Goal: Task Accomplishment & Management: Manage account settings

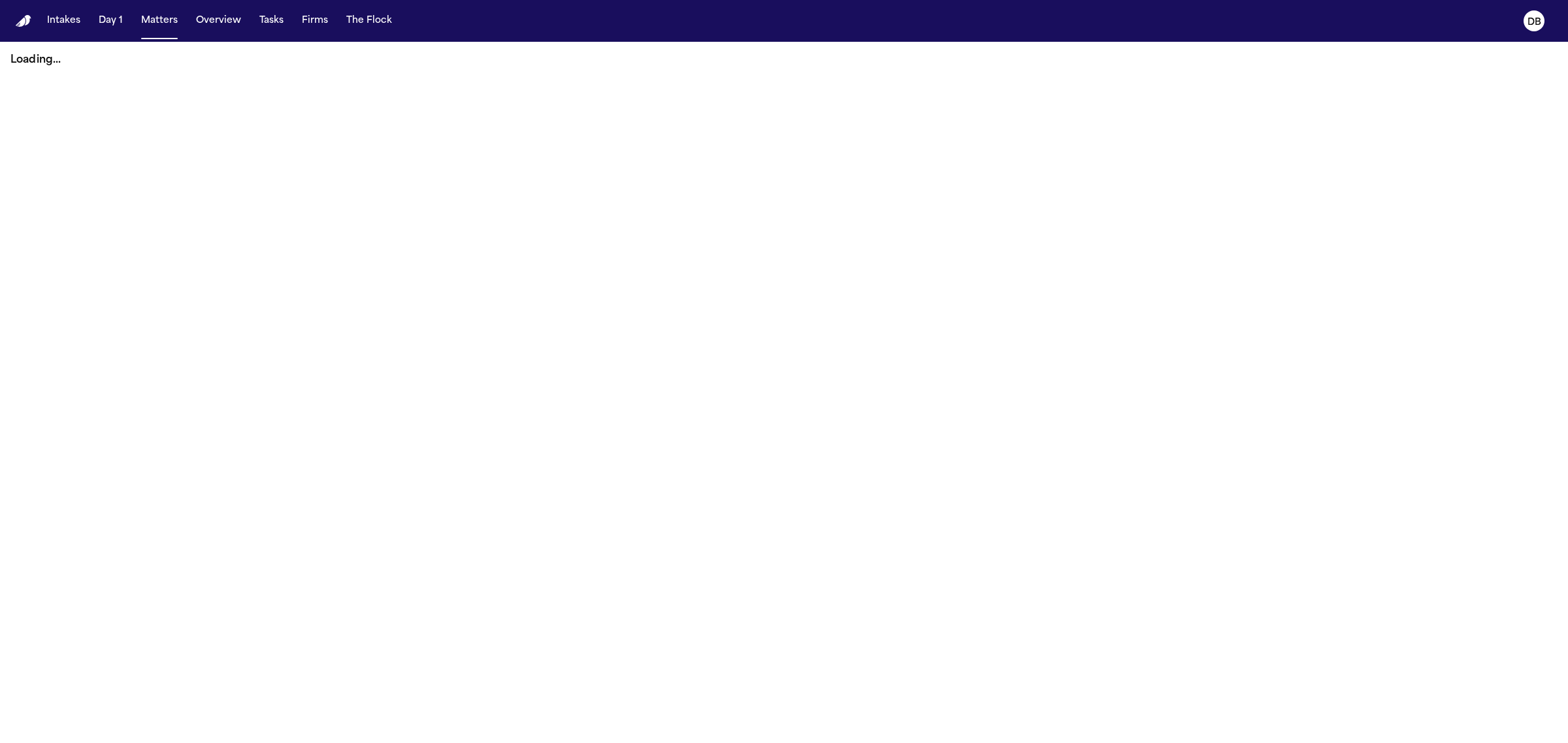
click at [257, 18] on button "Tasks" at bounding box center [271, 21] width 35 height 24
click at [268, 26] on button "Tasks" at bounding box center [271, 21] width 35 height 24
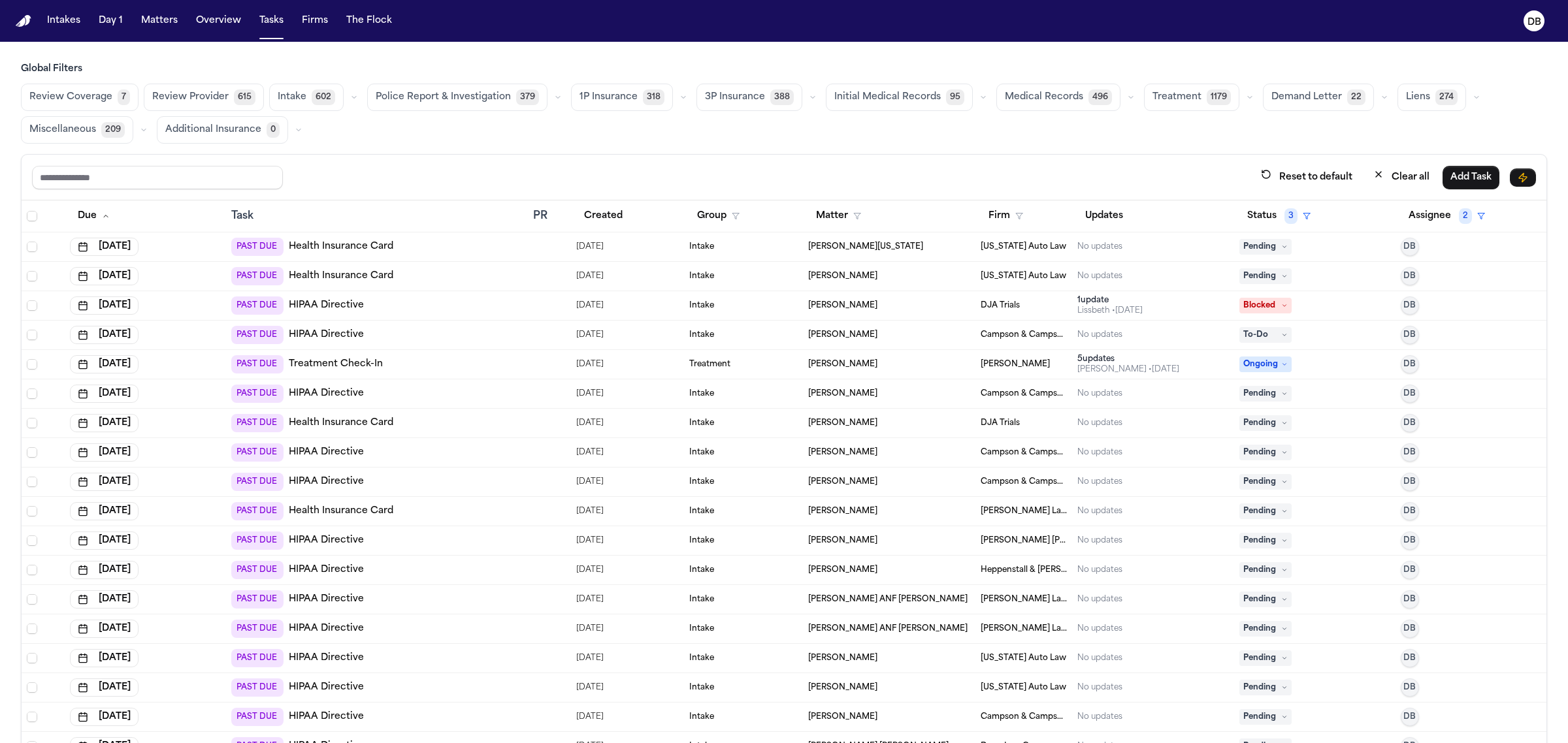
click at [325, 51] on main "Global Filters Review Coverage 7 Review Provider 615 Intake 602 Police Report &…" at bounding box center [784, 392] width 1568 height 701
click at [1468, 85] on div "Review Coverage 7 Review Provider 615 Intake 602 Police Report & Investigation …" at bounding box center [784, 113] width 1526 height 60
click at [205, 182] on input "text" at bounding box center [157, 177] width 251 height 24
click at [357, 141] on div "Review Coverage 7 Review Provider 615 Intake 602 Police Report & Investigation …" at bounding box center [784, 113] width 1526 height 60
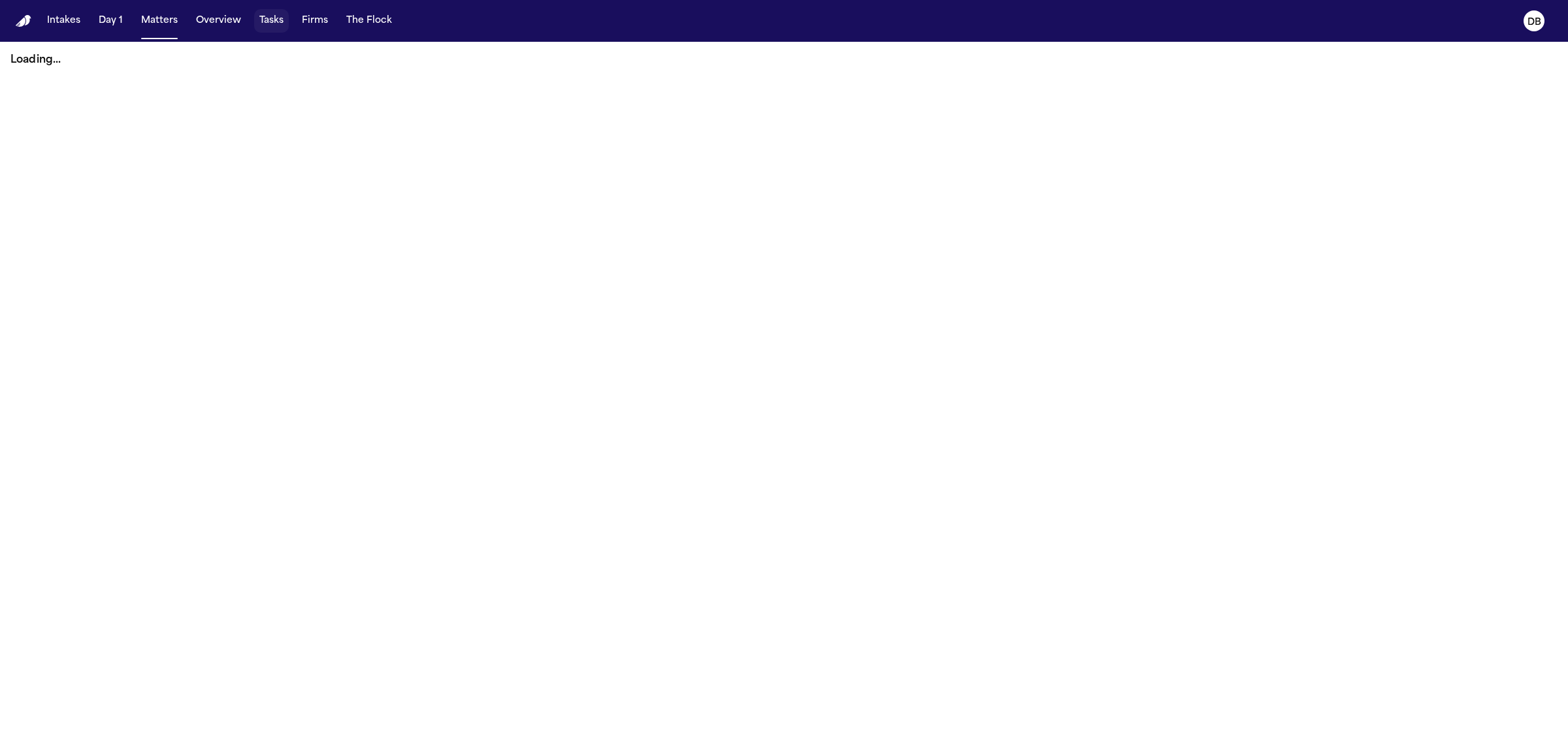
click at [263, 20] on button "Tasks" at bounding box center [271, 21] width 35 height 24
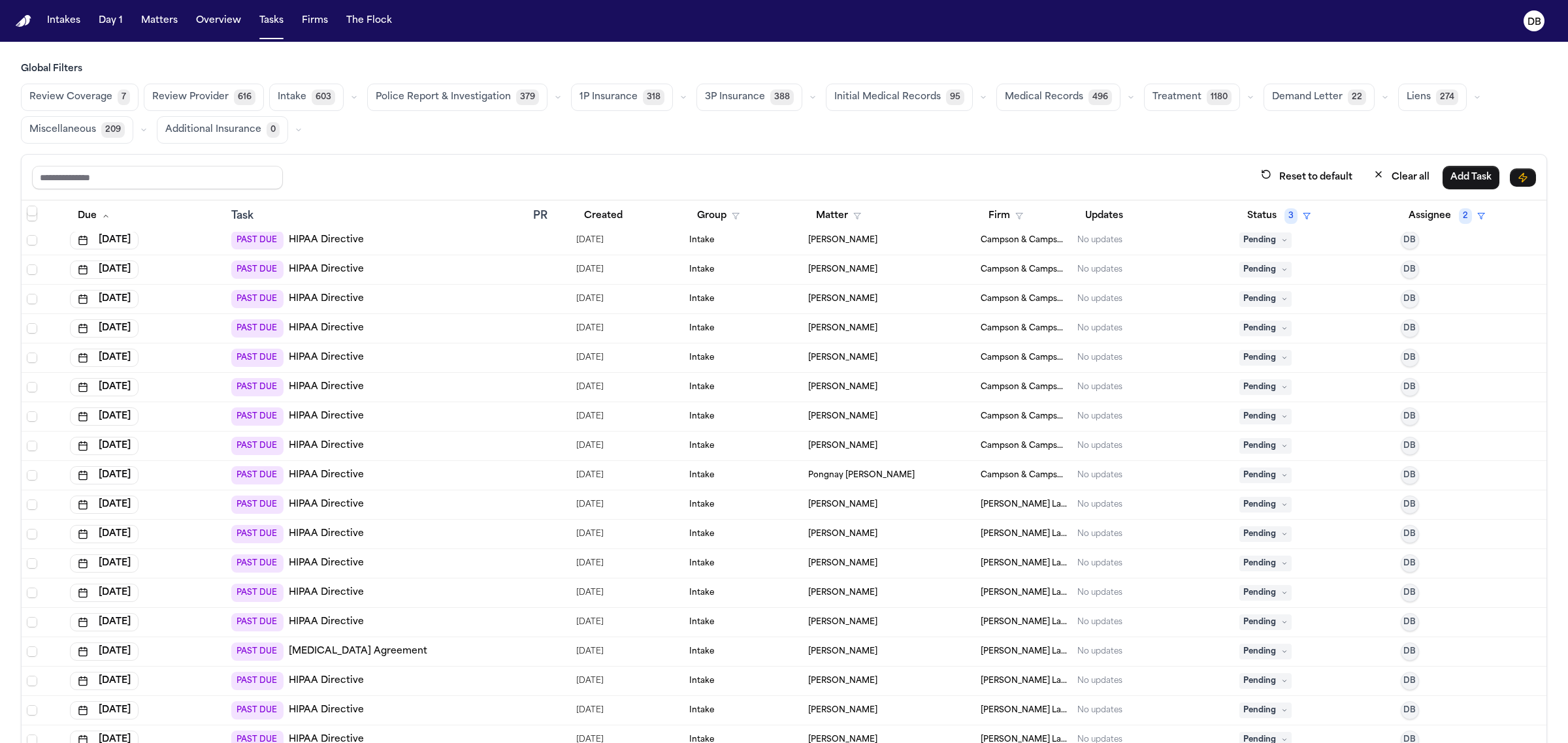
scroll to position [1877, 0]
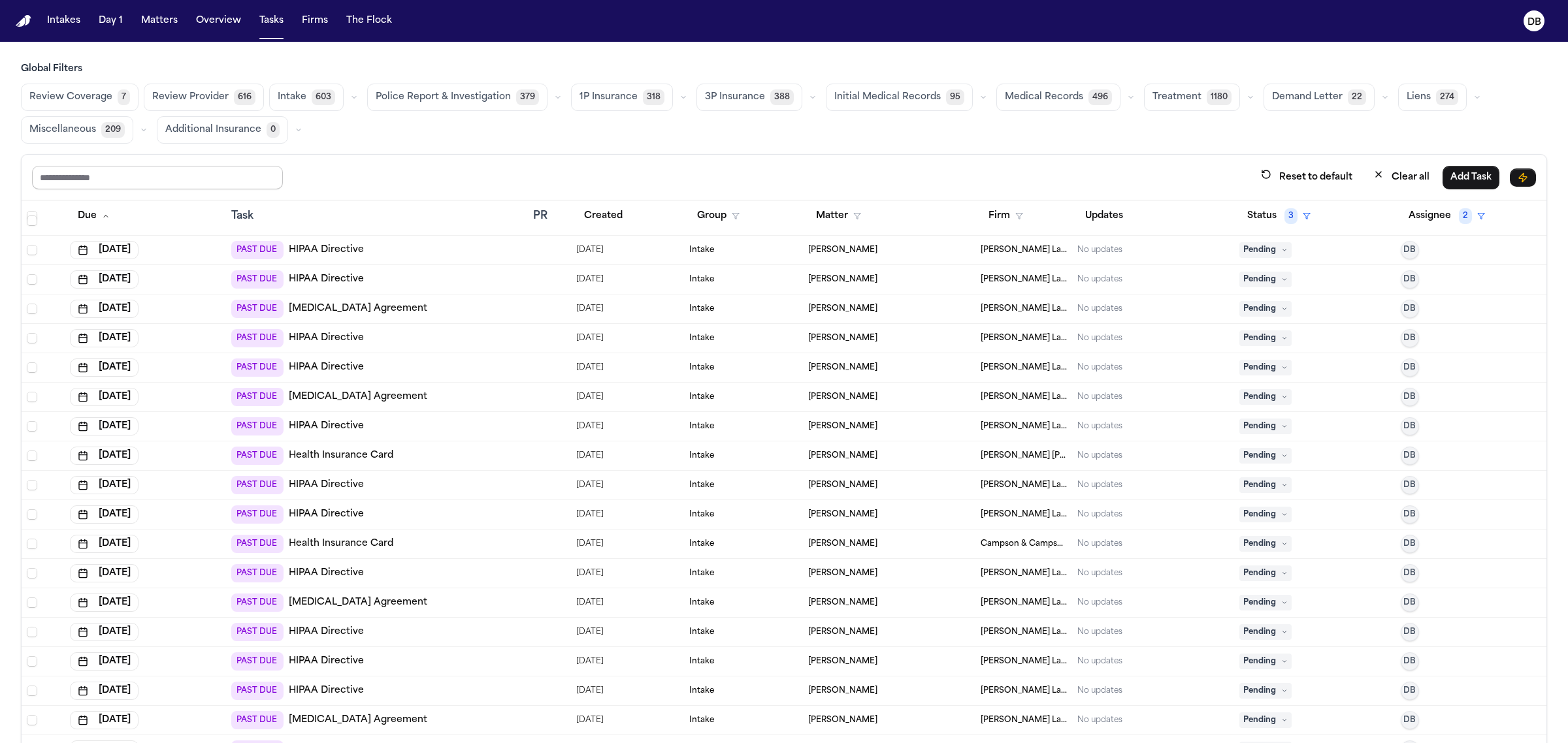
click at [157, 171] on input "text" at bounding box center [157, 177] width 251 height 24
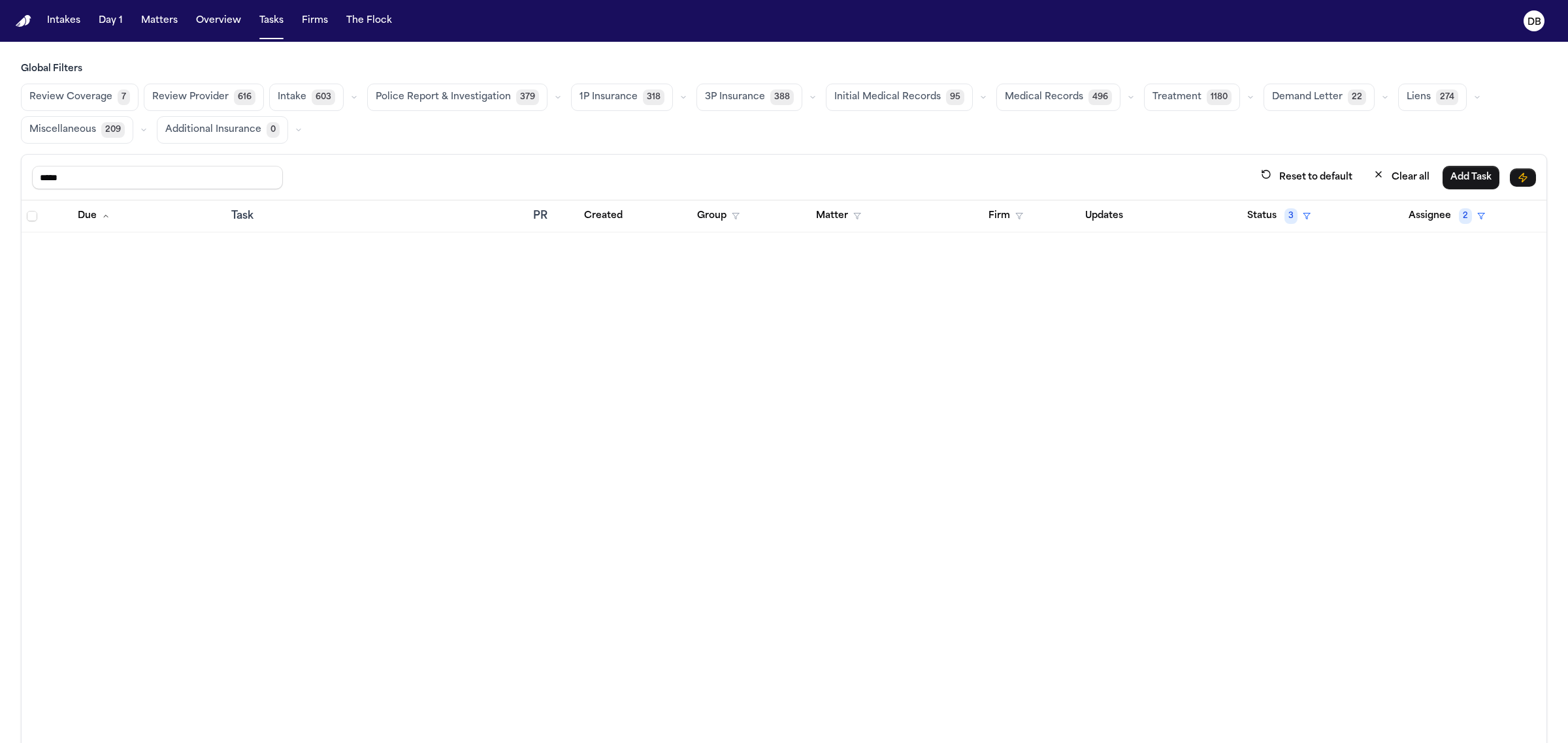
drag, startPoint x: 157, startPoint y: 171, endPoint x: 7, endPoint y: 174, distance: 150.0
click at [7, 174] on div "Global Filters Review Coverage 7 Review Provider 616 Intake 603 Police Report &…" at bounding box center [784, 431] width 1568 height 738
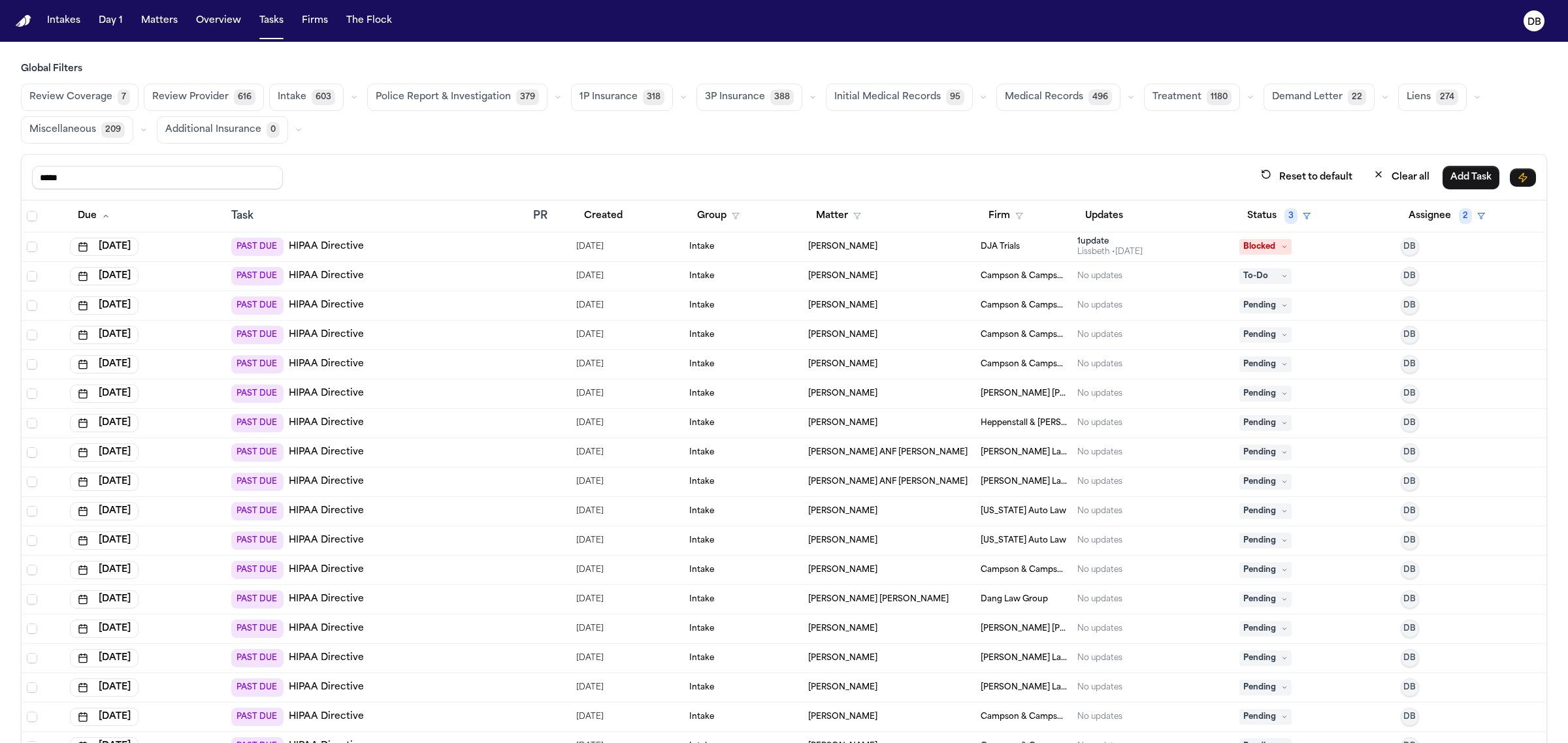
drag, startPoint x: 137, startPoint y: 171, endPoint x: 0, endPoint y: 186, distance: 137.8
click at [0, 186] on div "Global Filters Review Coverage 7 Review Provider 616 Intake 603 Police Report &…" at bounding box center [784, 431] width 1568 height 738
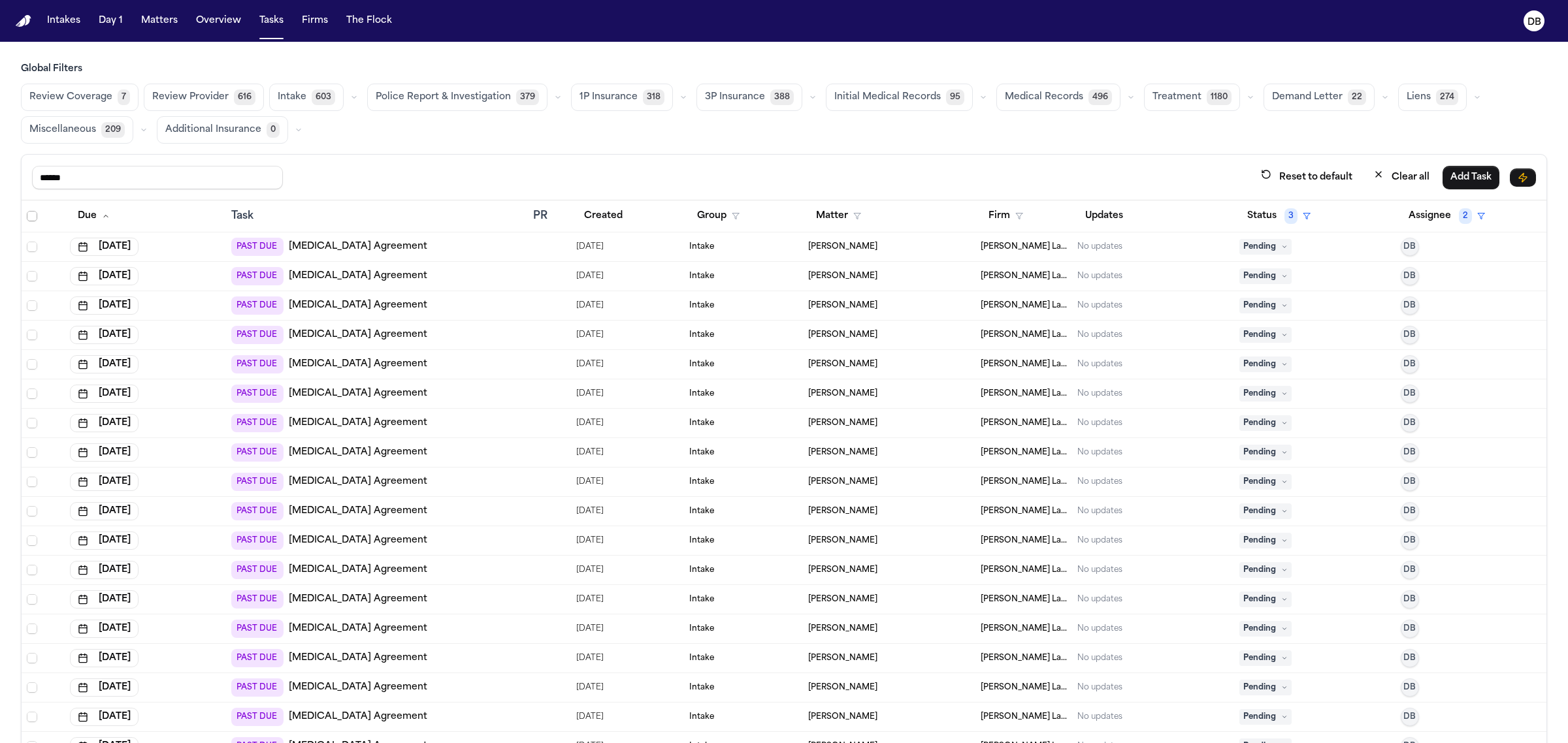
type input "******"
click at [28, 214] on span "Select all" at bounding box center [32, 216] width 10 height 10
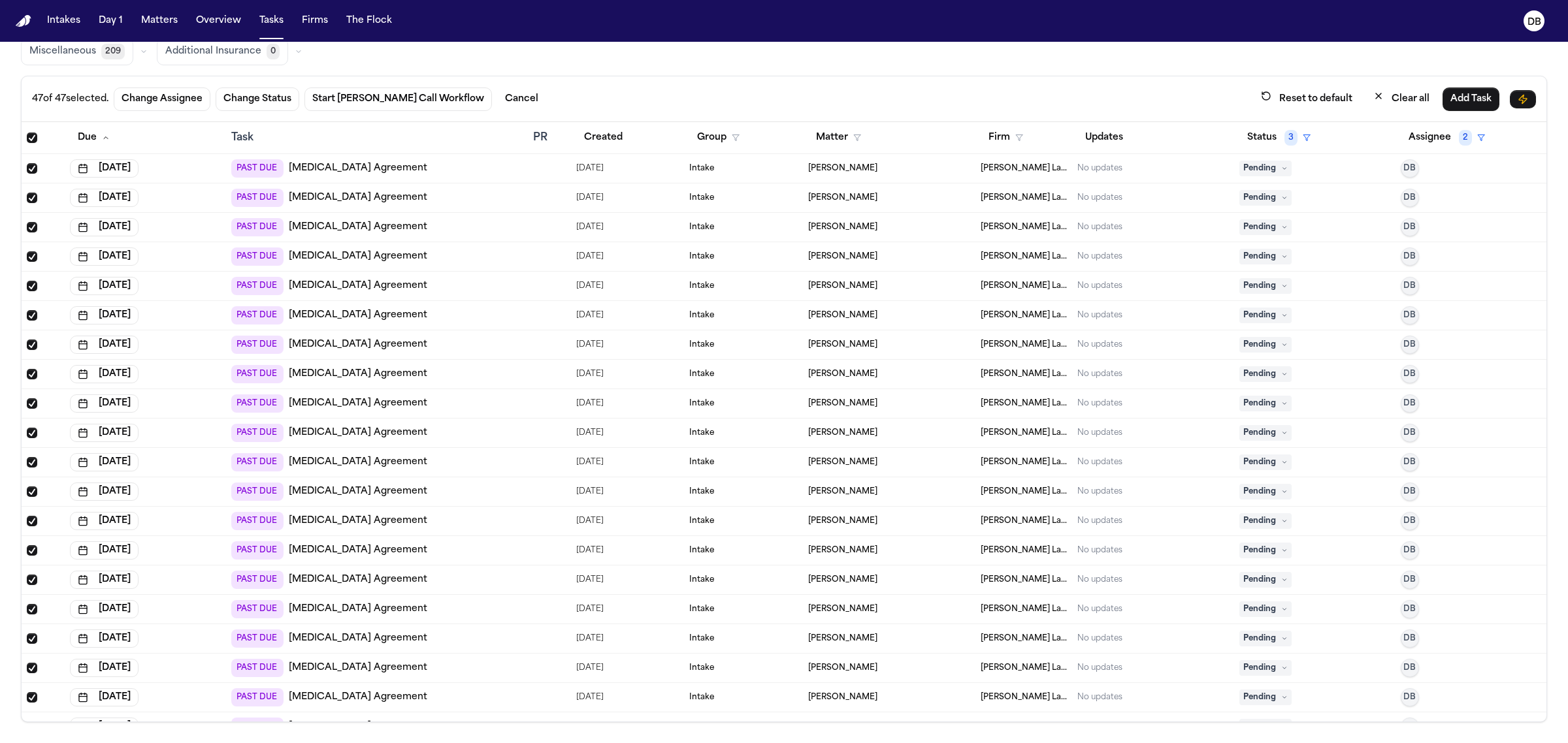
click at [1471, 61] on div "Review Coverage 7 Review Provider 616 Intake 603 Police Report & Investigation …" at bounding box center [784, 35] width 1526 height 60
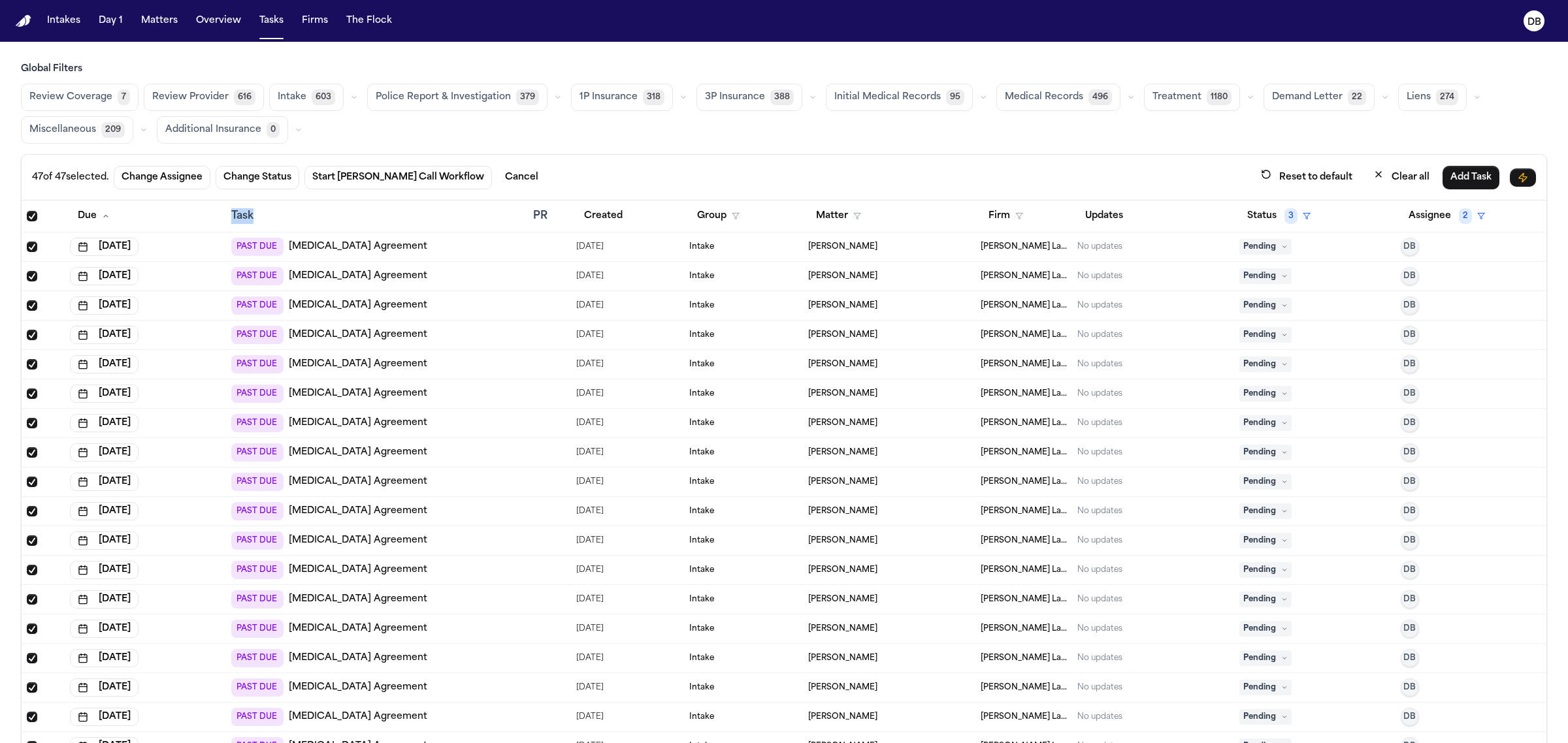
drag, startPoint x: 302, startPoint y: 201, endPoint x: 224, endPoint y: 232, distance: 83.9
click at [226, 232] on th "Task" at bounding box center [377, 216] width 302 height 32
click at [269, 205] on th "Task" at bounding box center [377, 216] width 302 height 32
click at [295, 173] on button "Change Status" at bounding box center [258, 177] width 84 height 24
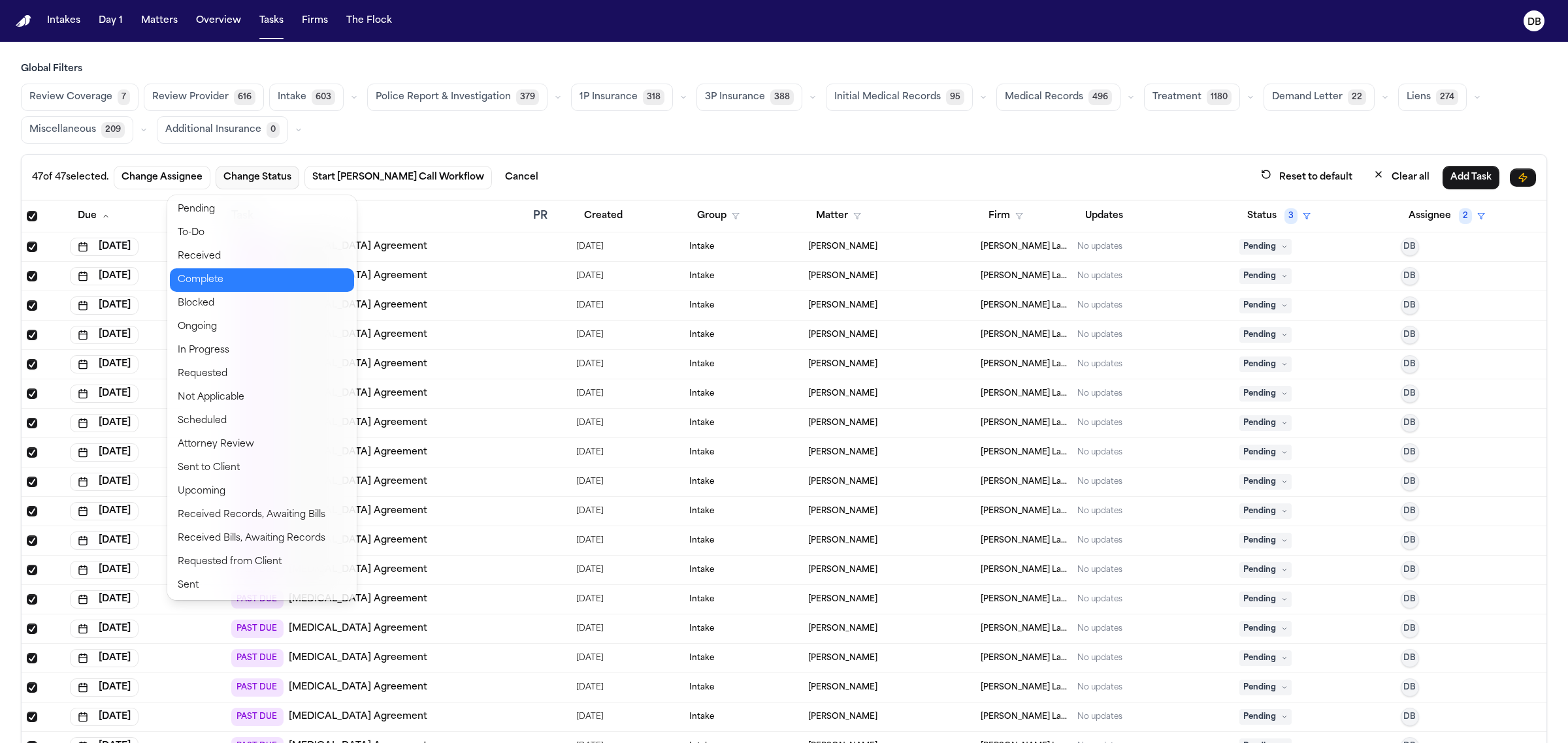
click at [263, 285] on button "Complete" at bounding box center [262, 281] width 184 height 24
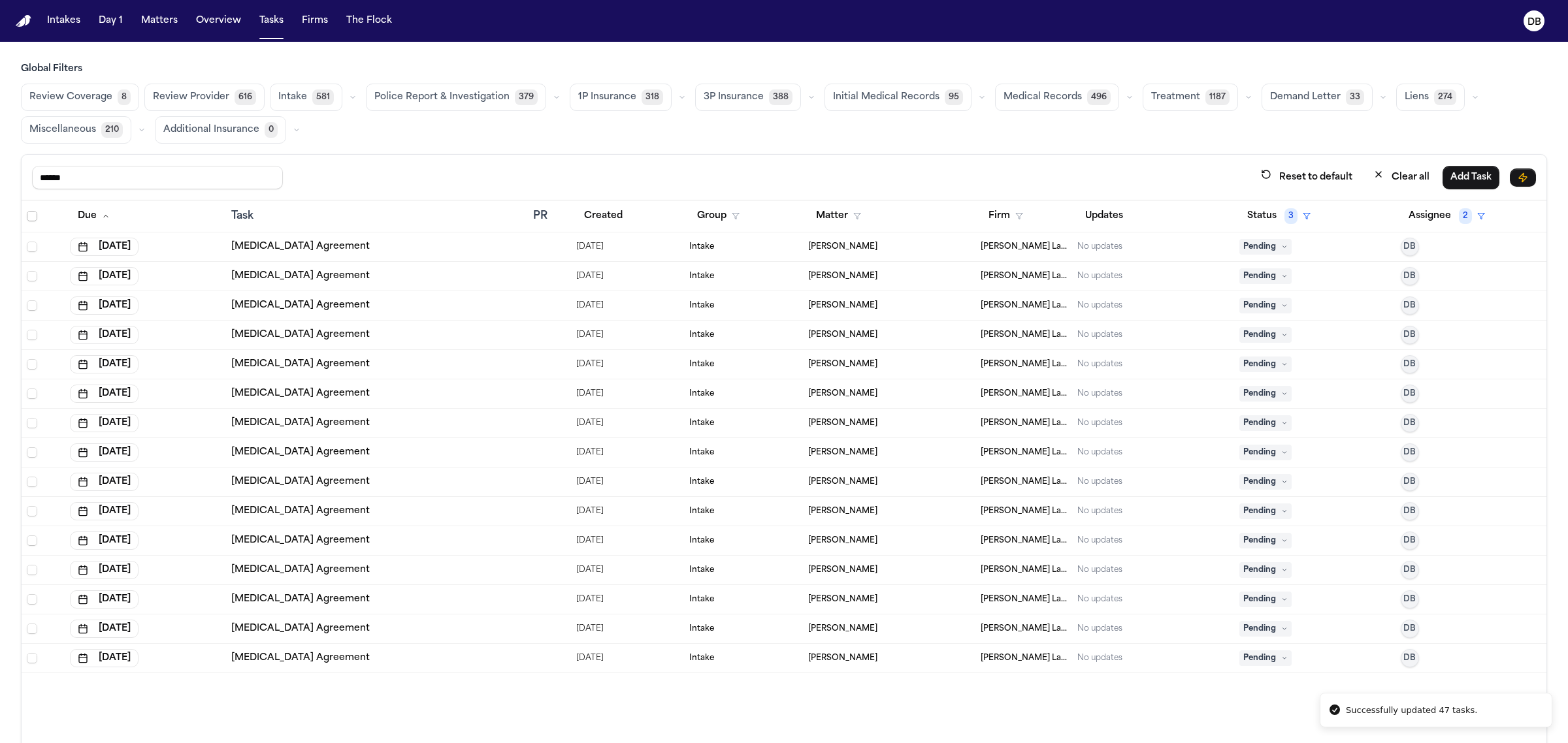
click at [31, 219] on span "Select all" at bounding box center [32, 216] width 10 height 10
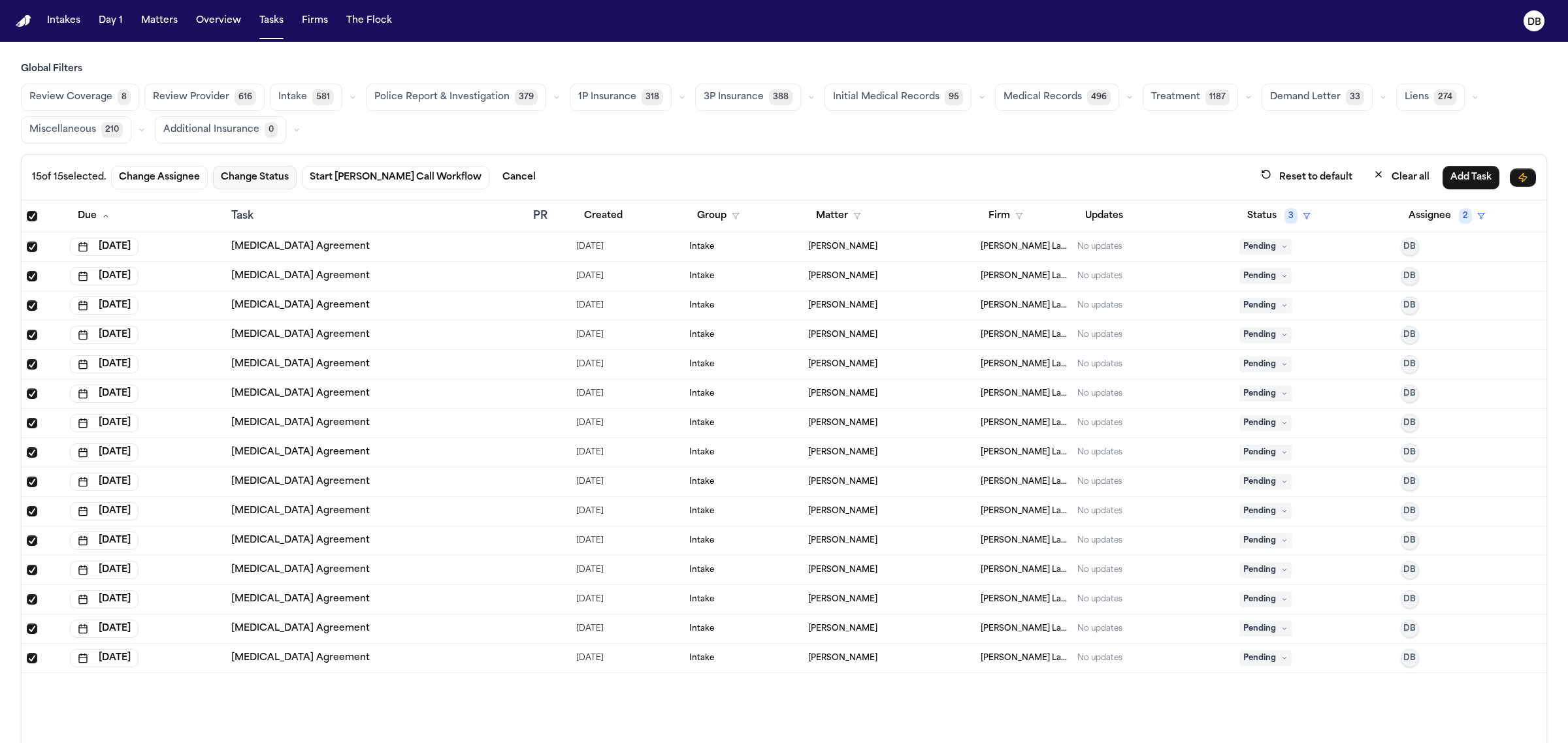
click at [275, 177] on button "Change Status" at bounding box center [254, 177] width 84 height 24
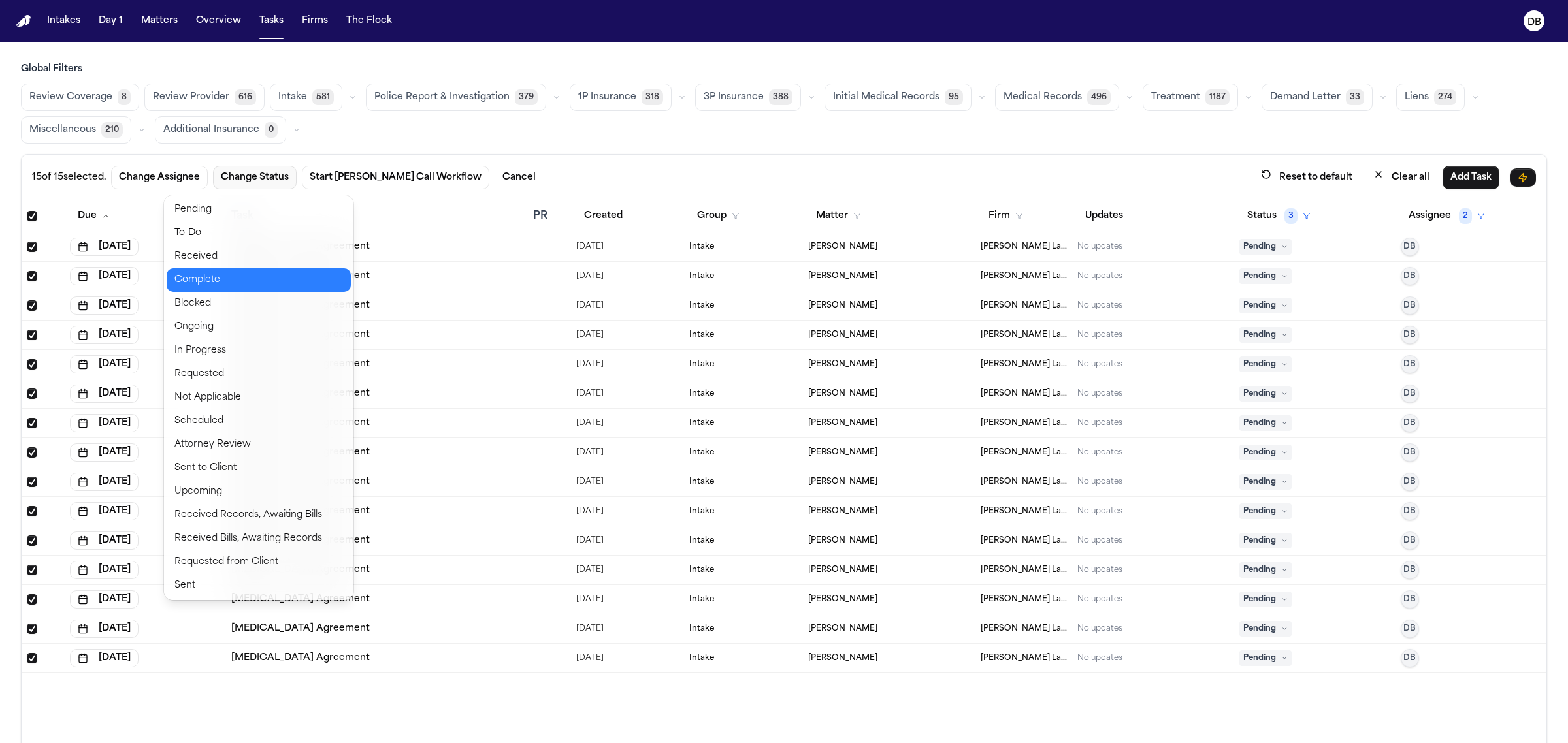
click at [249, 285] on button "Complete" at bounding box center [259, 281] width 184 height 24
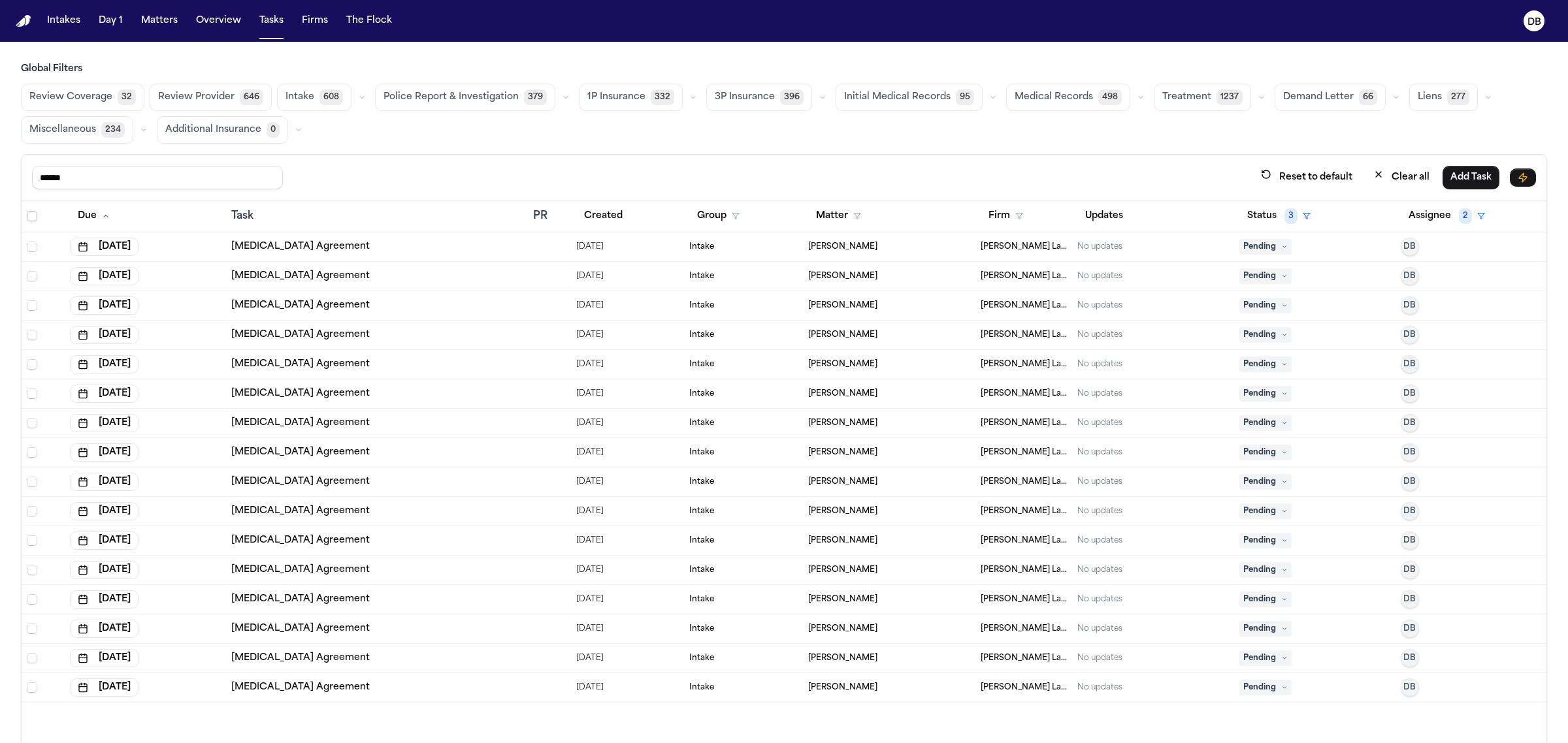
click at [32, 213] on span "Select all" at bounding box center [32, 216] width 10 height 10
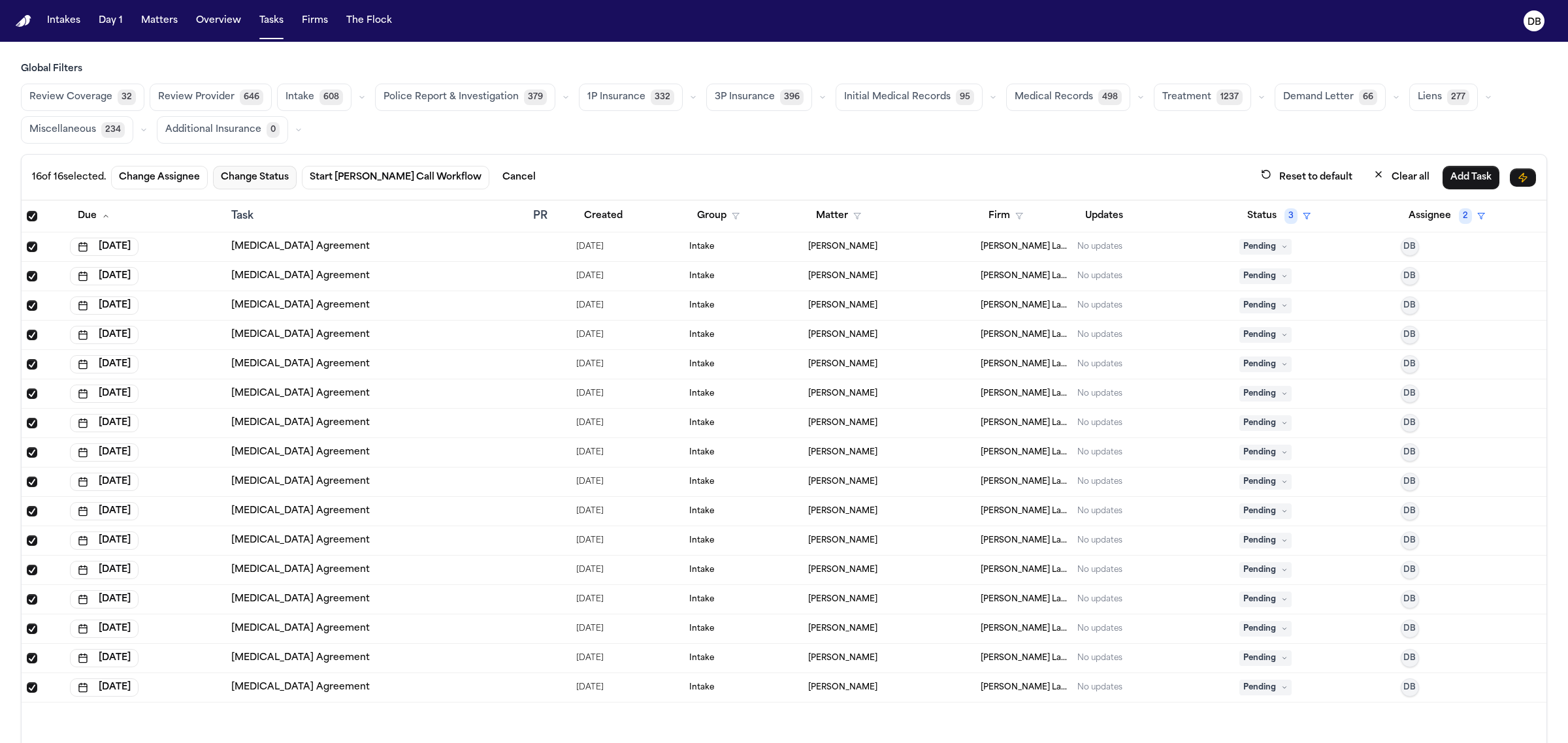
click at [236, 171] on button "Change Status" at bounding box center [254, 177] width 84 height 24
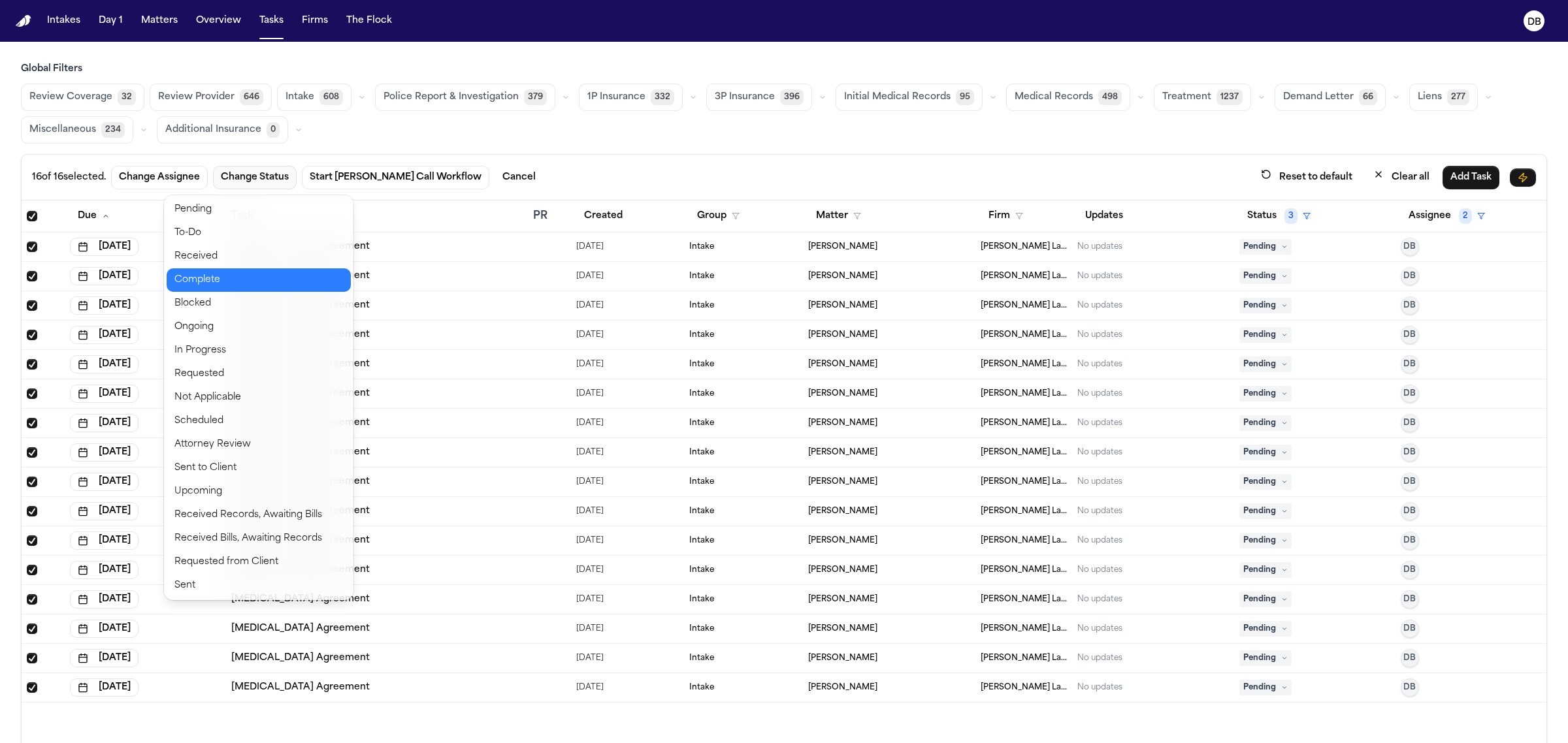
click at [223, 282] on button "Complete" at bounding box center [259, 281] width 184 height 24
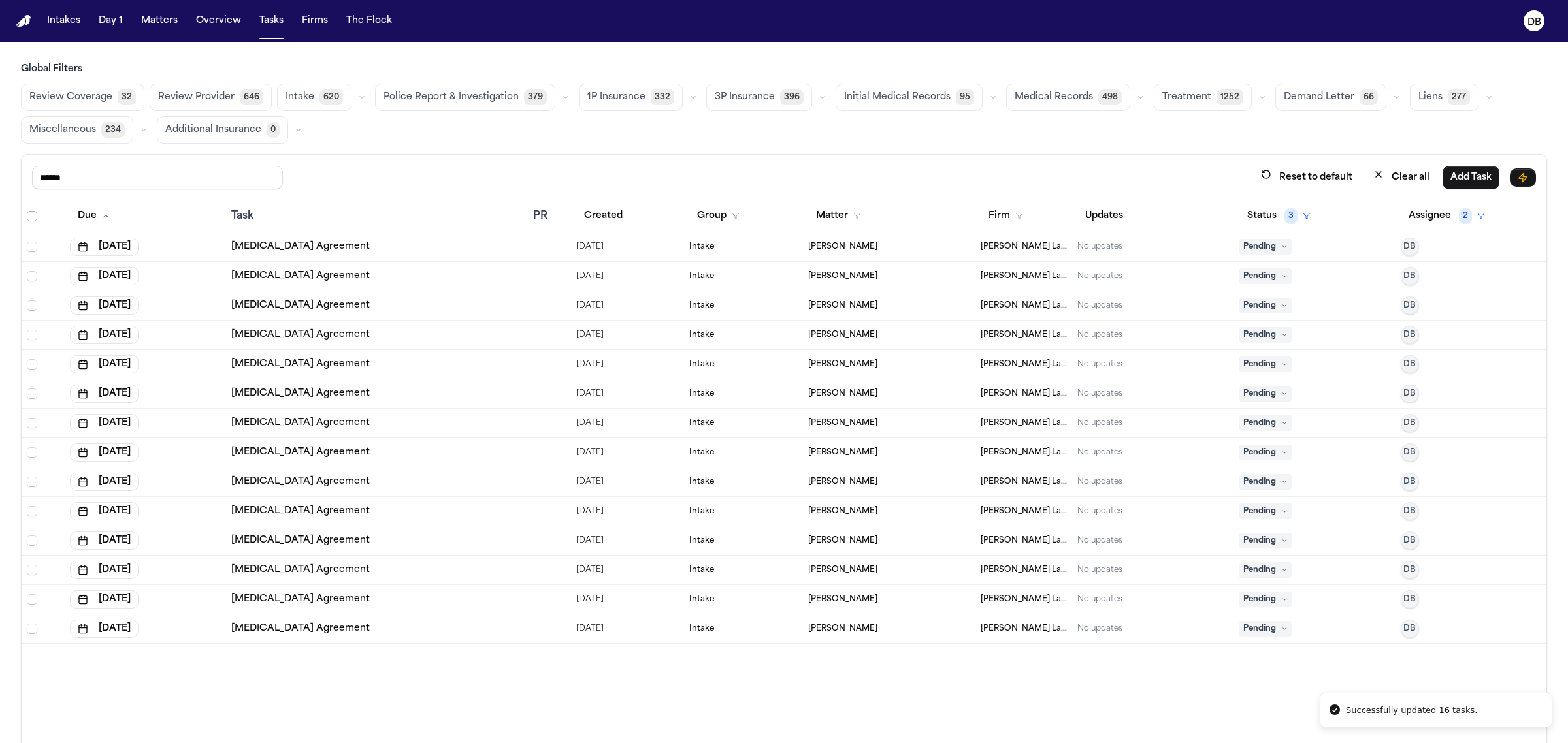
click at [29, 223] on th at bounding box center [43, 216] width 44 height 32
click at [31, 212] on icon "Select all" at bounding box center [32, 216] width 9 height 9
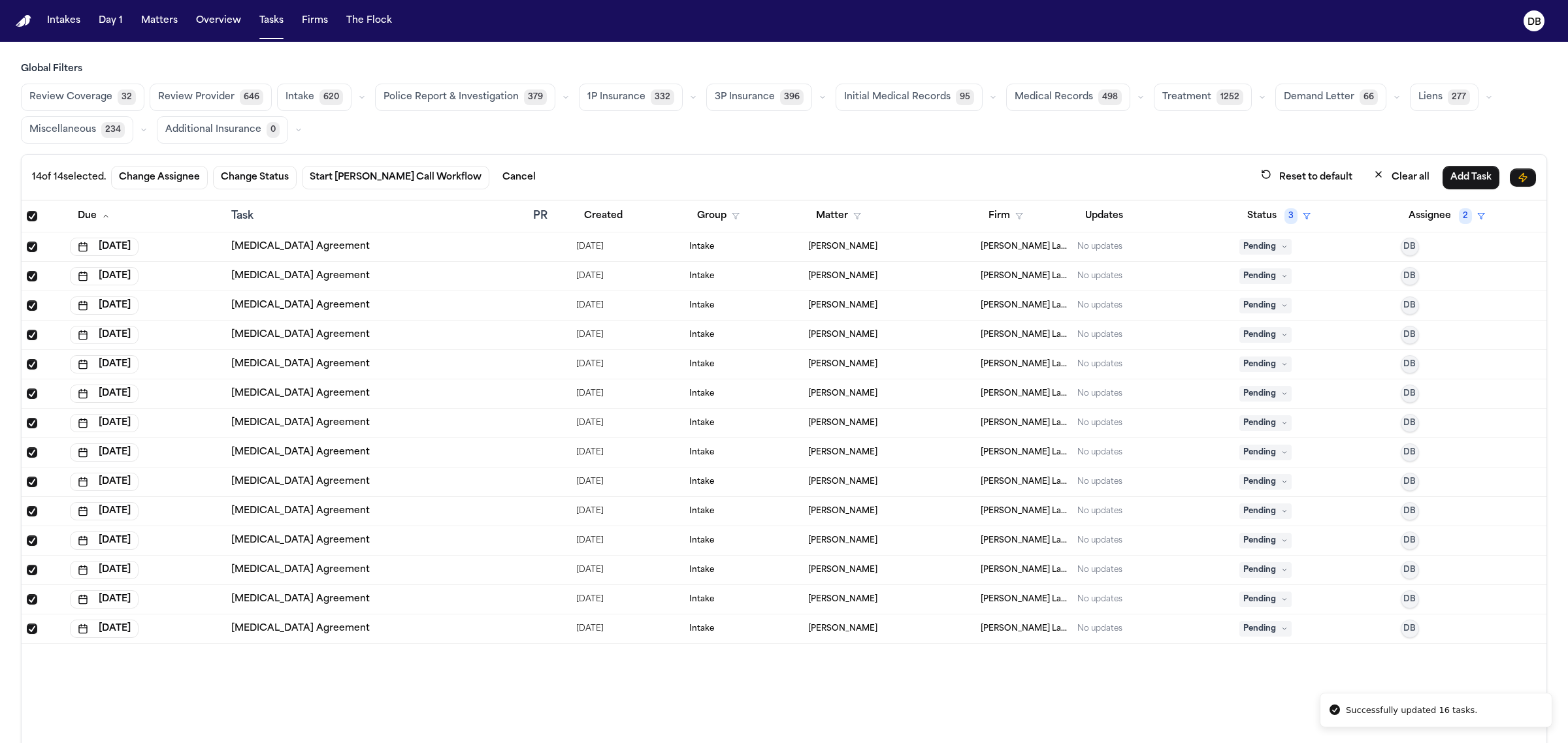
click at [258, 158] on div "14 of 14 selected. Change Assignee Change Status Start Bland Call Workflow Canc…" at bounding box center [784, 177] width 1524 height 46
click at [261, 171] on button "Change Status" at bounding box center [254, 177] width 84 height 24
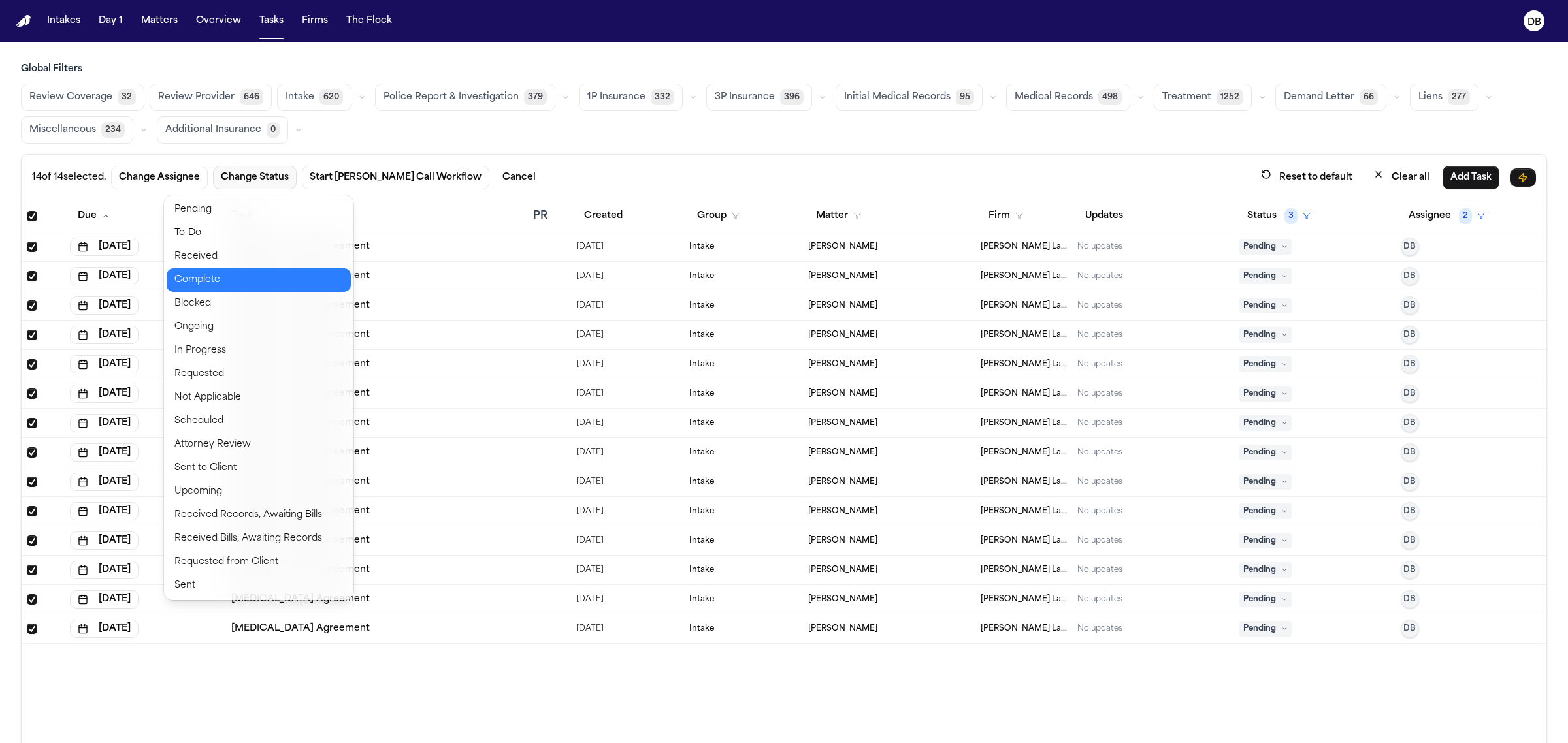
click at [278, 269] on button "Complete" at bounding box center [259, 281] width 184 height 24
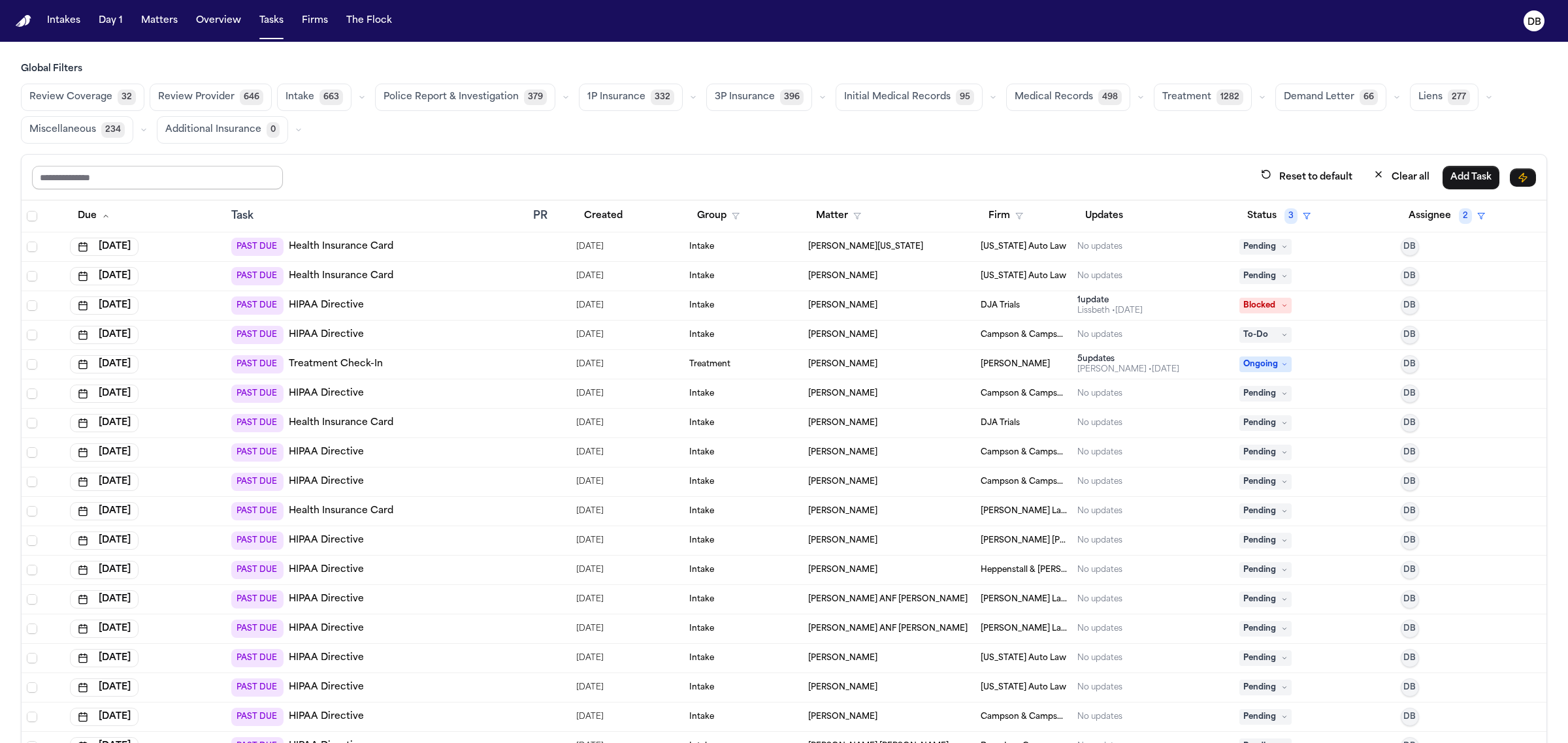
click at [144, 183] on input "text" at bounding box center [157, 177] width 251 height 24
click at [1403, 218] on button "Assignee 2" at bounding box center [1447, 217] width 92 height 24
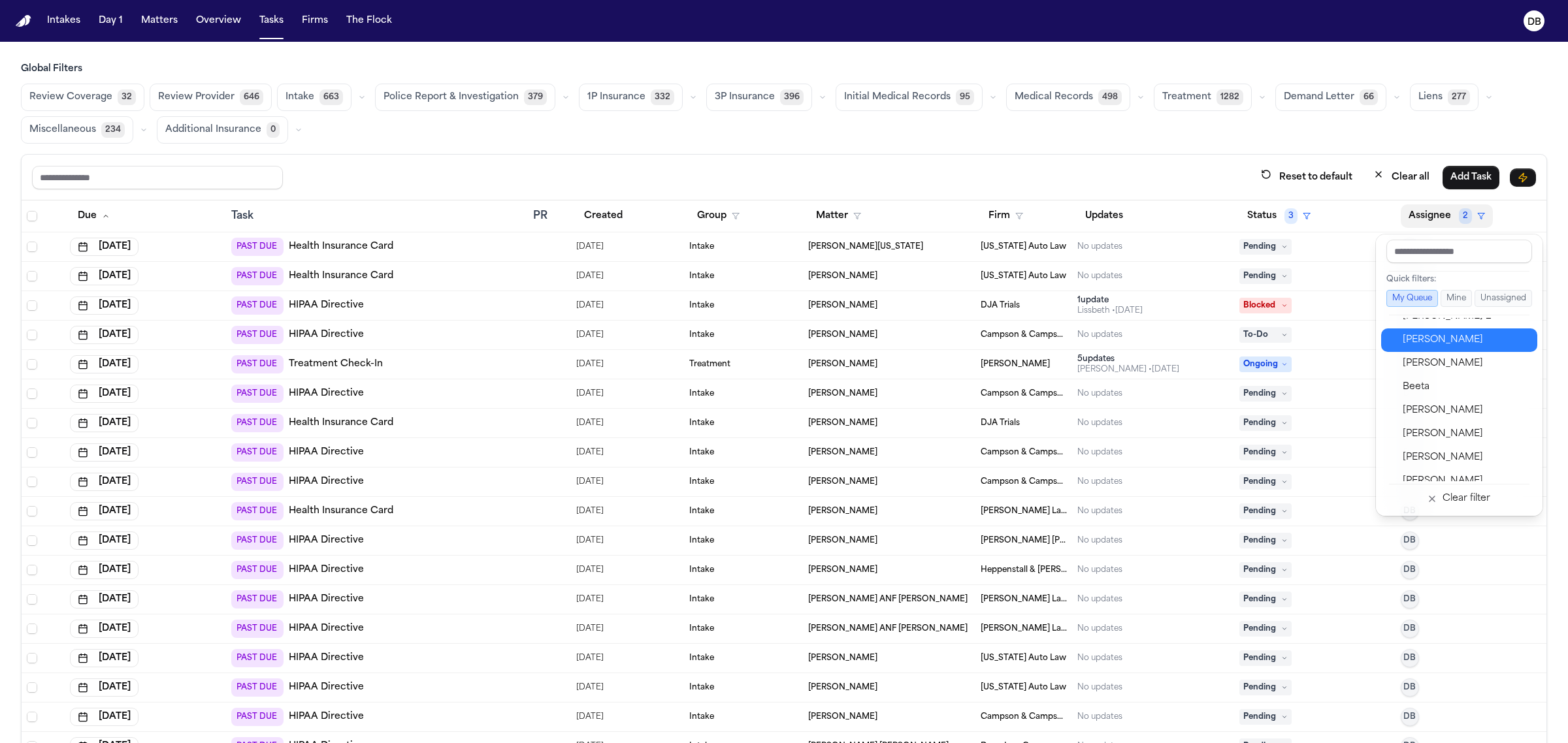
scroll to position [163, 0]
click at [1464, 393] on div "Aysha Tebha" at bounding box center [1466, 401] width 127 height 15
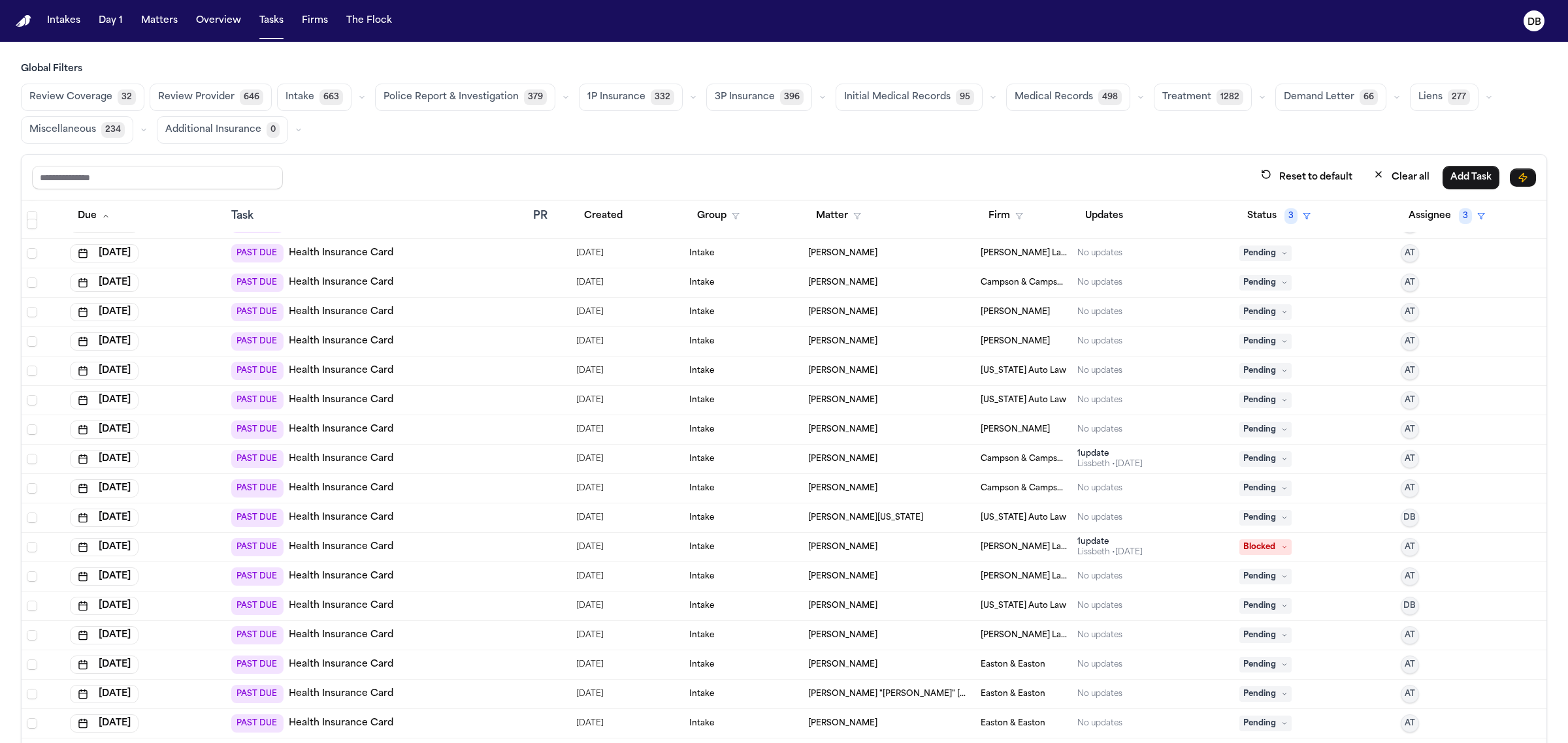
scroll to position [0, 0]
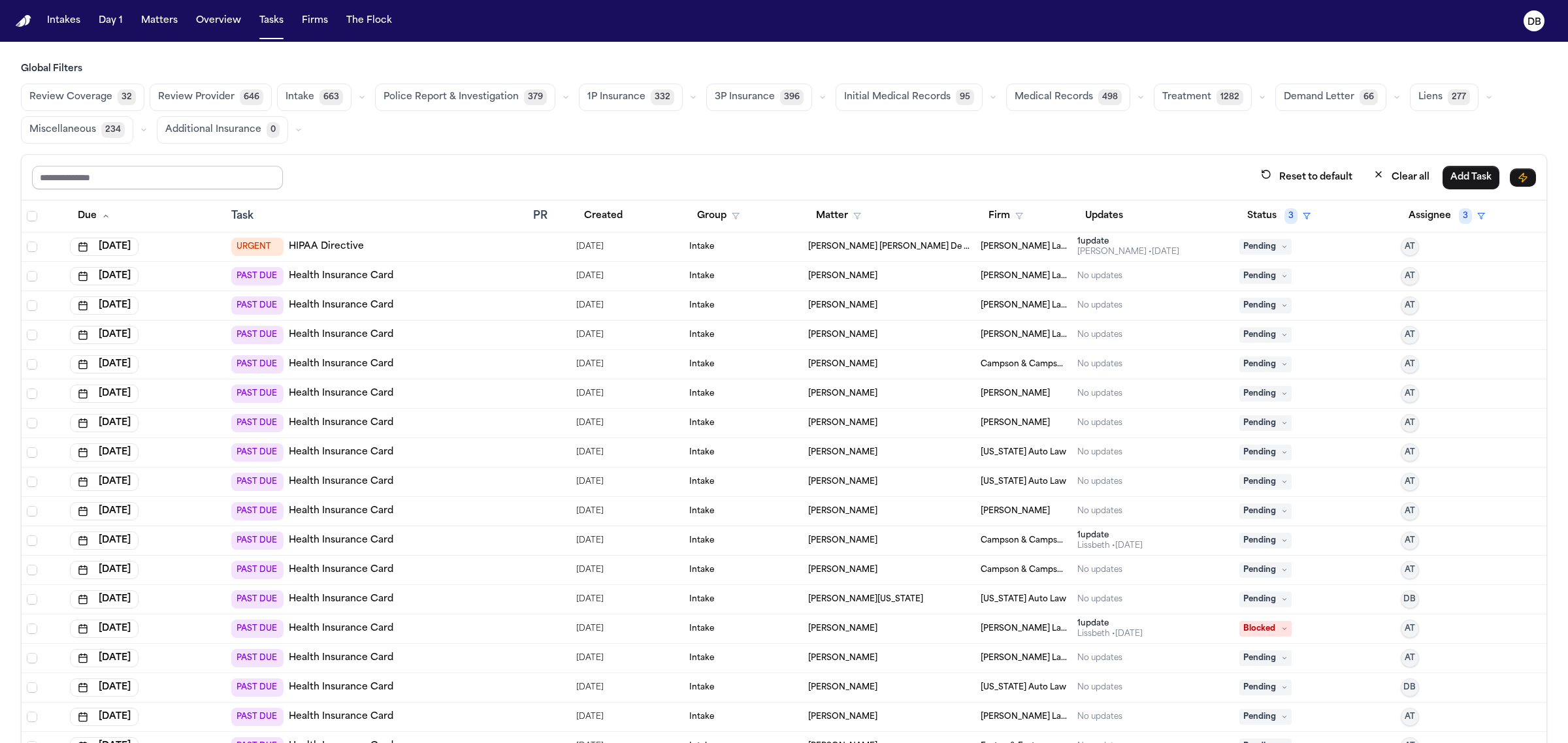
click at [249, 175] on input "text" at bounding box center [157, 177] width 251 height 24
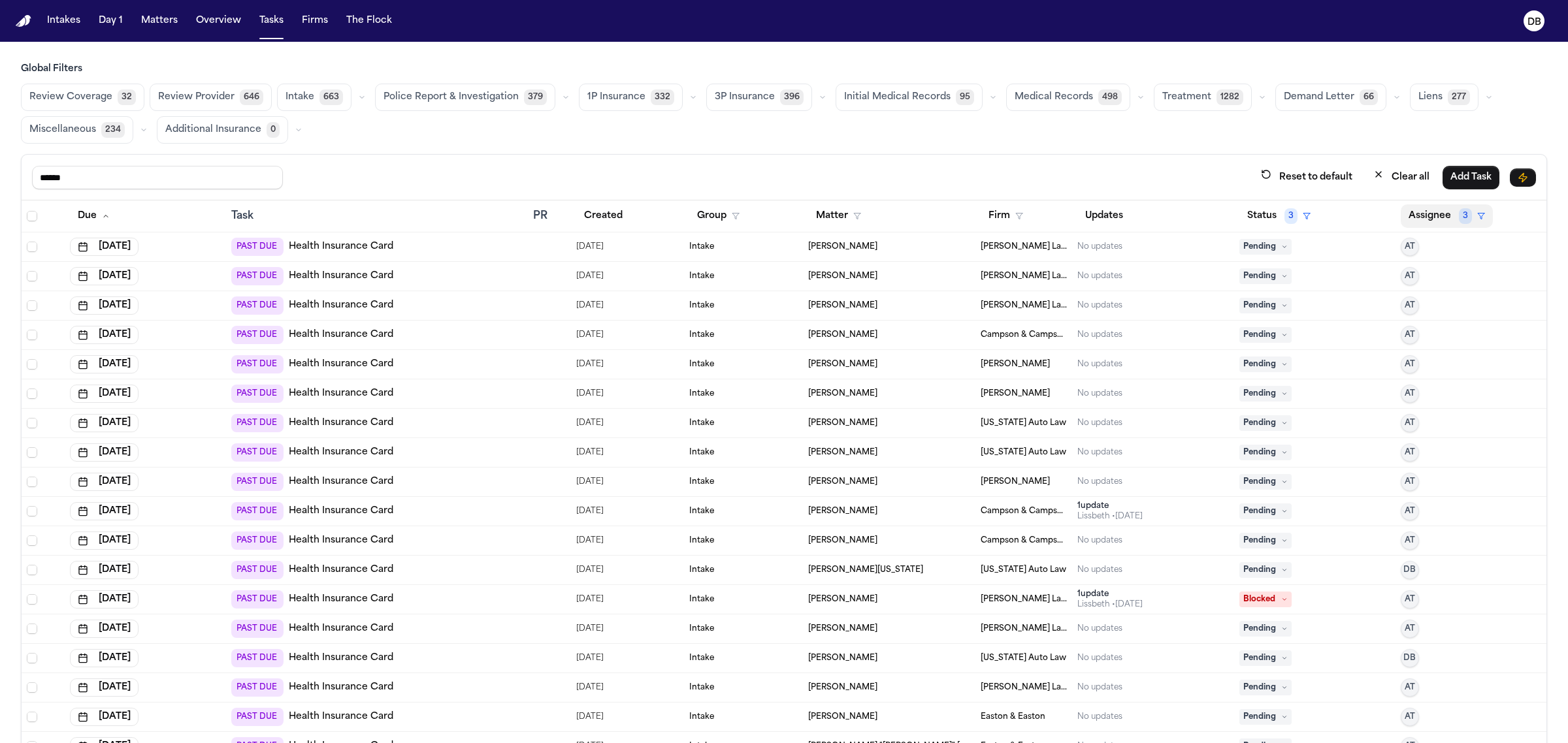
type input "******"
click at [1416, 220] on button "Assignee 3" at bounding box center [1447, 217] width 92 height 24
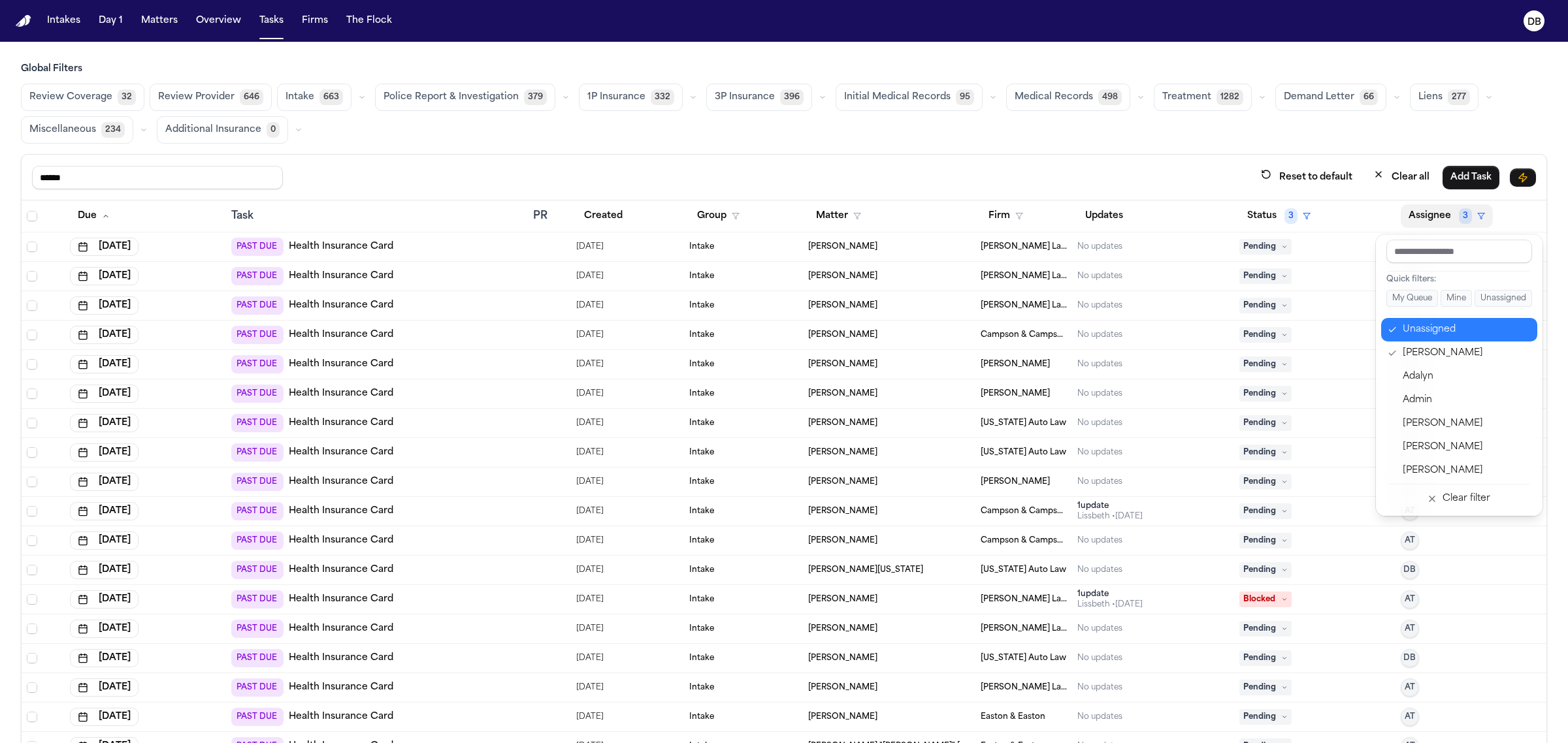
click at [1421, 332] on div "Unassigned" at bounding box center [1466, 329] width 127 height 15
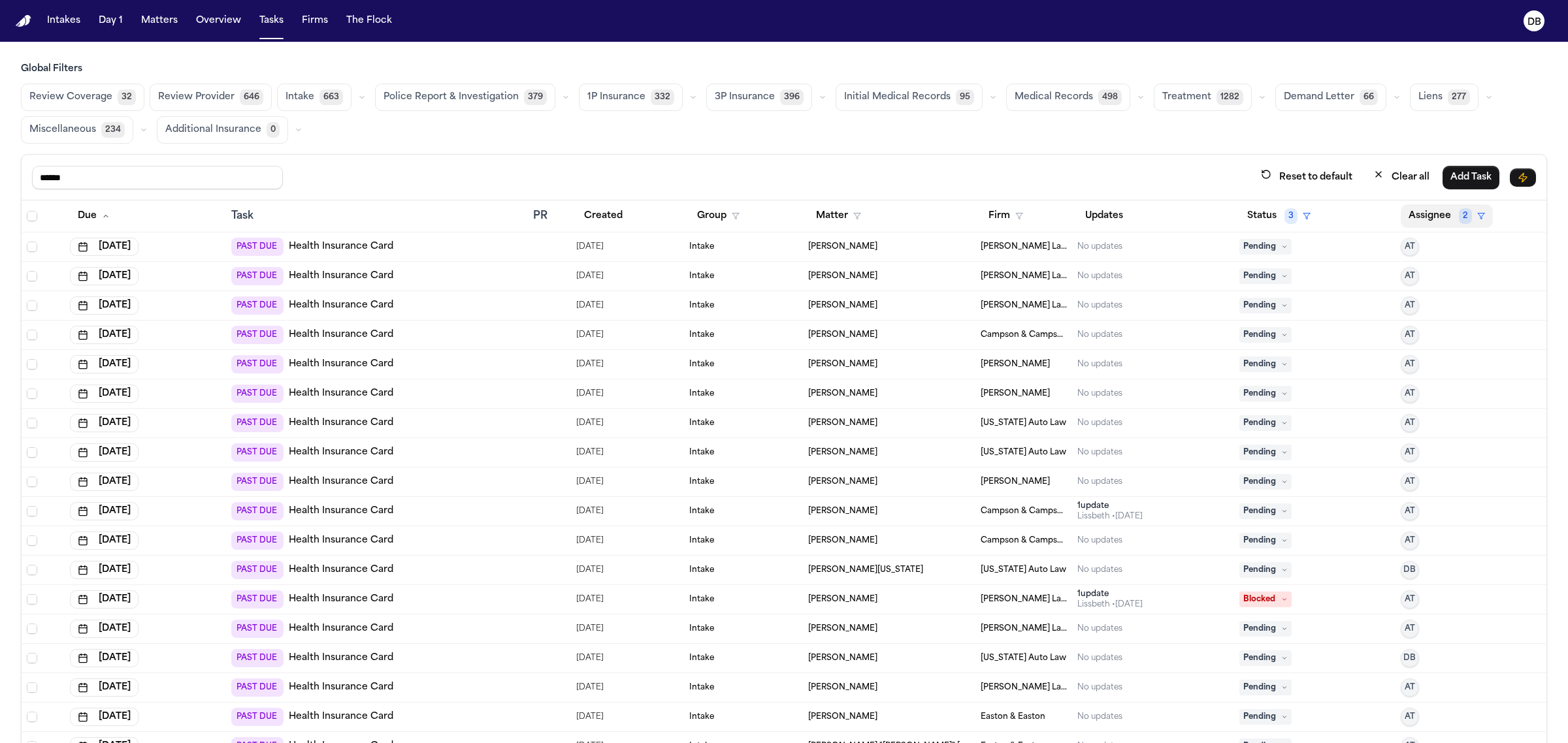
click at [1421, 221] on button "Assignee 2" at bounding box center [1447, 217] width 92 height 24
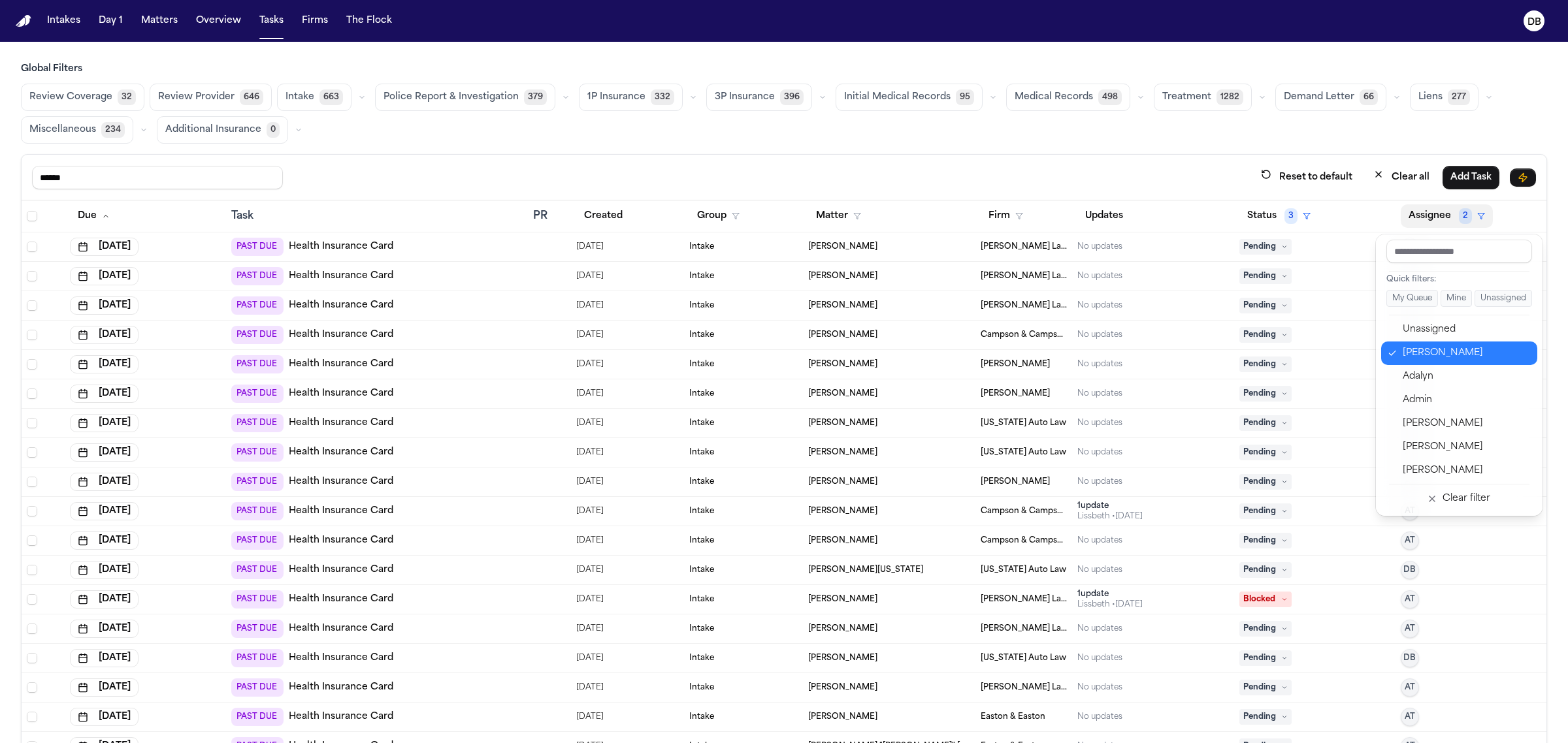
click at [1457, 352] on div "[PERSON_NAME]" at bounding box center [1466, 353] width 127 height 15
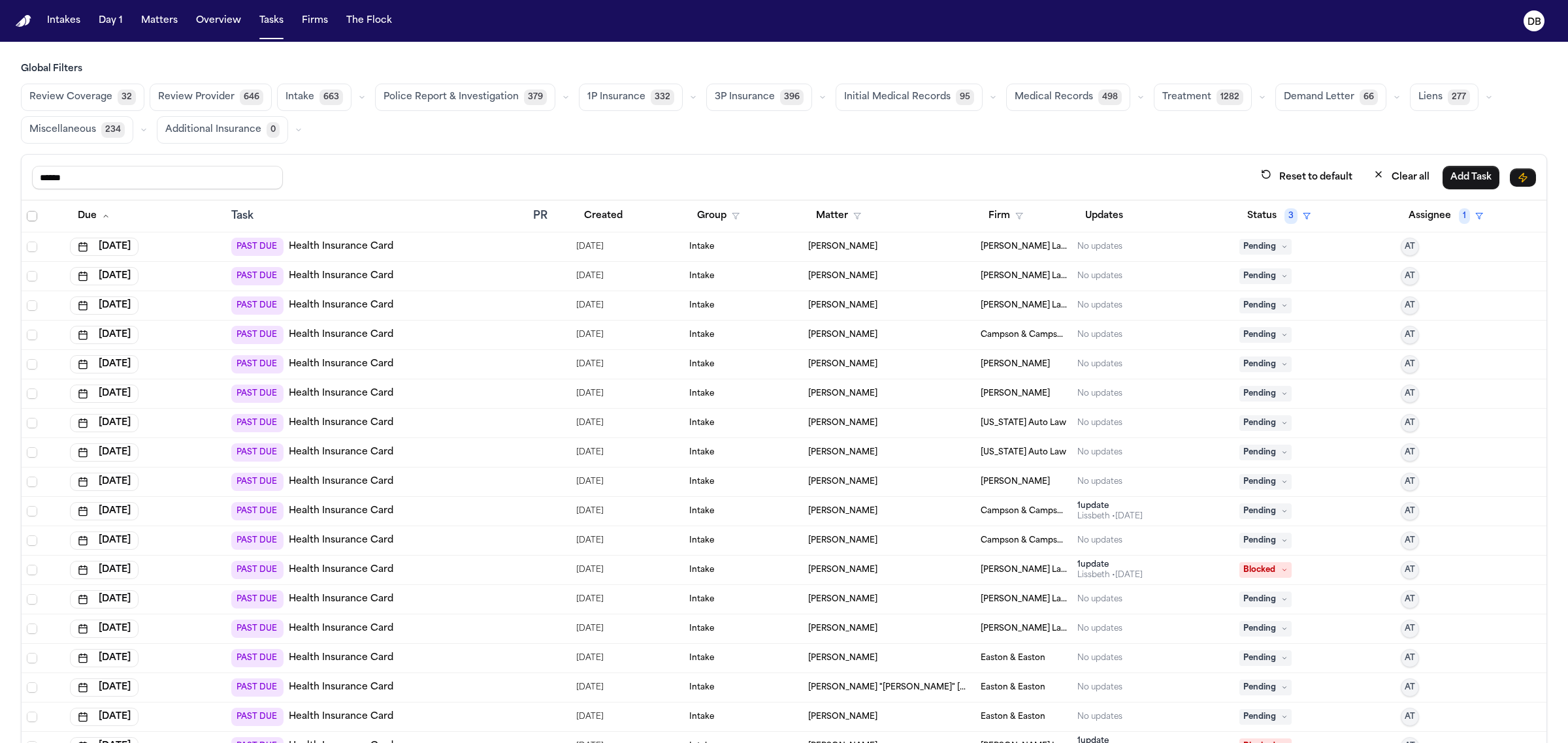
click at [36, 216] on span "Select all" at bounding box center [32, 216] width 10 height 10
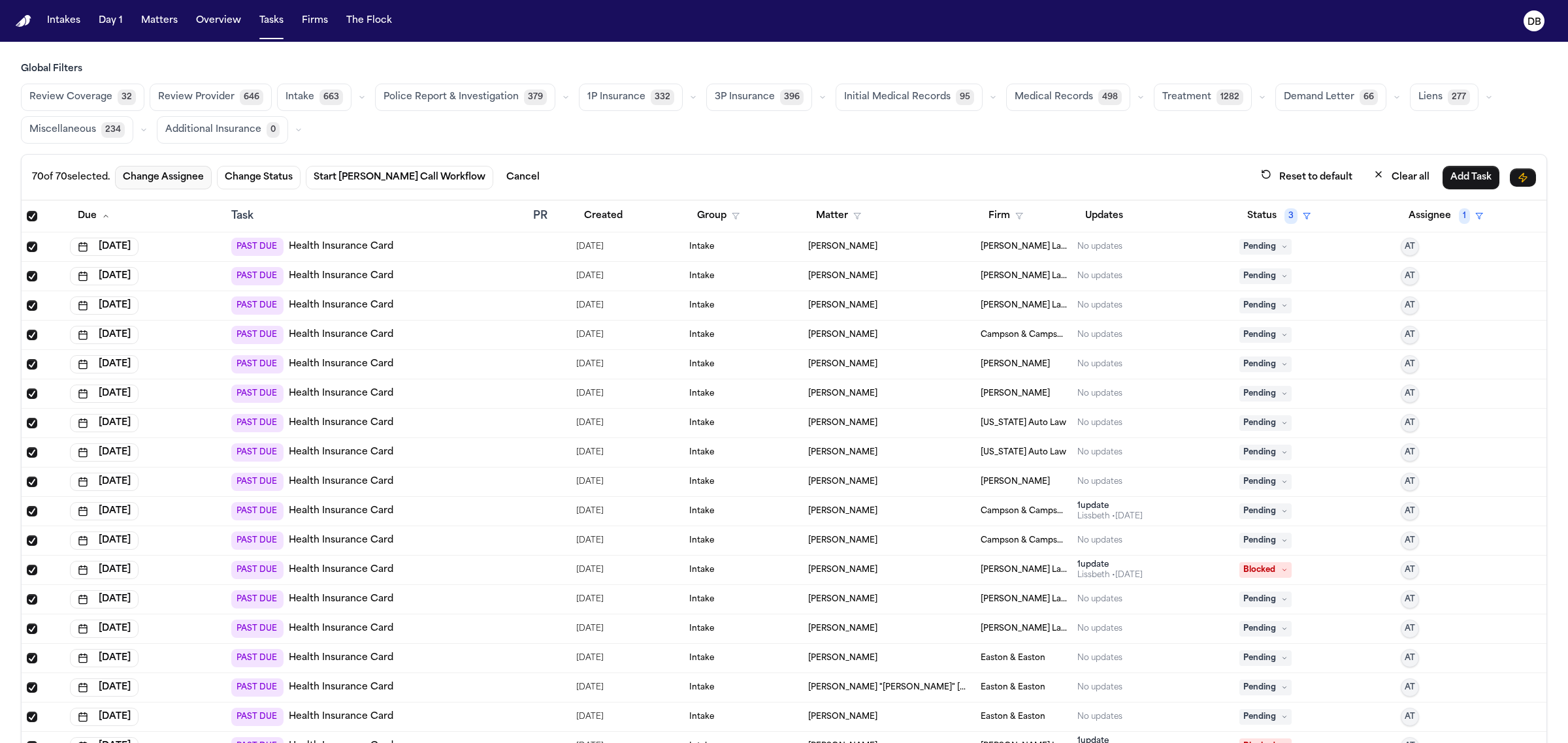
click at [190, 178] on button "Change Assignee" at bounding box center [163, 177] width 96 height 24
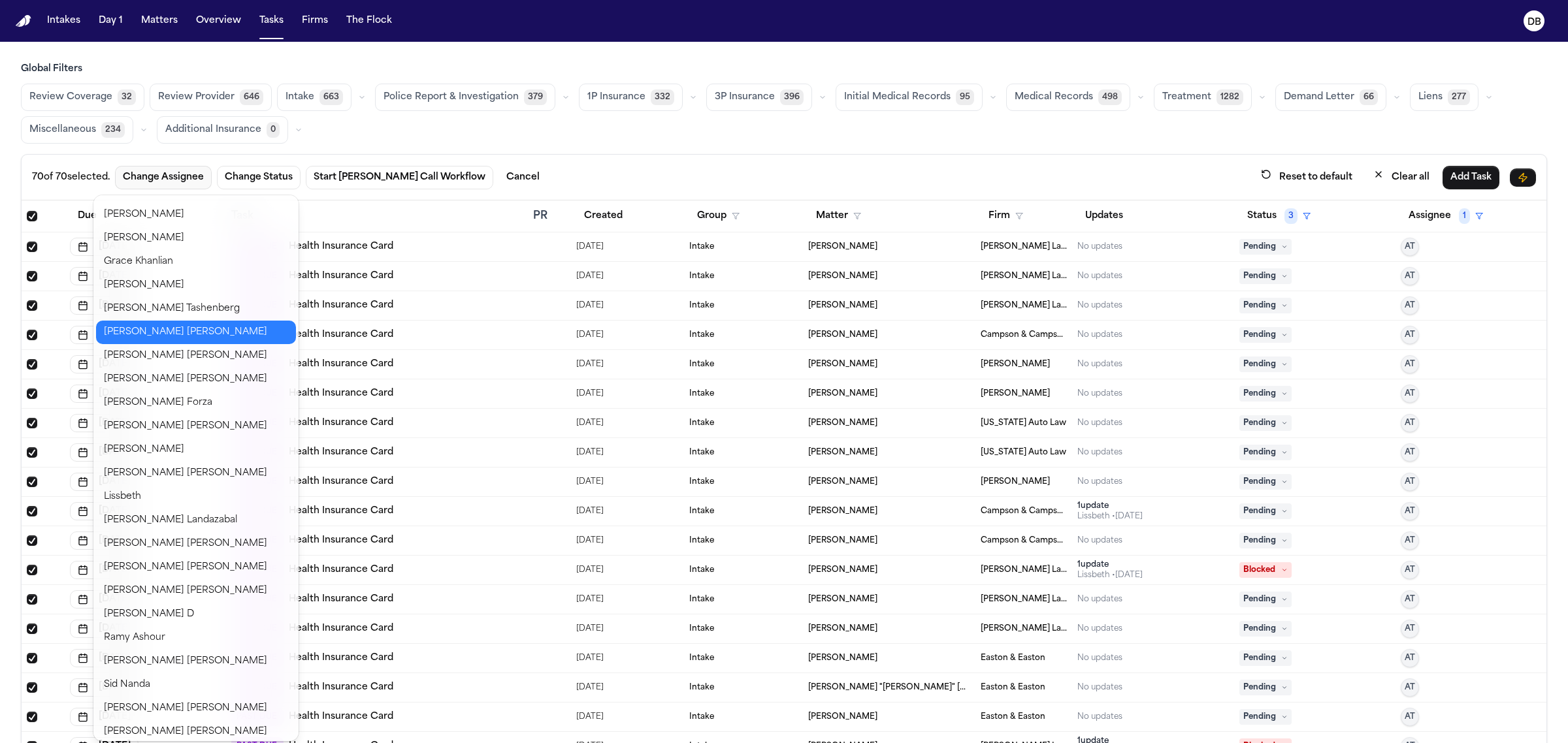
scroll to position [490, 0]
click at [141, 305] on button "Jennifer Tashenberg" at bounding box center [195, 308] width 200 height 24
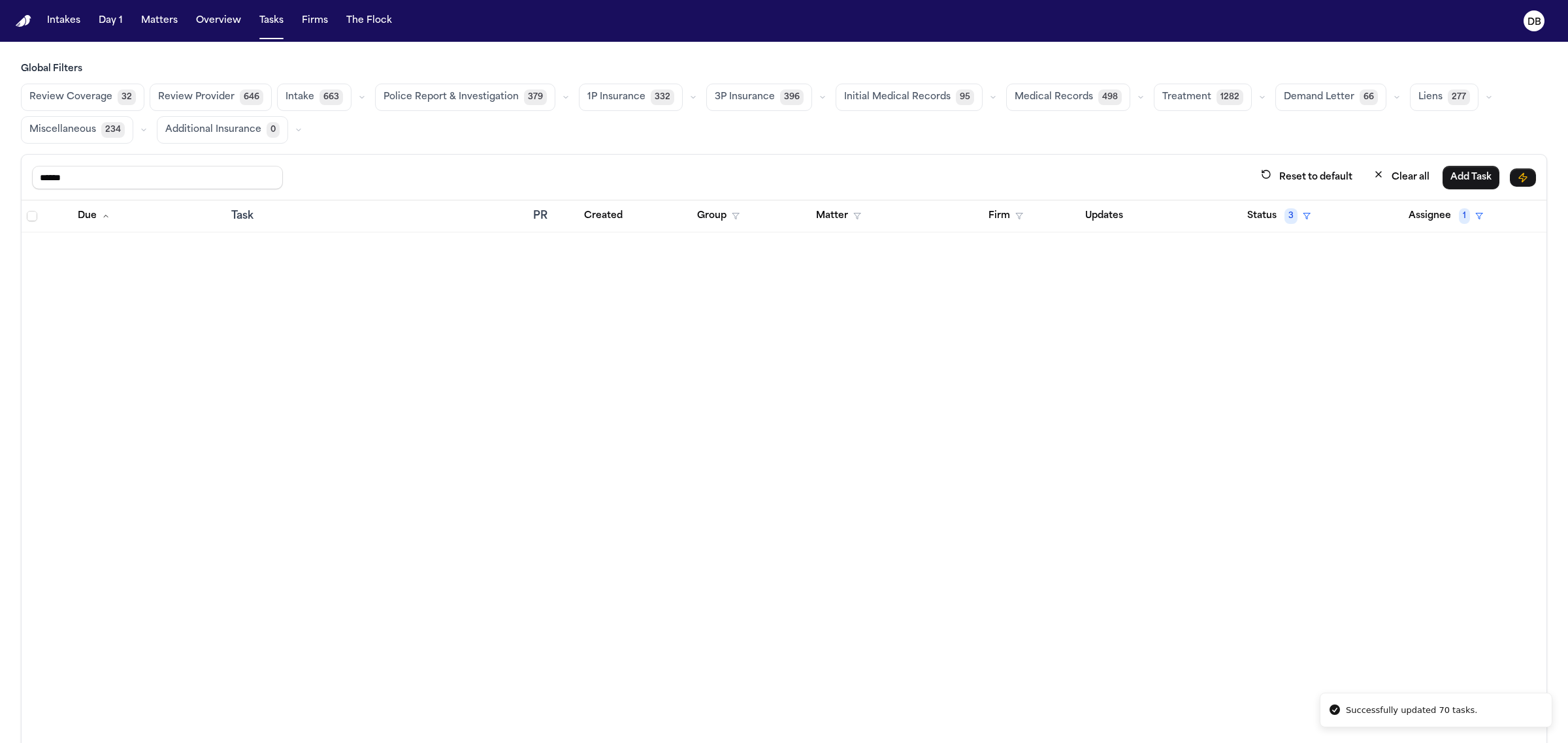
drag, startPoint x: 242, startPoint y: 185, endPoint x: 0, endPoint y: 200, distance: 242.5
click at [0, 200] on div "Global Filters Review Coverage 32 Review Provider 646 Intake 663 Police Report …" at bounding box center [784, 431] width 1568 height 738
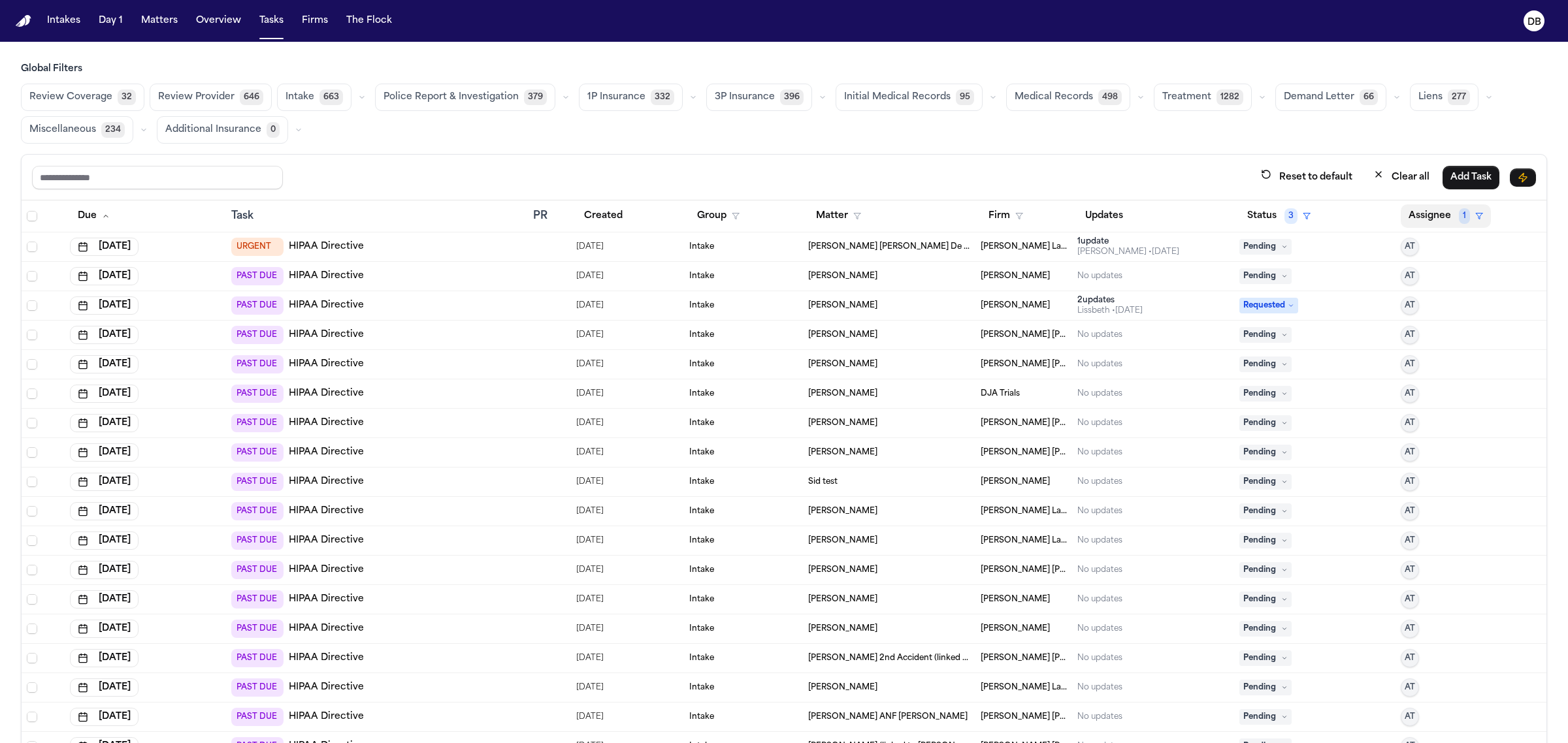
click at [1415, 228] on button "Assignee 1" at bounding box center [1446, 217] width 90 height 24
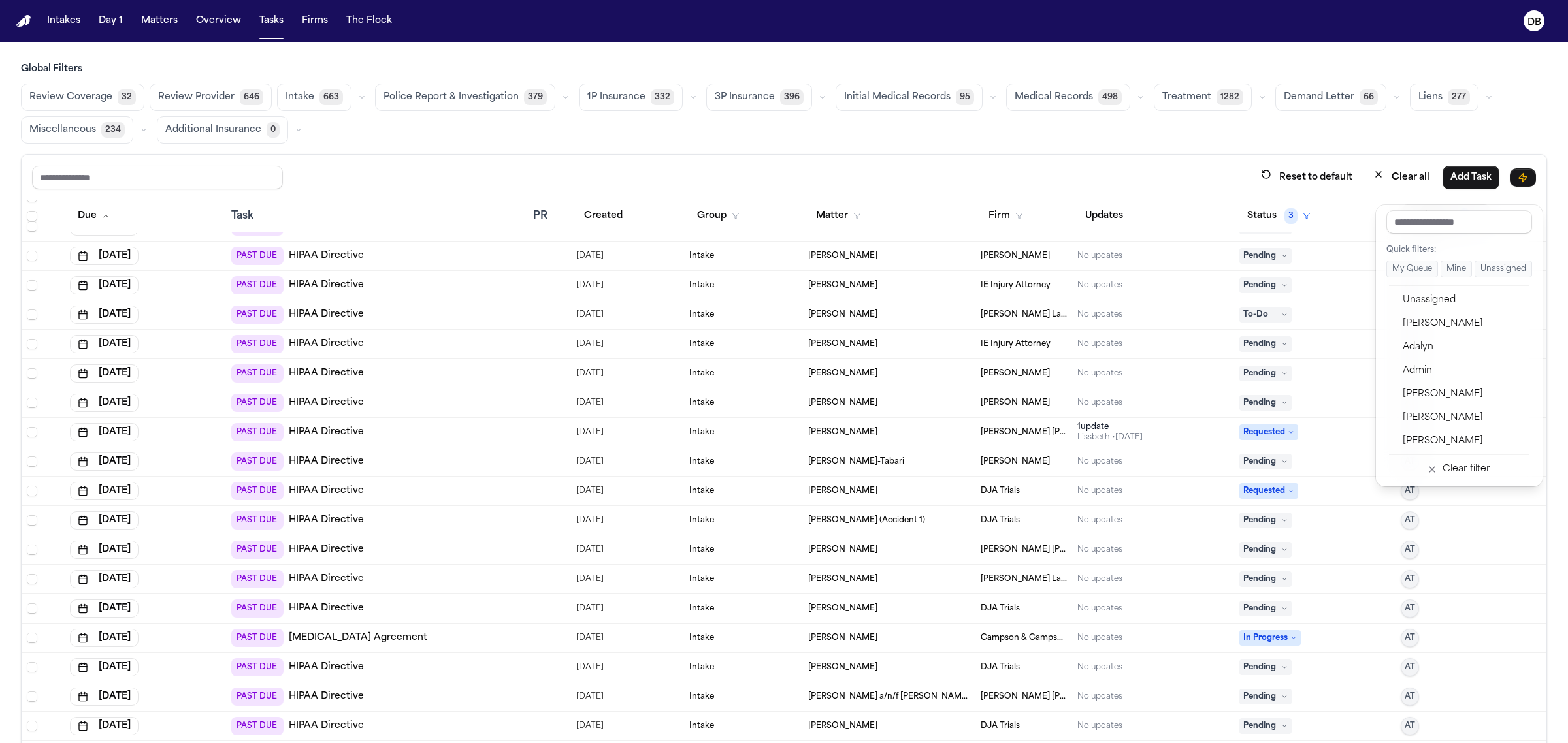
scroll to position [79, 0]
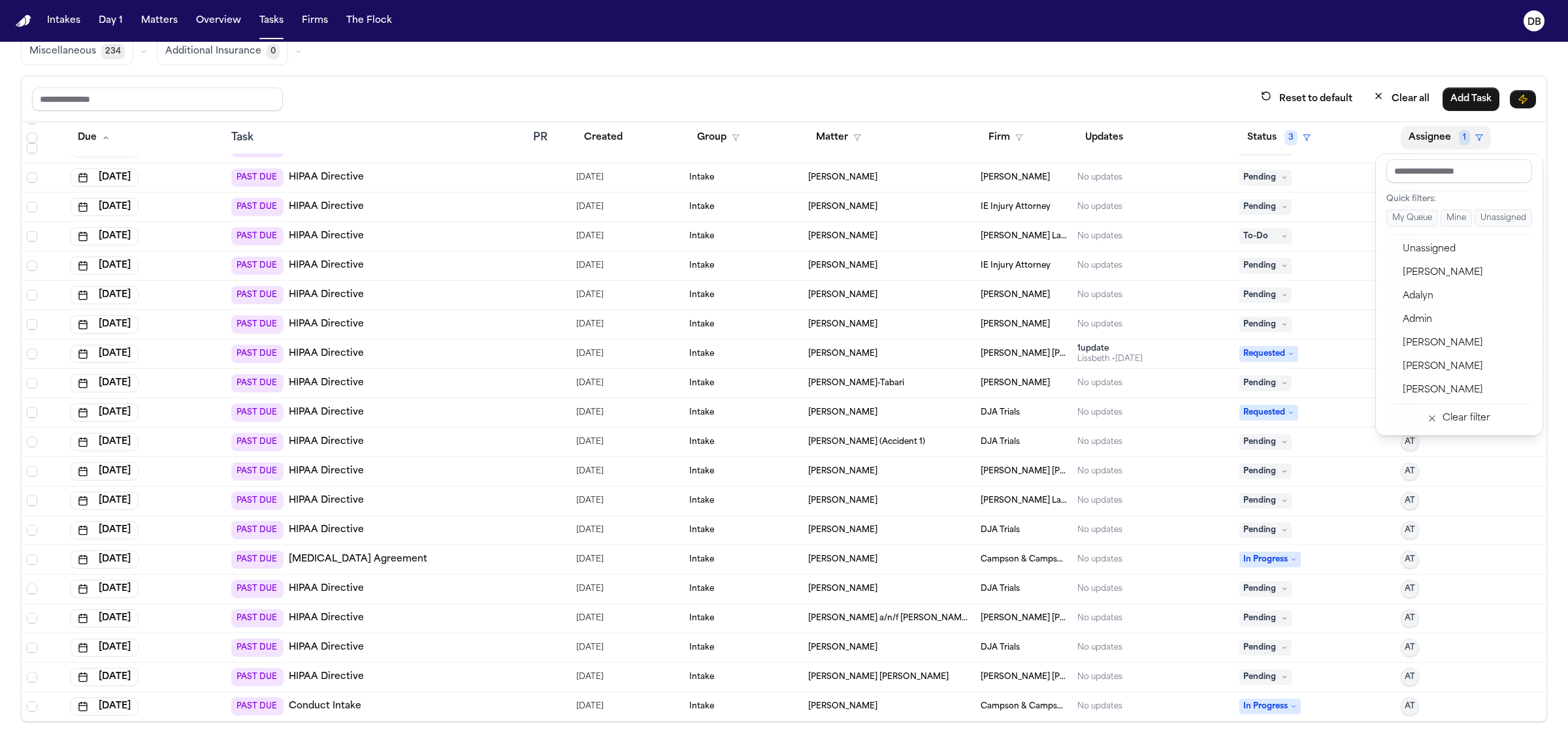
click at [30, 554] on table "Due Task PR Created Group Matter Firm Updates Status 3 Assignee 1 Aug 4, 2025 P…" at bounding box center [784, 59] width 1524 height 1325
click at [30, 563] on span "Select row" at bounding box center [32, 560] width 10 height 10
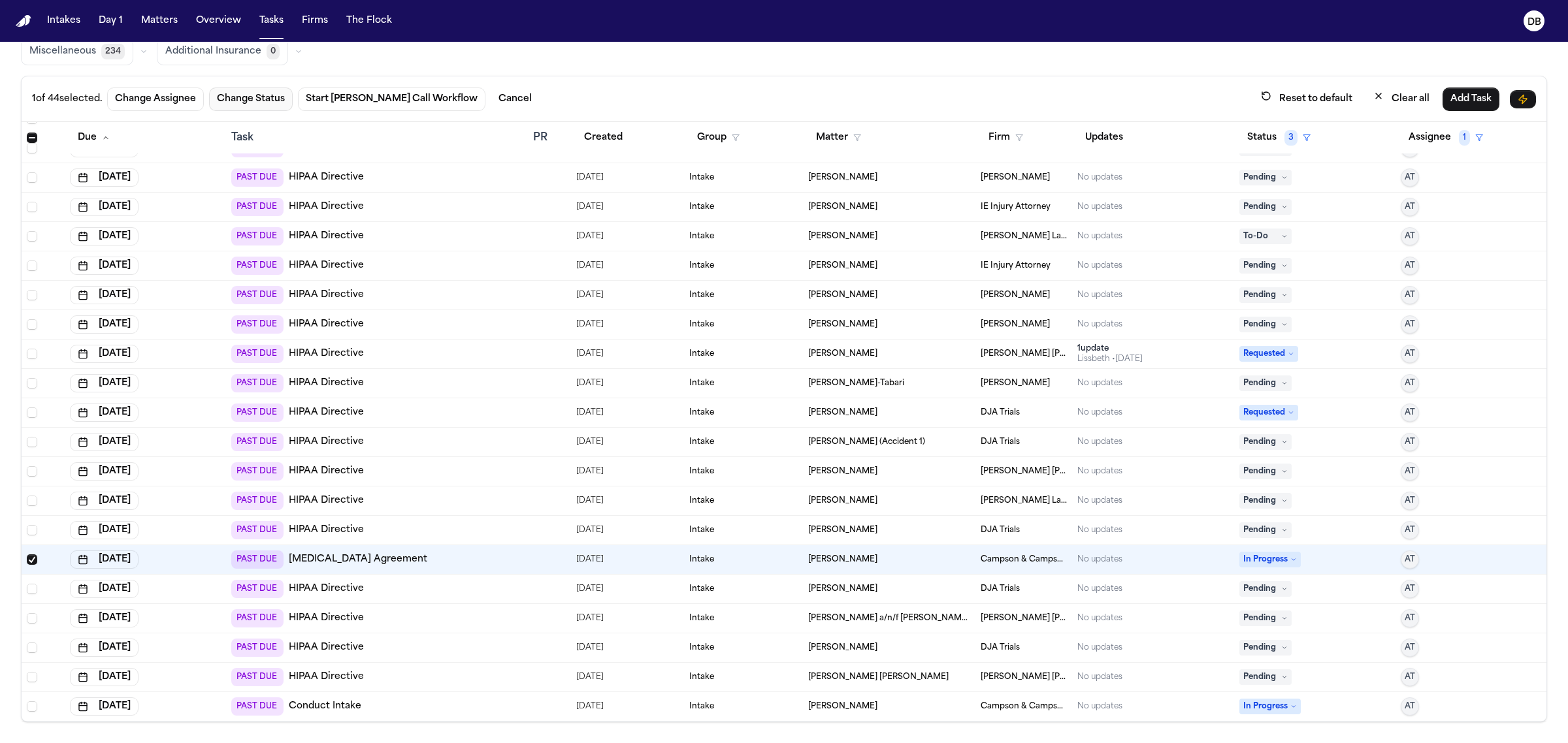
click at [260, 91] on button "Change Status" at bounding box center [251, 100] width 84 height 24
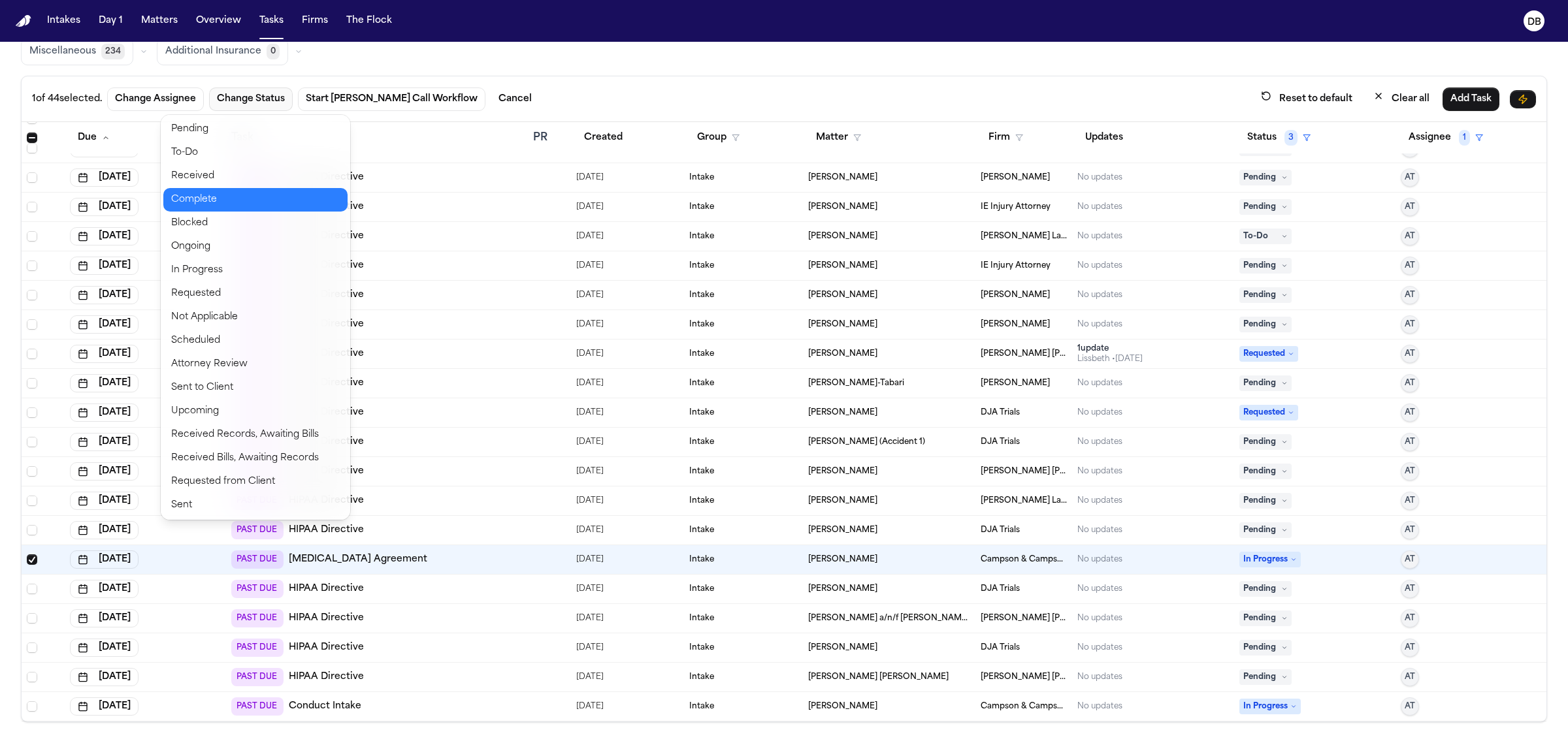
click at [239, 196] on button "Complete" at bounding box center [255, 200] width 184 height 24
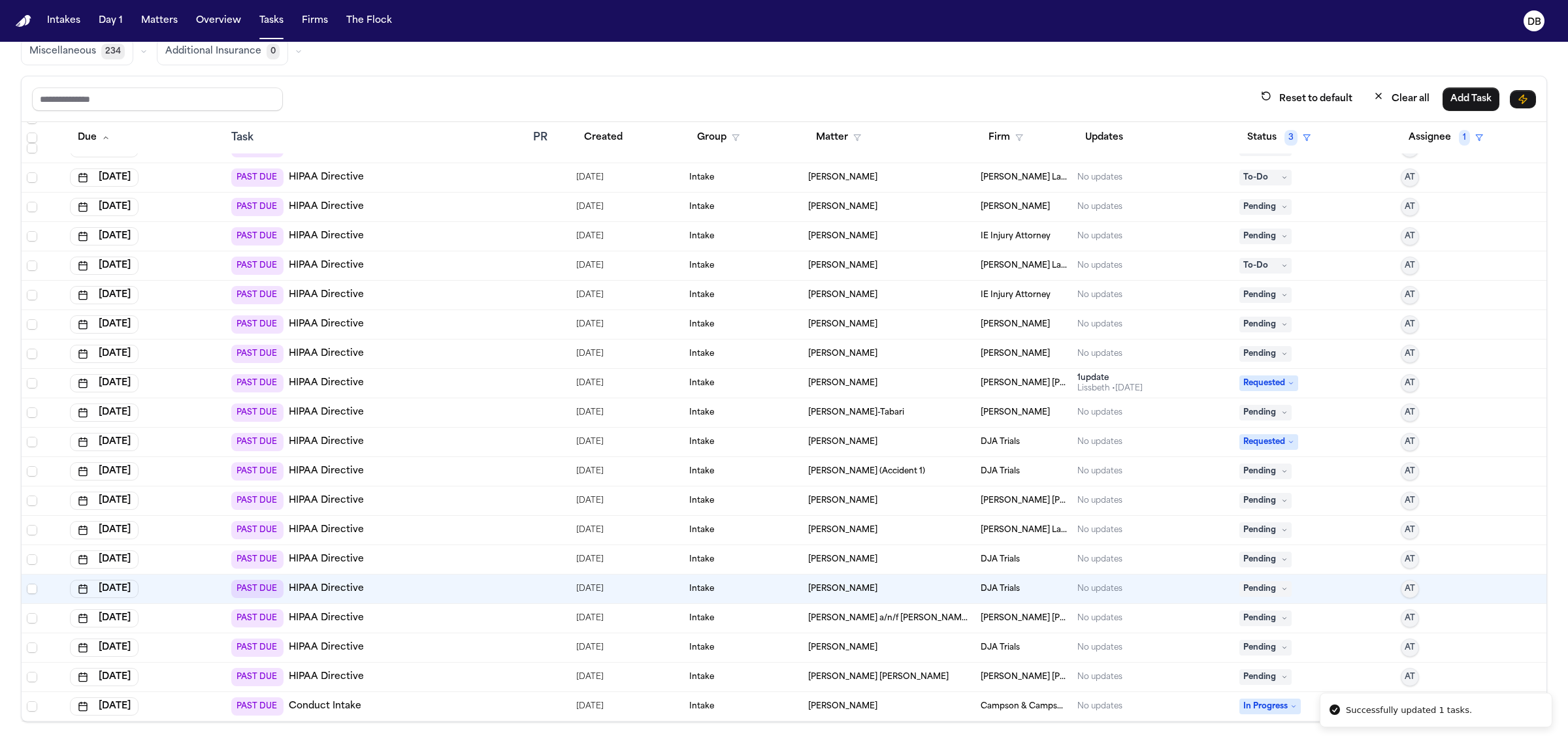
scroll to position [696, 0]
click at [29, 711] on span "Select row" at bounding box center [32, 706] width 10 height 10
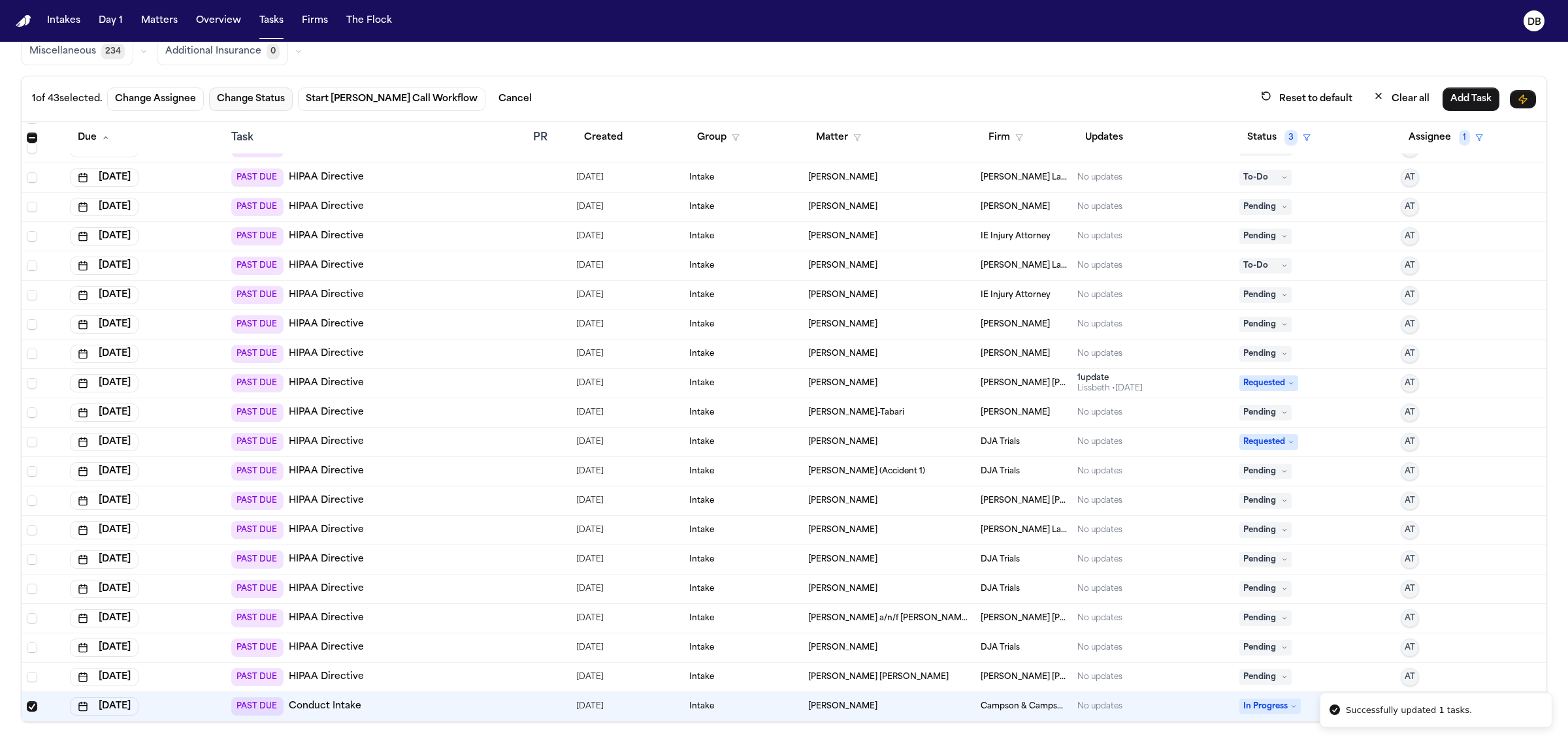
click at [241, 99] on button "Change Status" at bounding box center [251, 100] width 84 height 24
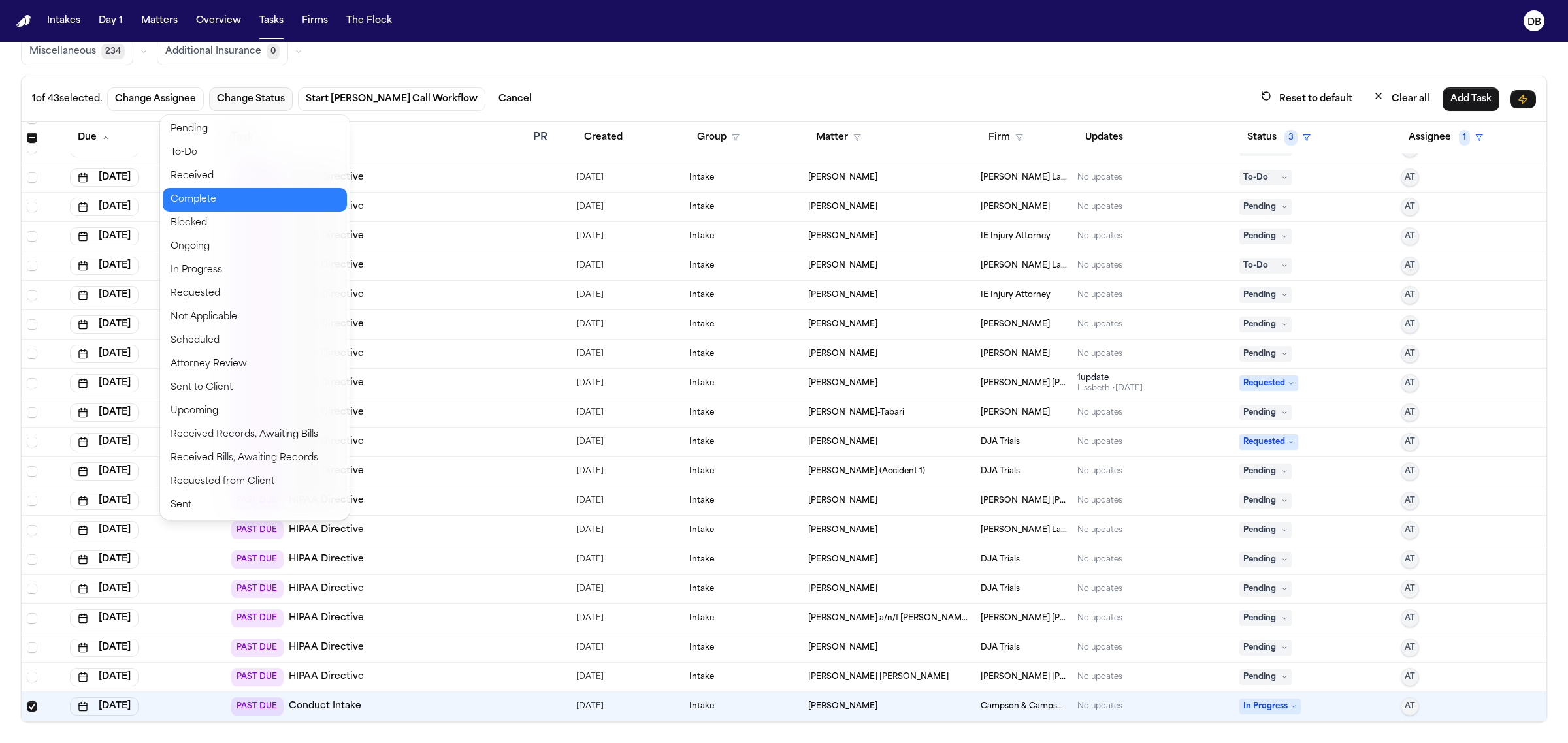
click at [230, 202] on button "Complete" at bounding box center [255, 200] width 184 height 24
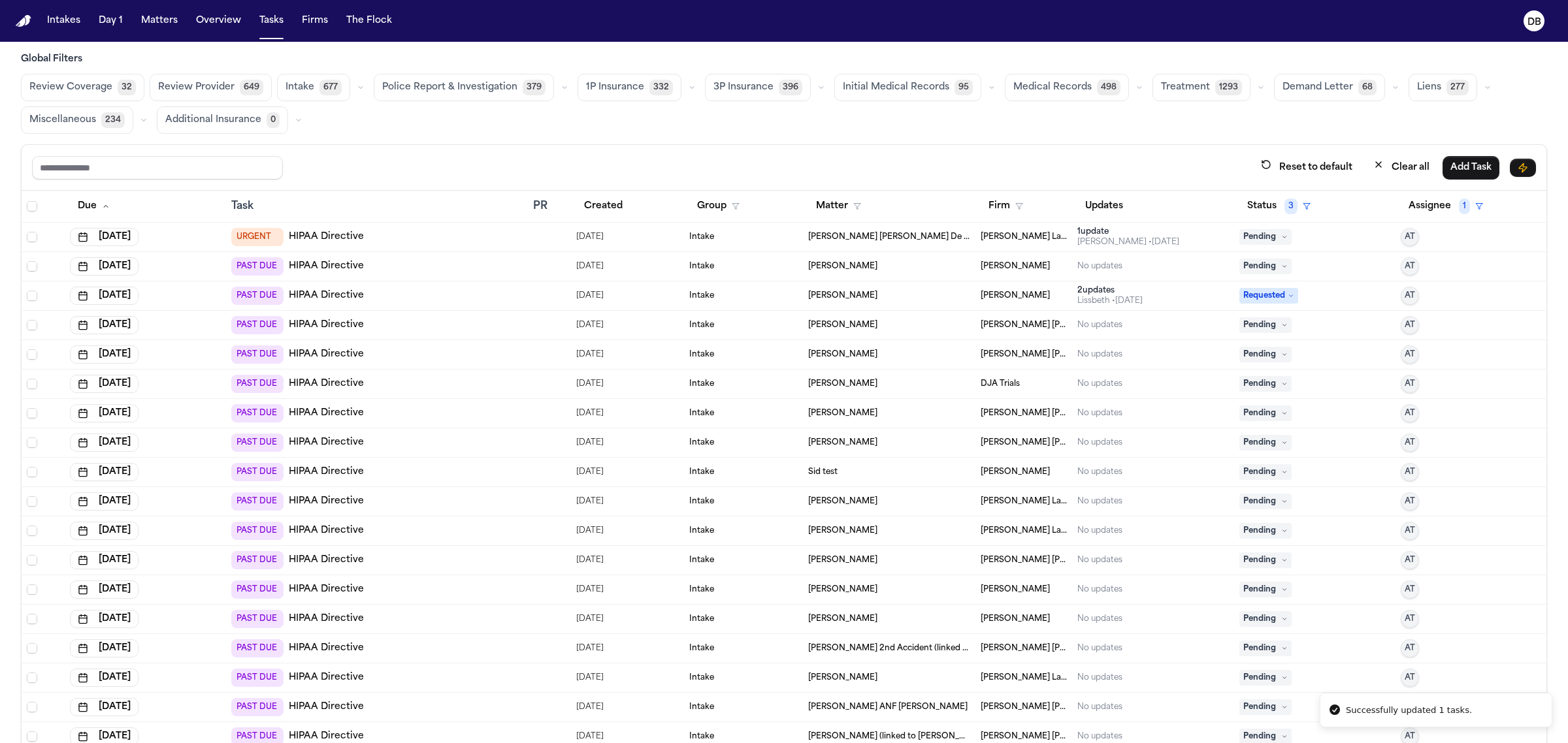
scroll to position [0, 0]
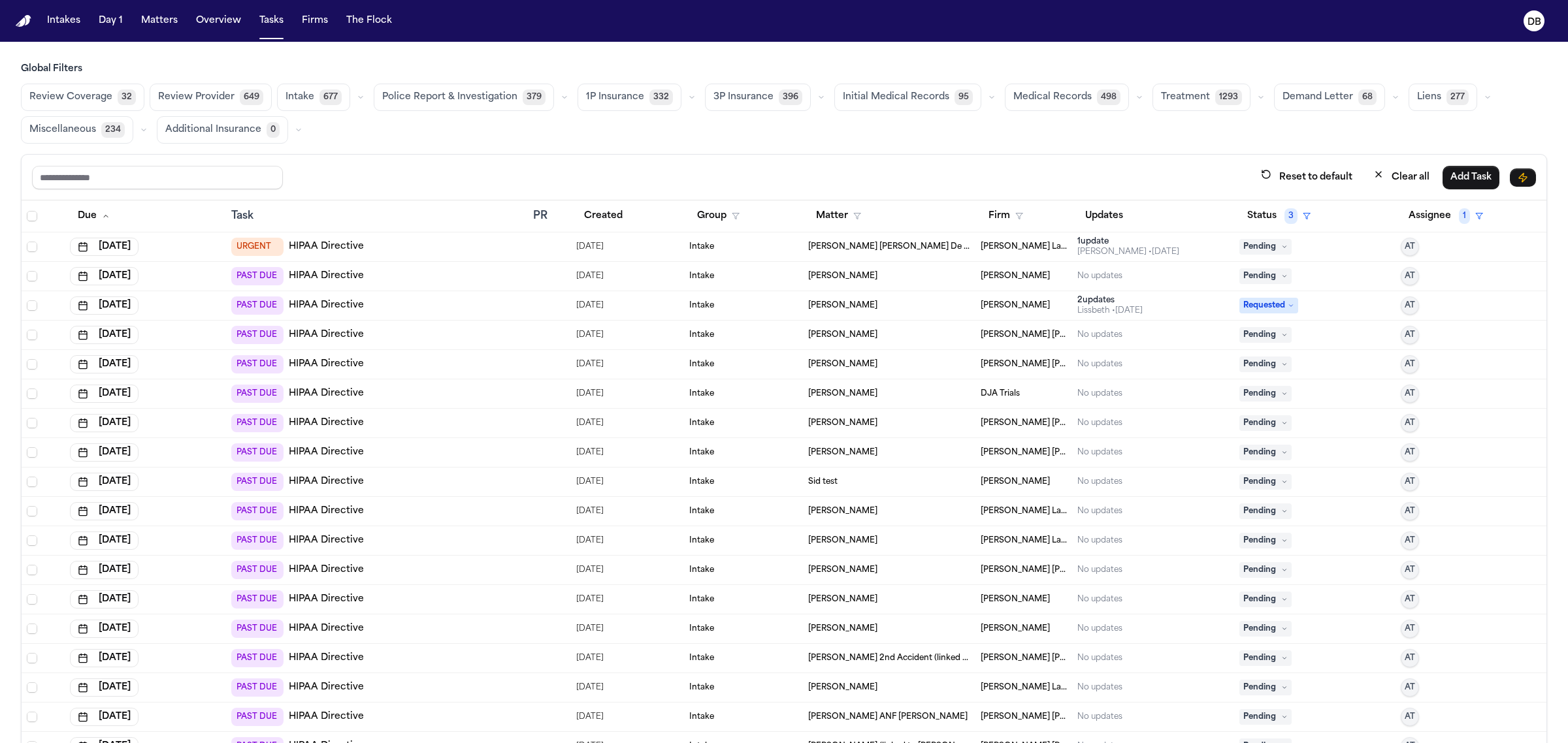
click at [327, 187] on div "Reset to default Clear all Add Task" at bounding box center [784, 177] width 1504 height 24
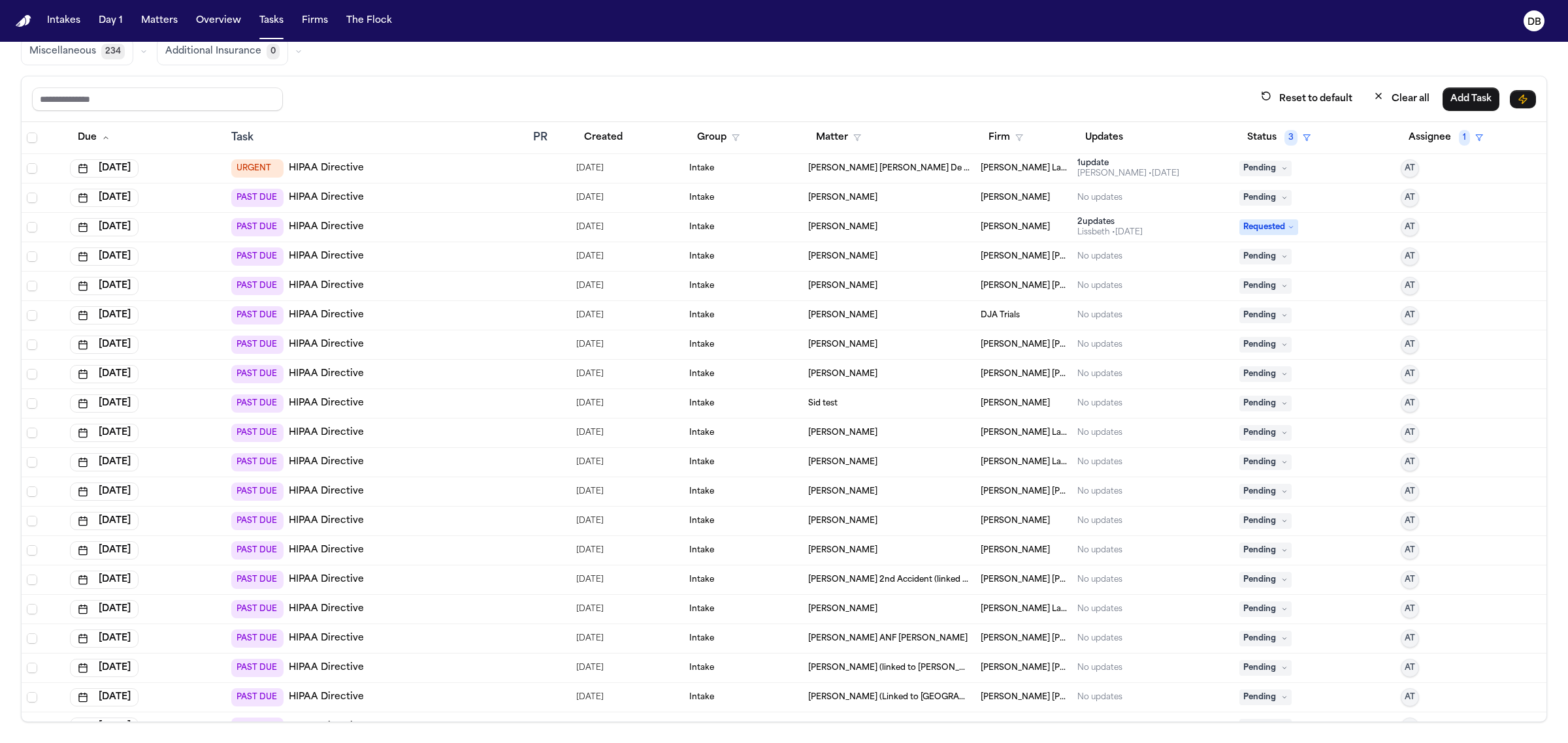
click at [395, 113] on div "Reset to default Clear all Add Task" at bounding box center [784, 100] width 1524 height 46
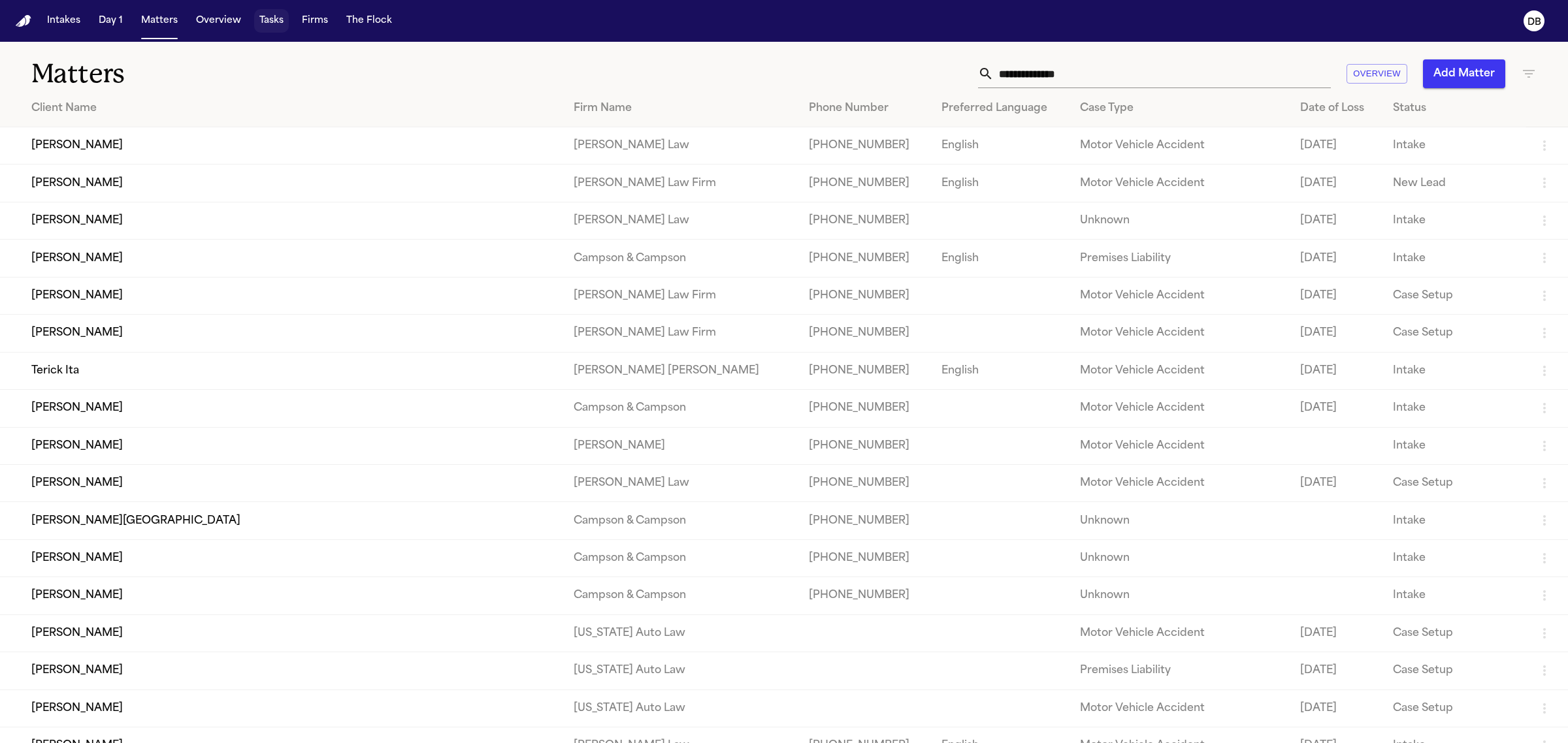
click at [277, 29] on button "Tasks" at bounding box center [271, 21] width 35 height 24
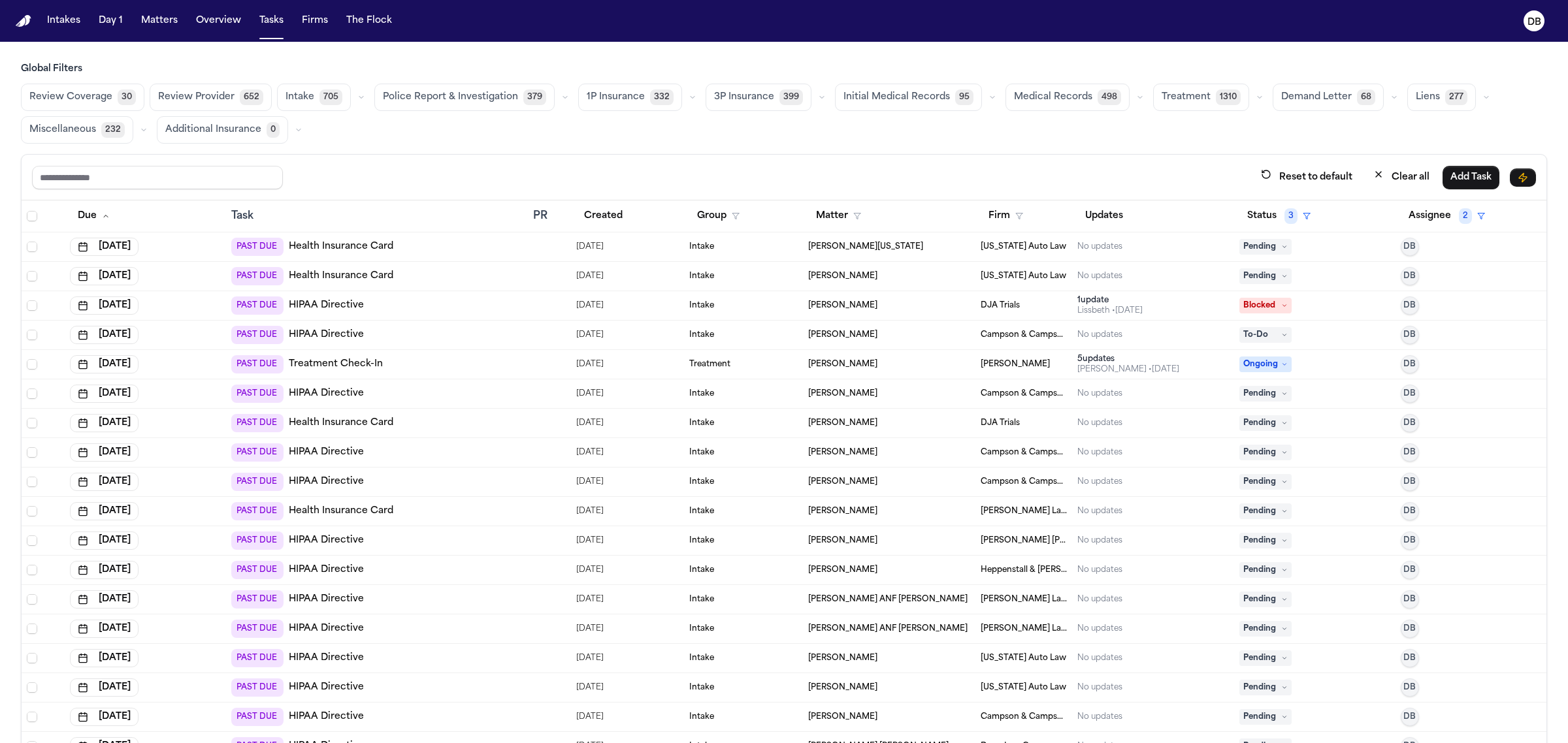
click at [0, 327] on div "Global Filters Review Coverage 30 Review Provider 652 Intake 705 Police Report …" at bounding box center [784, 431] width 1568 height 738
click at [1459, 217] on span "2" at bounding box center [1465, 216] width 13 height 15
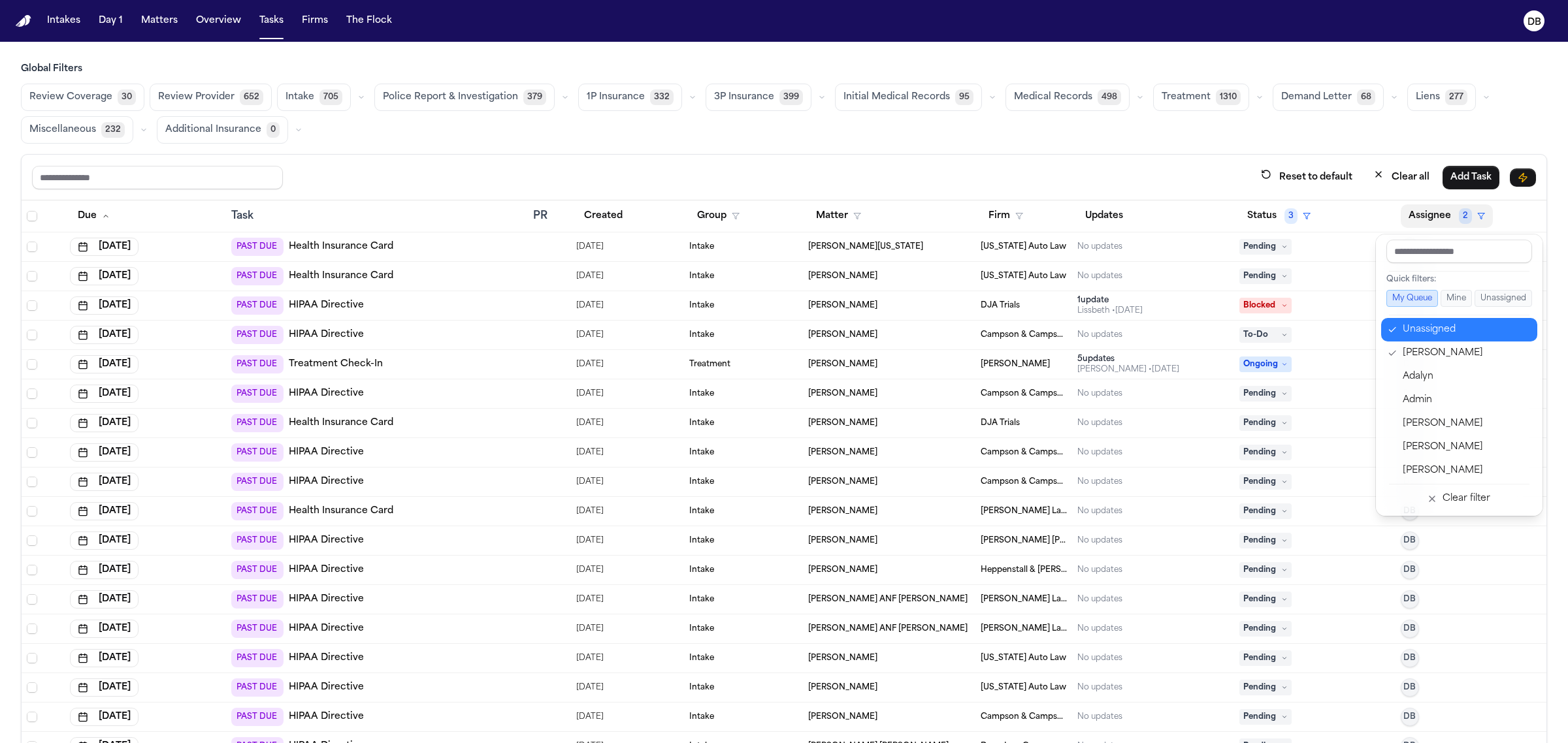
click at [1445, 330] on div "Unassigned" at bounding box center [1466, 329] width 127 height 15
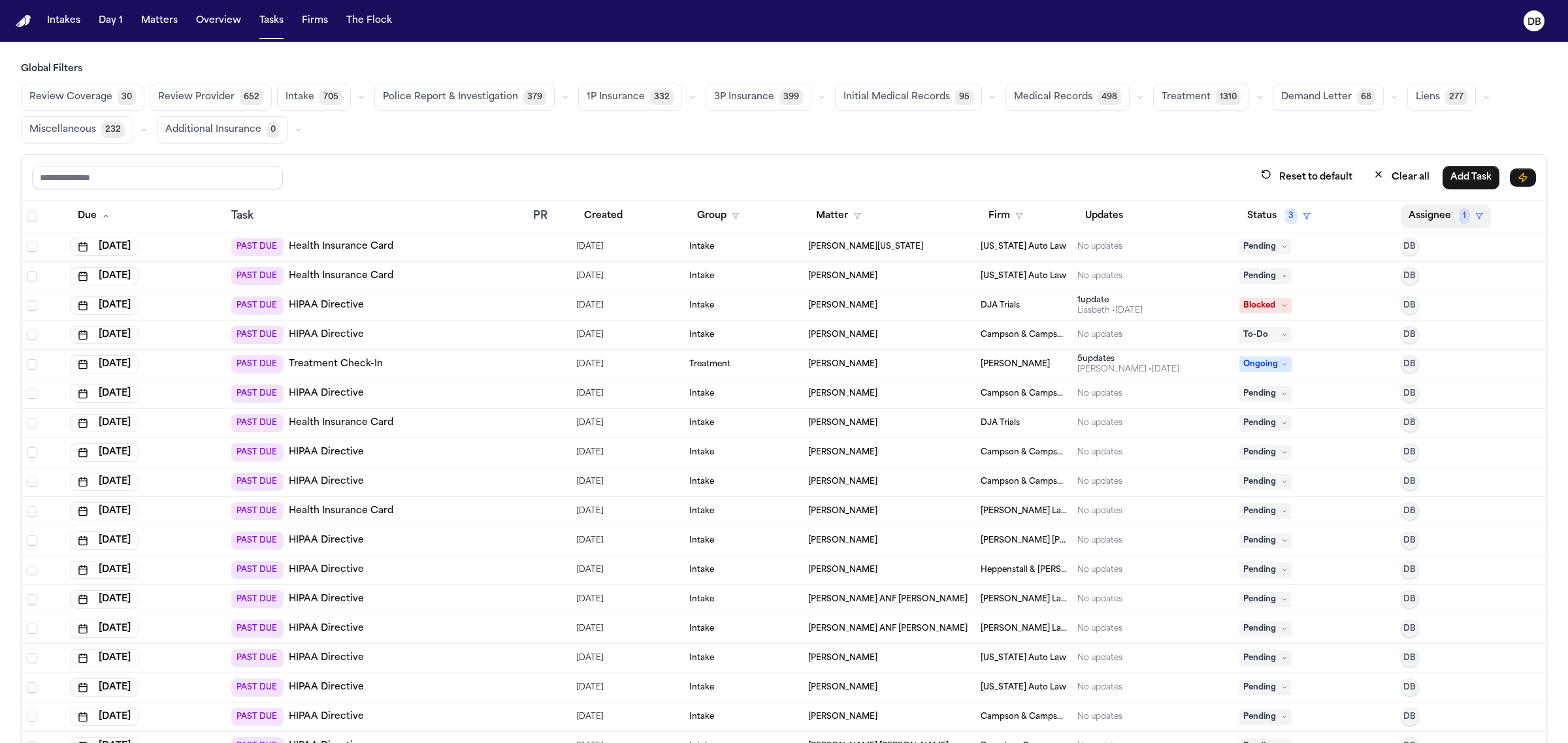
click at [1402, 223] on button "Assignee 1" at bounding box center [1446, 217] width 90 height 24
click at [1497, 61] on main "Global Filters Review Coverage 30 Review Provider 652 Intake 705 Police Report …" at bounding box center [784, 392] width 1568 height 701
click at [7, 223] on div "Global Filters Review Coverage 30 Review Provider 652 Intake 705 Police Report …" at bounding box center [784, 431] width 1568 height 738
drag, startPoint x: 84, startPoint y: 159, endPoint x: 85, endPoint y: 174, distance: 15.0
click at [85, 168] on div "Reset to default Clear all Add Task" at bounding box center [784, 177] width 1524 height 46
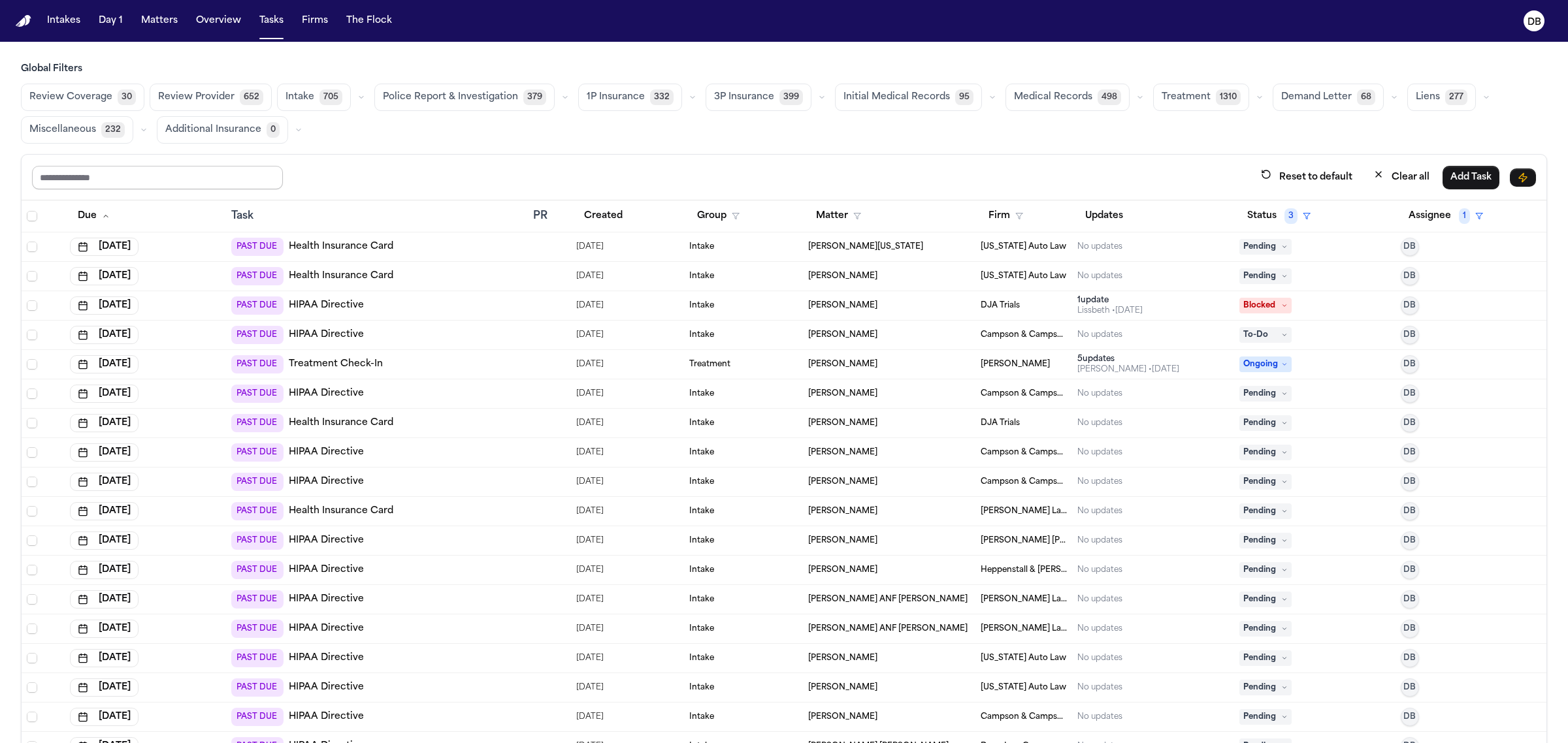
click at [82, 173] on input "text" at bounding box center [157, 177] width 251 height 24
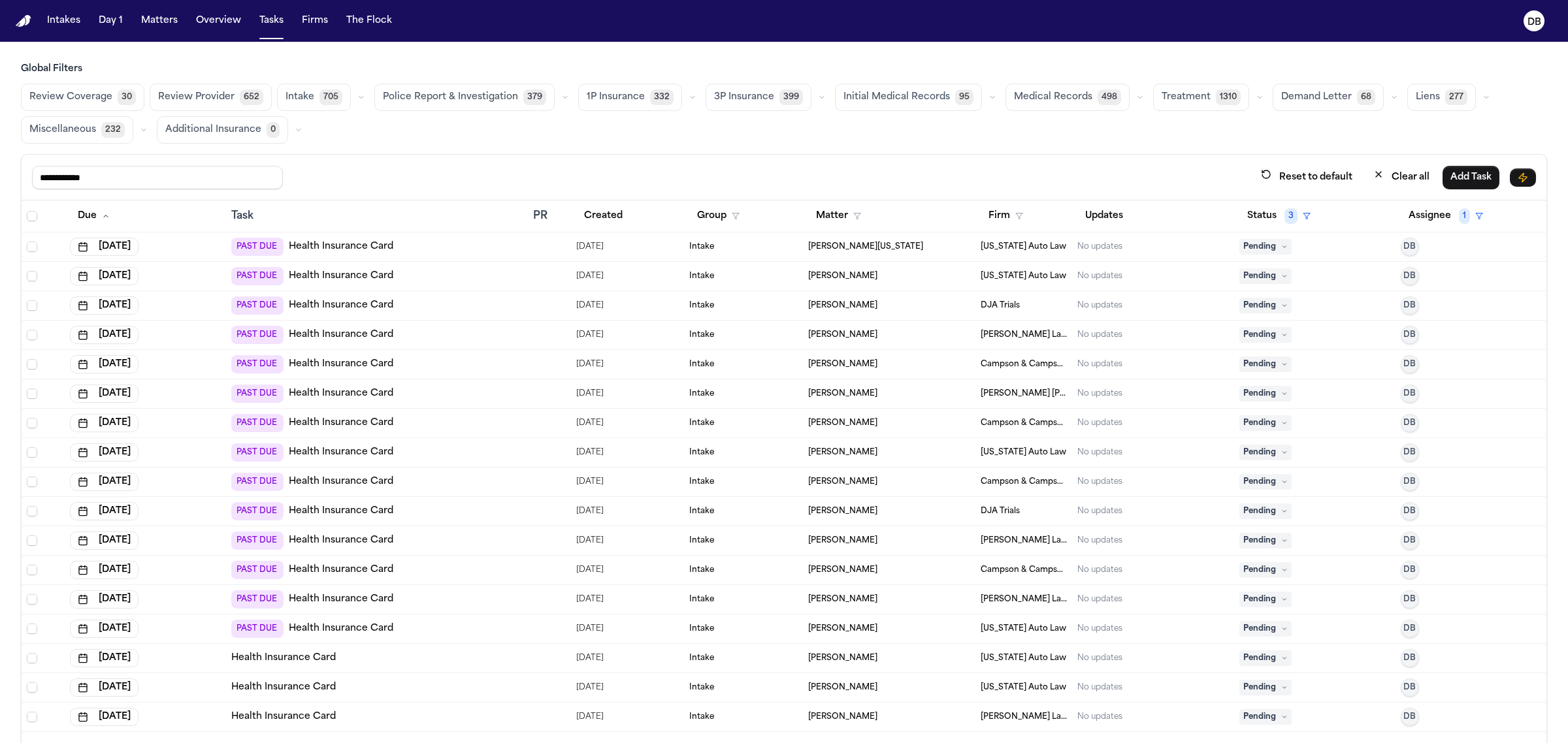
type input "**********"
click at [32, 216] on span "Select all" at bounding box center [32, 216] width 10 height 10
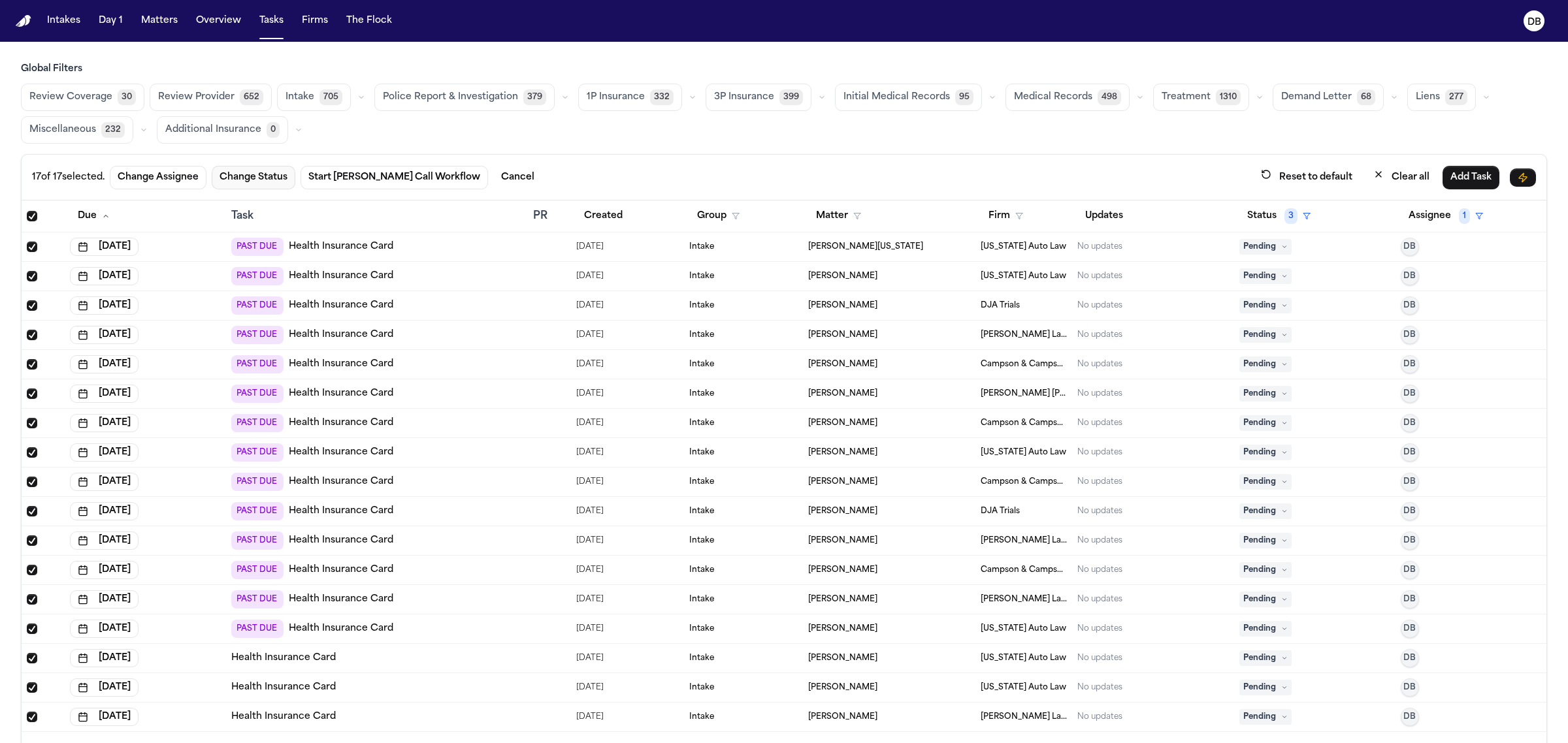
click at [274, 171] on button "Change Status" at bounding box center [254, 177] width 84 height 24
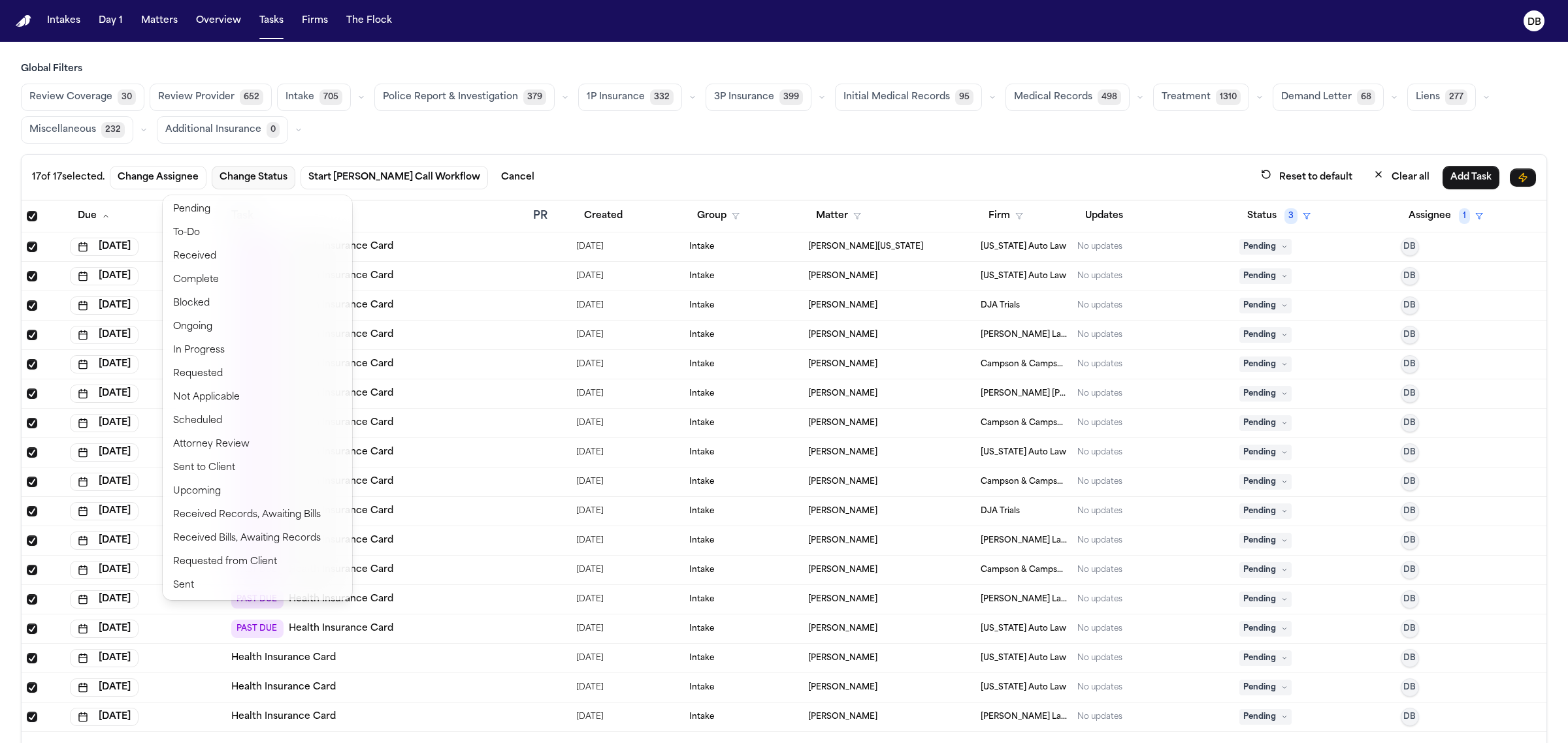
click at [174, 173] on div "17 of 17 selected. Change Assignee Change Status Start Bland Call Workflow Canc…" at bounding box center [287, 177] width 510 height 24
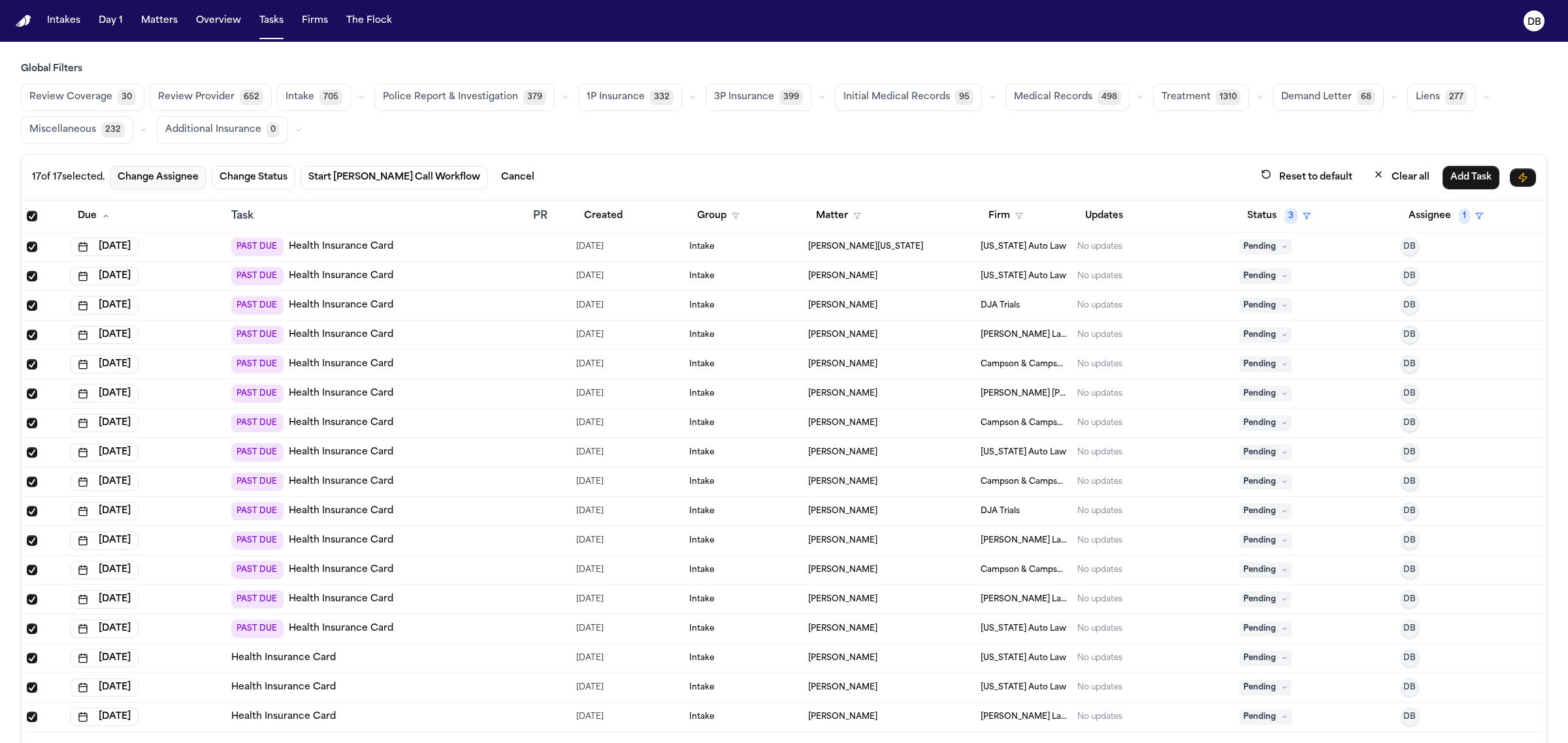
click at [174, 173] on button "Change Assignee" at bounding box center [158, 177] width 96 height 24
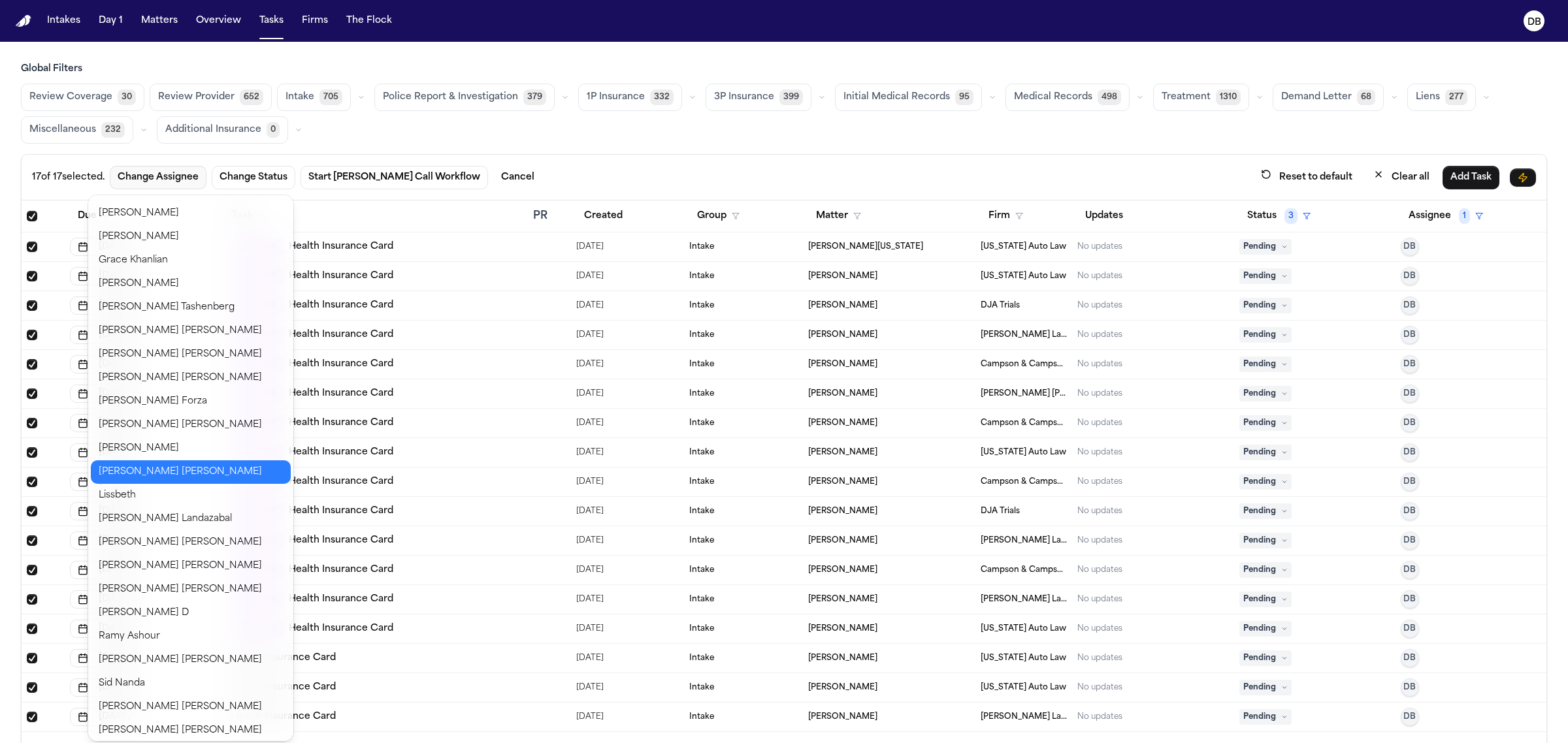
scroll to position [493, 0]
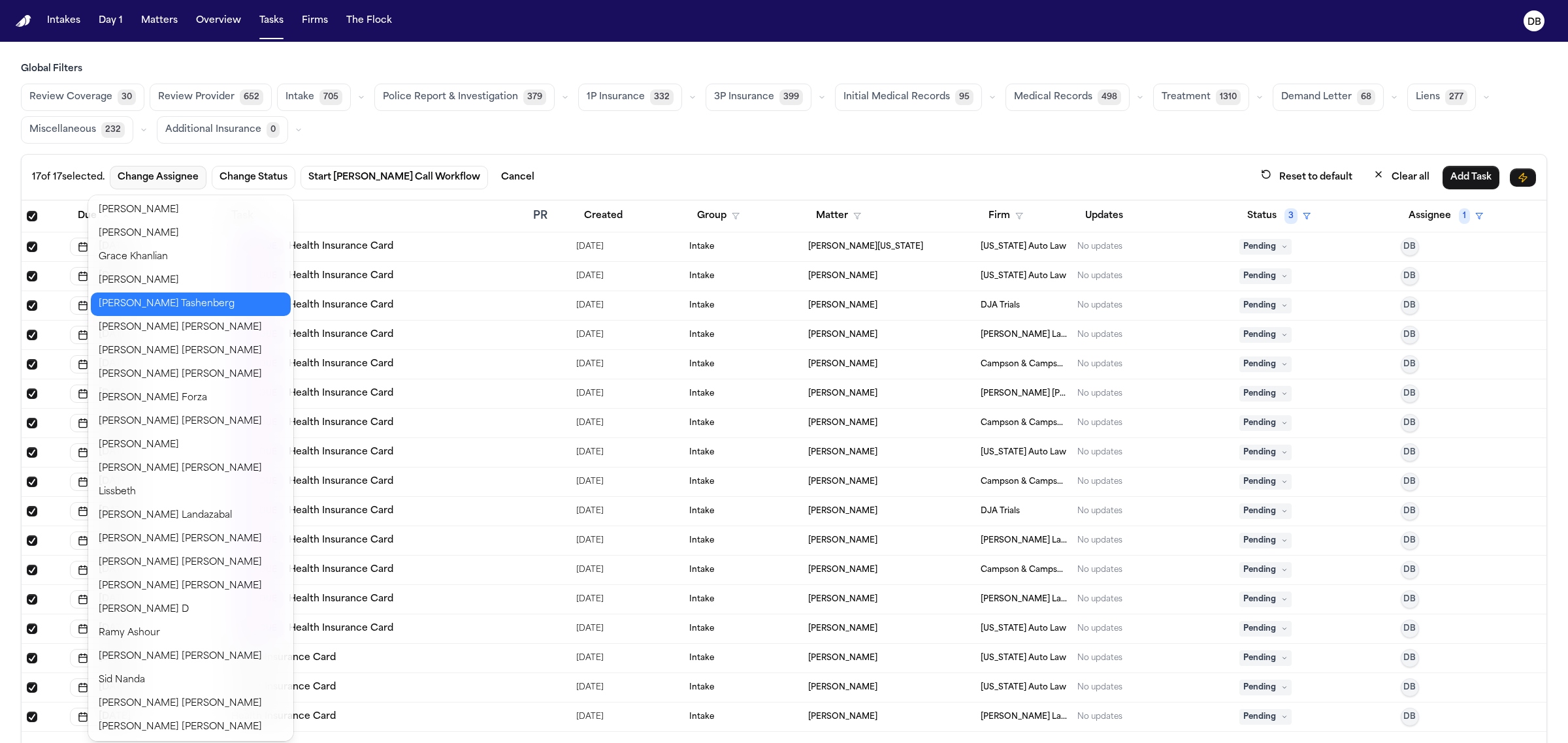
click at [191, 296] on button "Jennifer Tashenberg" at bounding box center [190, 305] width 200 height 24
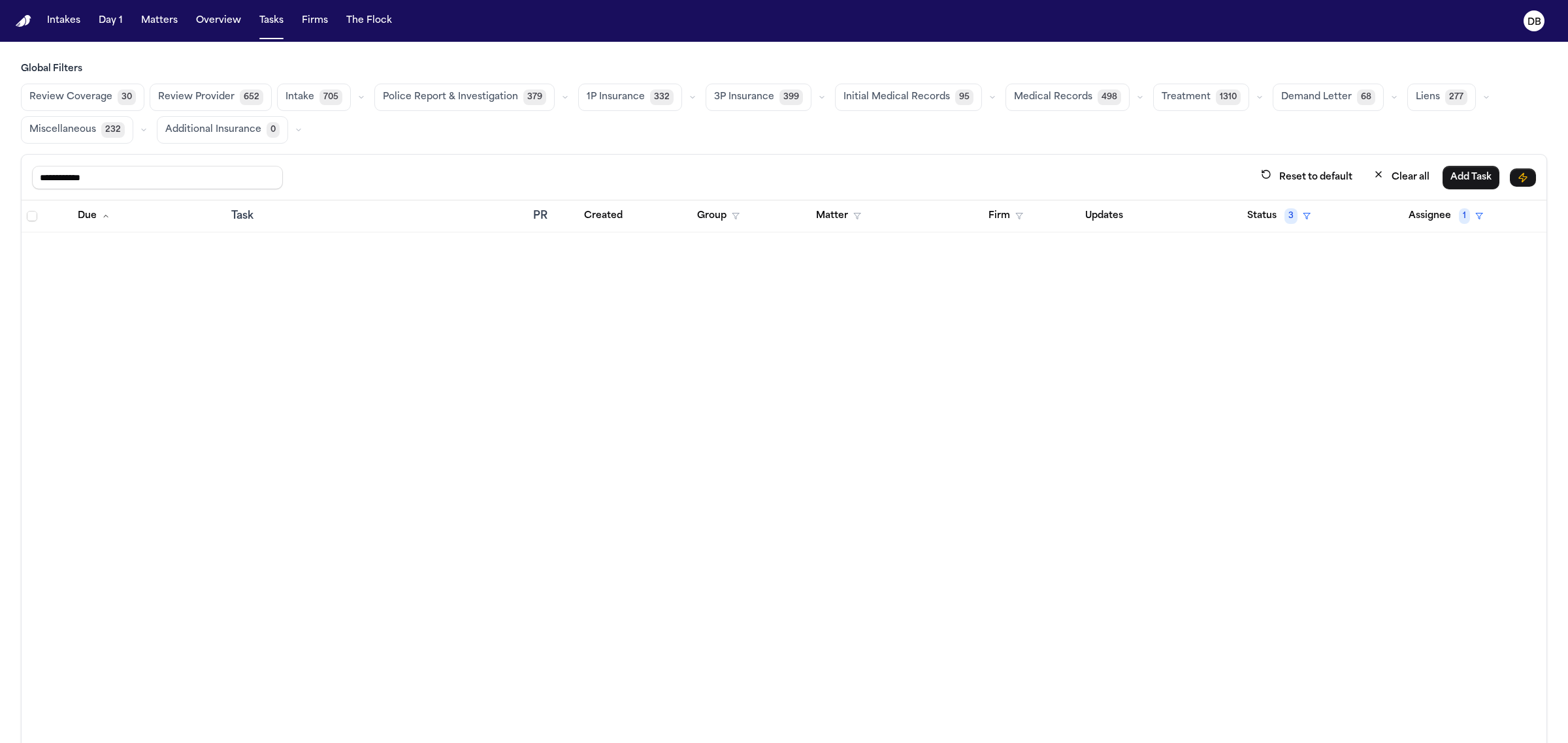
drag, startPoint x: 243, startPoint y: 174, endPoint x: 0, endPoint y: 160, distance: 243.4
click at [0, 160] on div "**********" at bounding box center [784, 431] width 1568 height 738
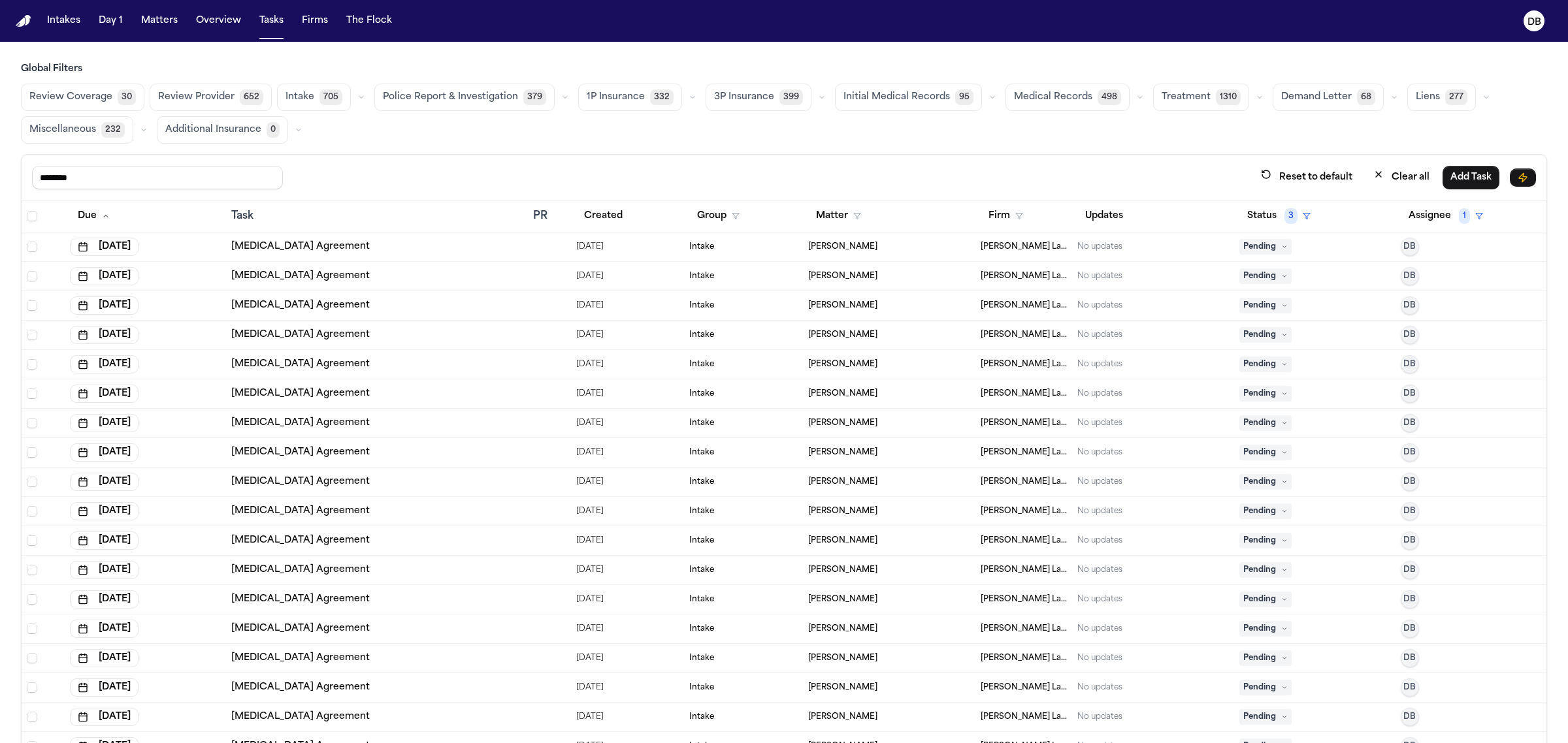
type input "********"
click at [314, 187] on div "******** Reset to default Clear all Add Task" at bounding box center [784, 177] width 1504 height 24
click at [1418, 218] on button "Assignee 1" at bounding box center [1446, 217] width 90 height 24
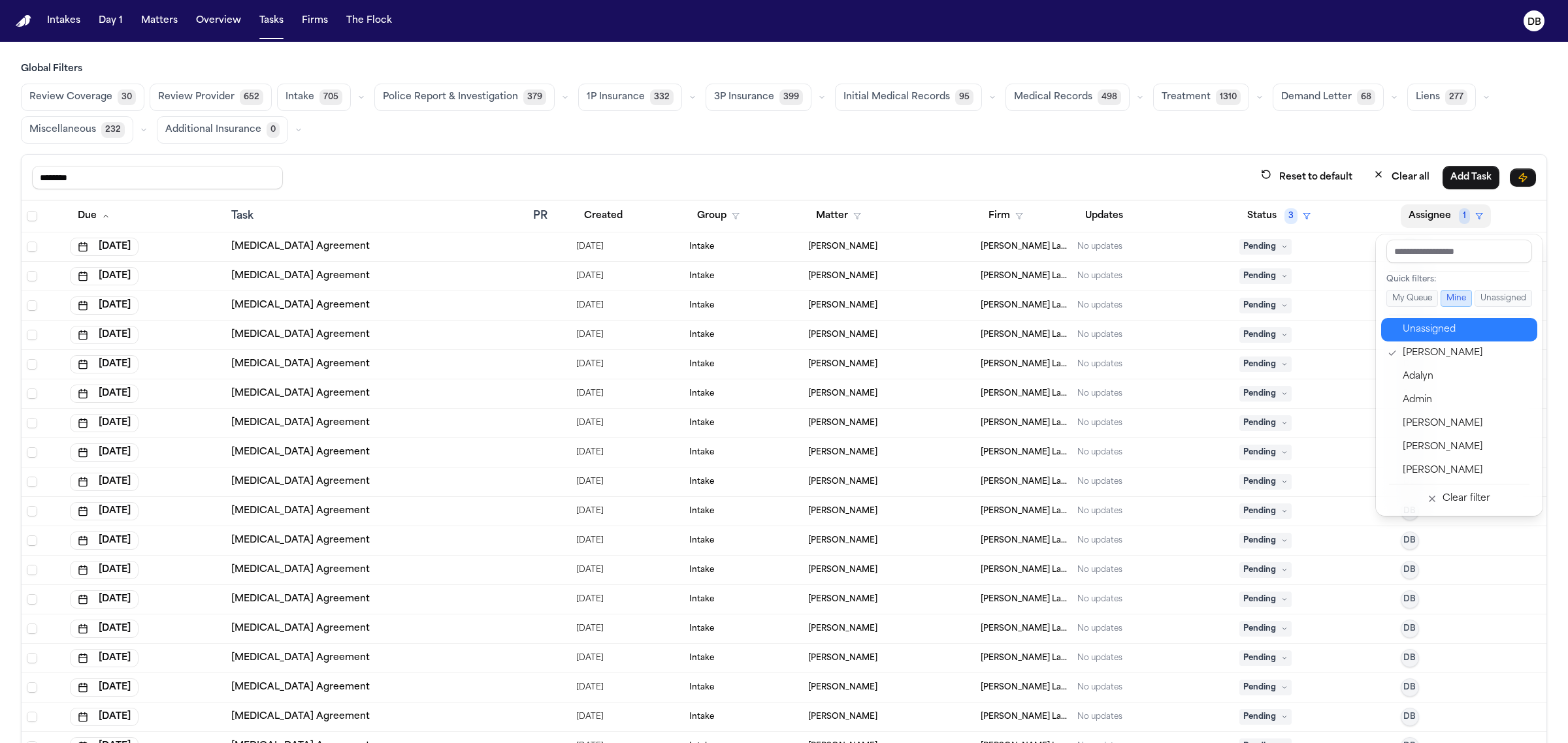
click at [1435, 334] on div "Unassigned" at bounding box center [1466, 329] width 127 height 15
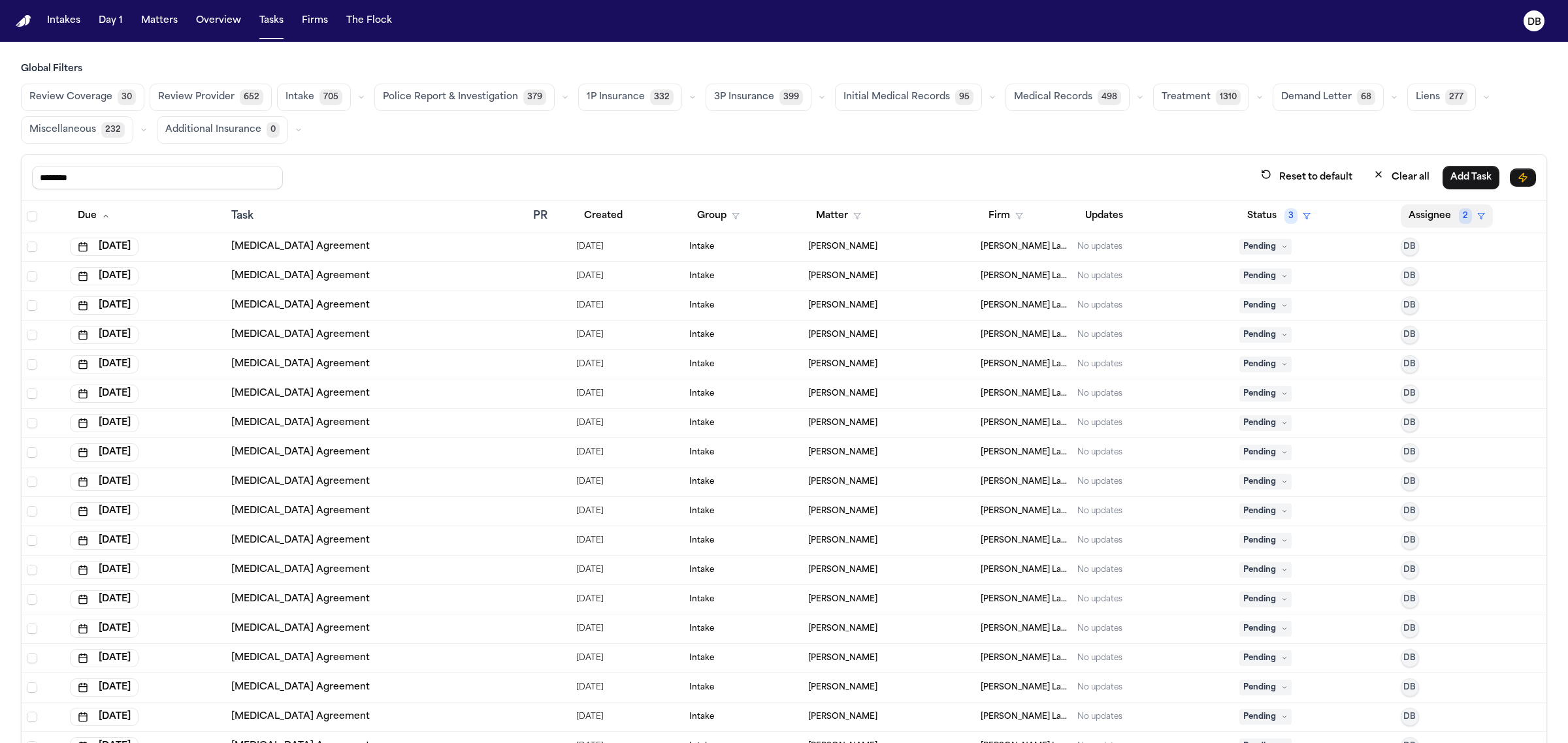
click at [1429, 223] on button "Assignee 2" at bounding box center [1447, 217] width 92 height 24
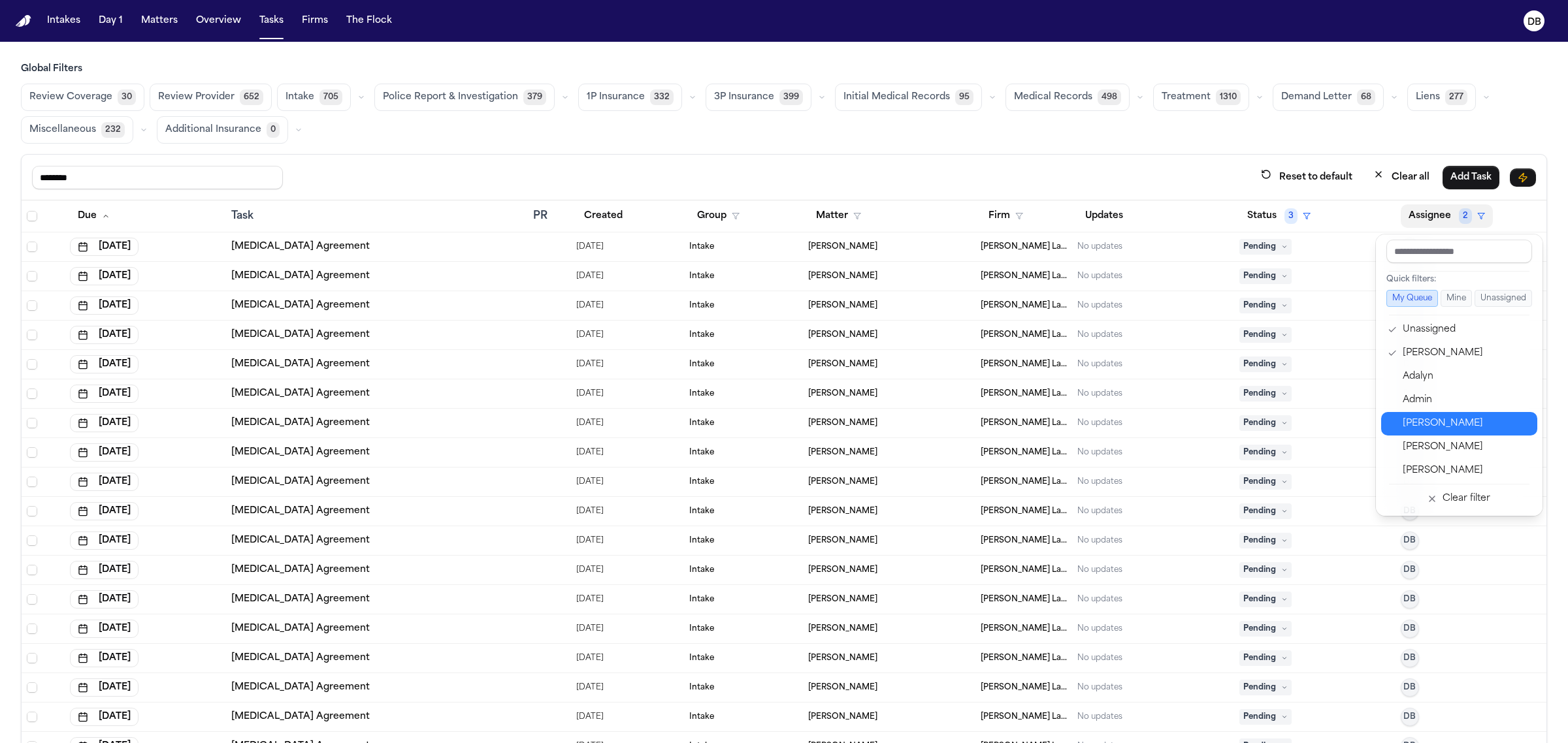
scroll to position [163, 0]
click at [1432, 408] on div "[PERSON_NAME]" at bounding box center [1466, 401] width 127 height 15
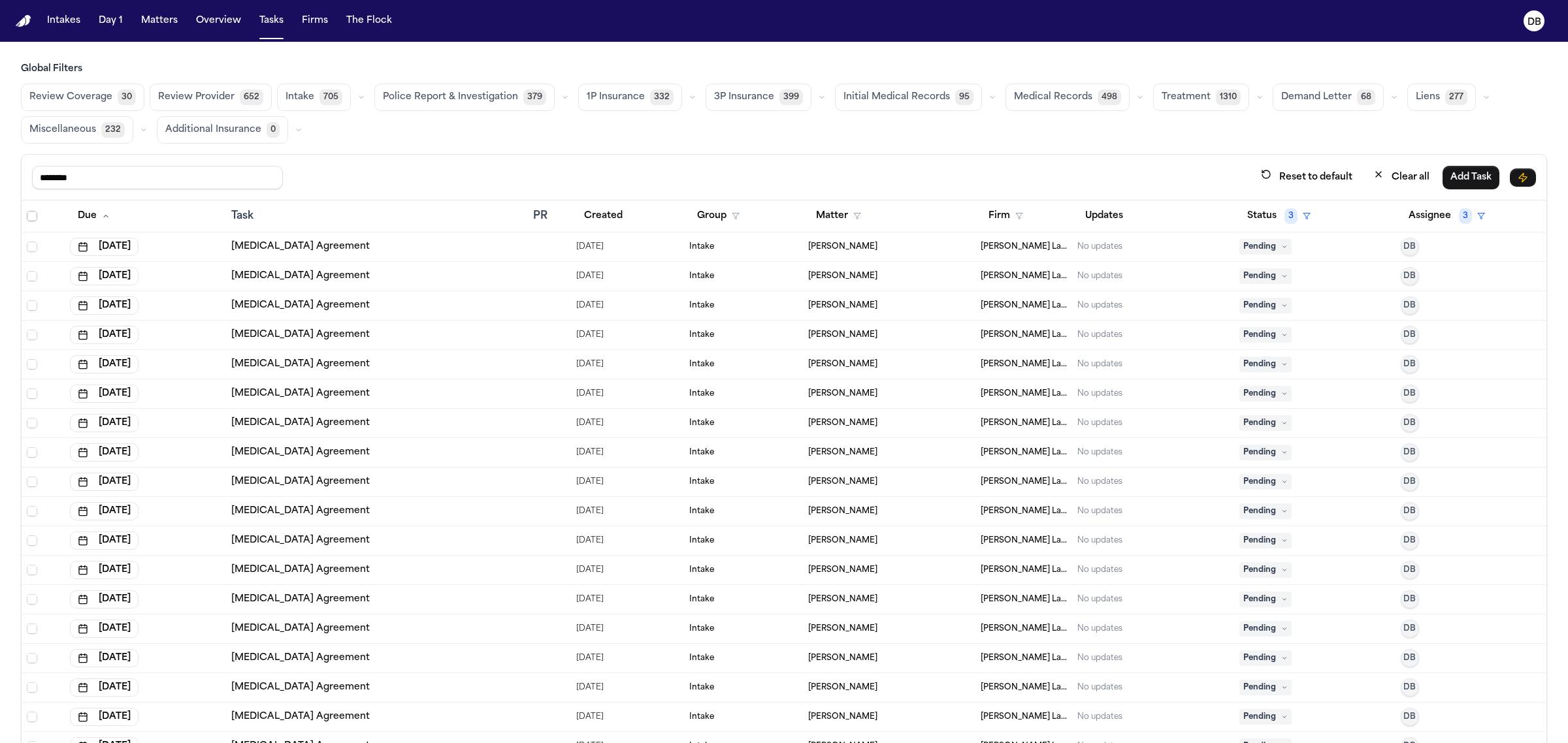
click at [27, 219] on icon "Select all" at bounding box center [32, 216] width 9 height 9
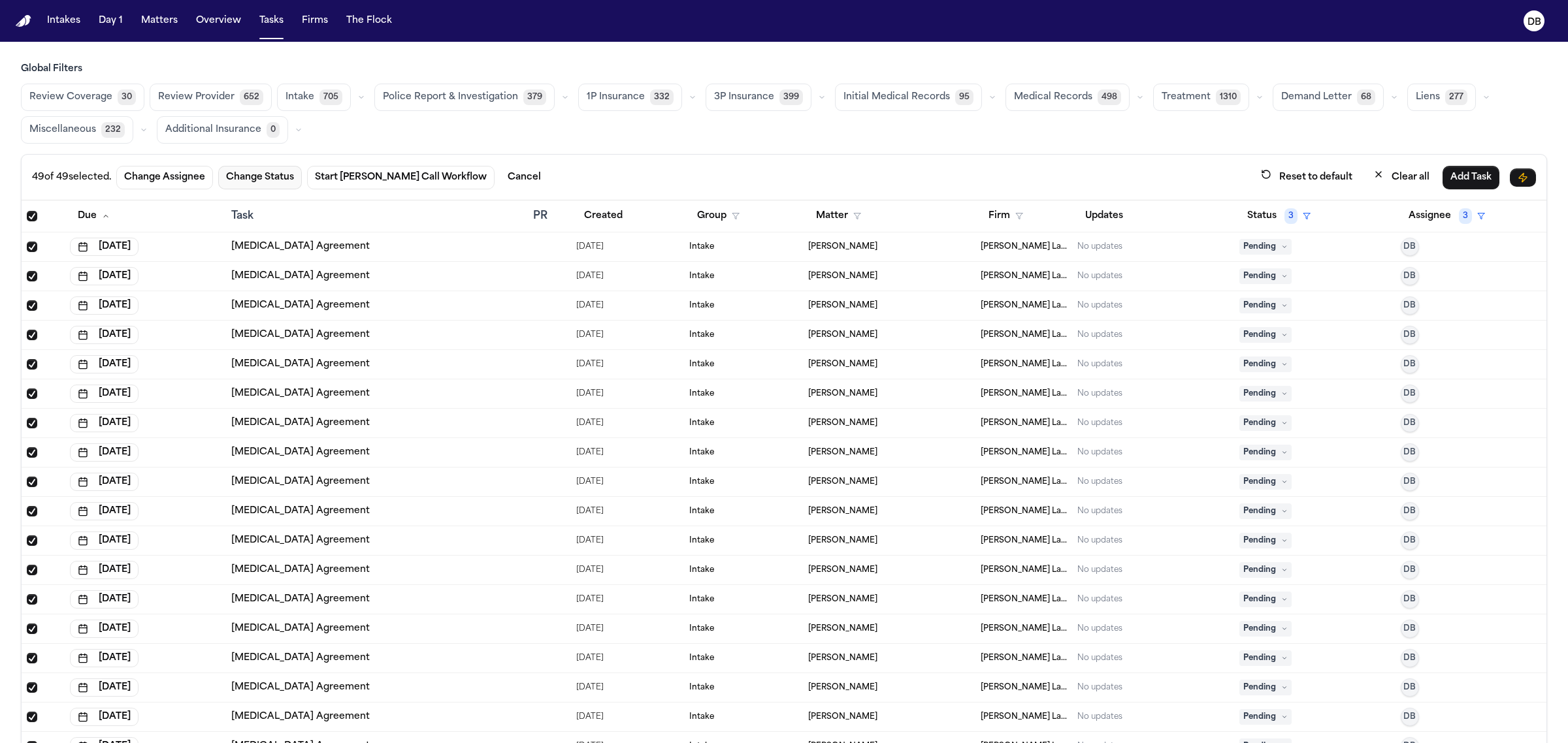
click at [256, 177] on button "Change Status" at bounding box center [260, 177] width 84 height 24
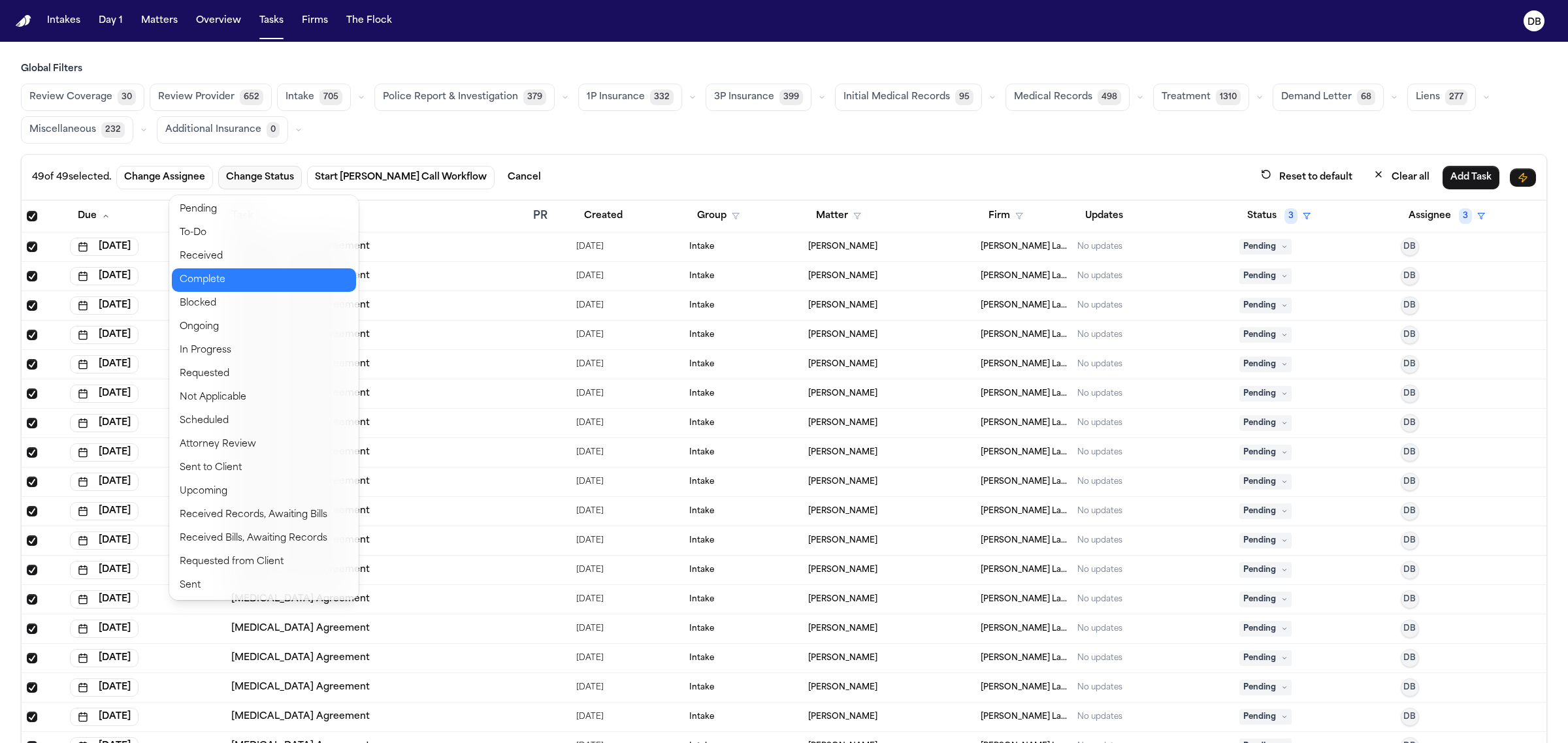
click at [274, 282] on button "Complete" at bounding box center [264, 281] width 184 height 24
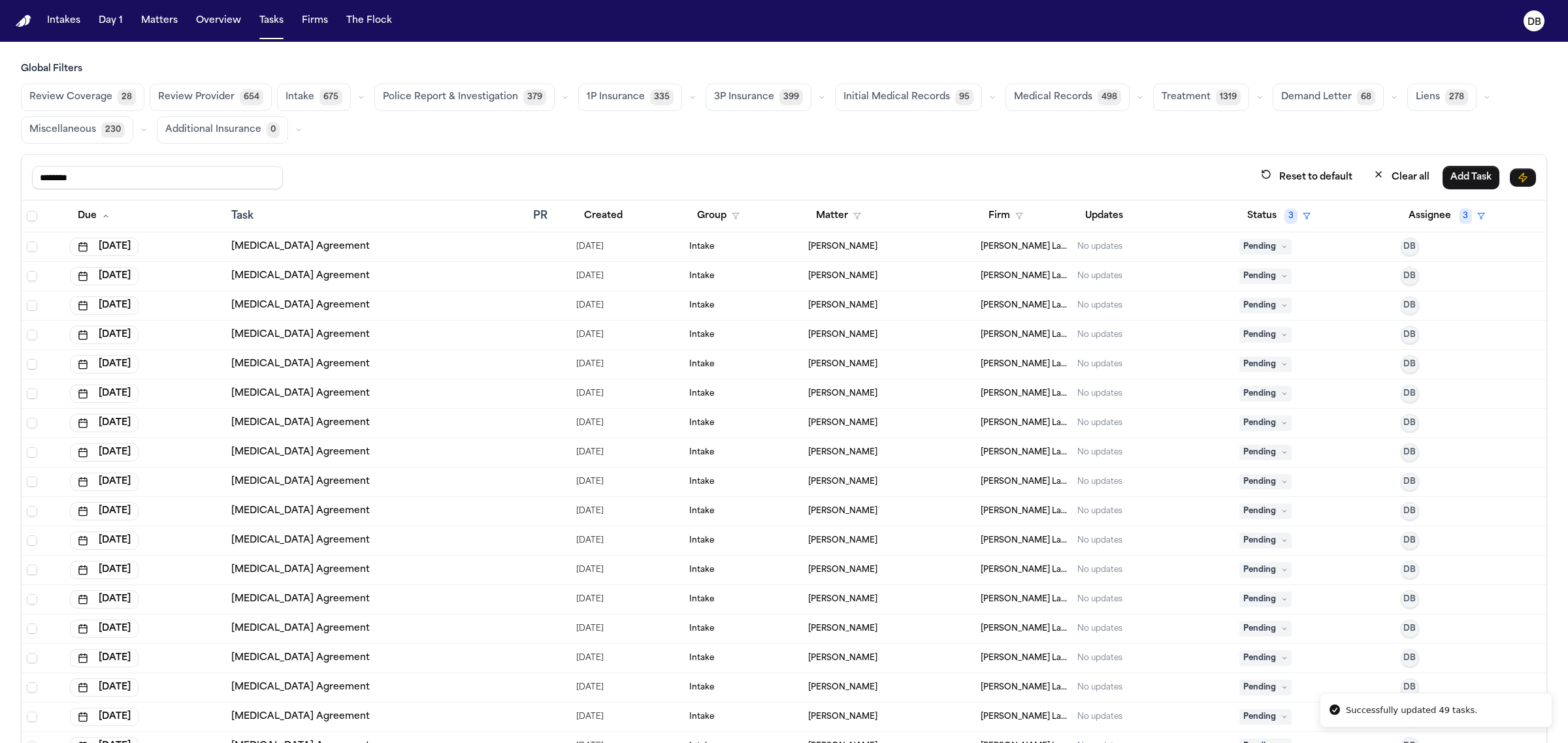
click at [38, 225] on th at bounding box center [43, 216] width 44 height 32
click at [36, 225] on th at bounding box center [43, 216] width 44 height 32
click at [37, 219] on span "Select all" at bounding box center [32, 216] width 10 height 10
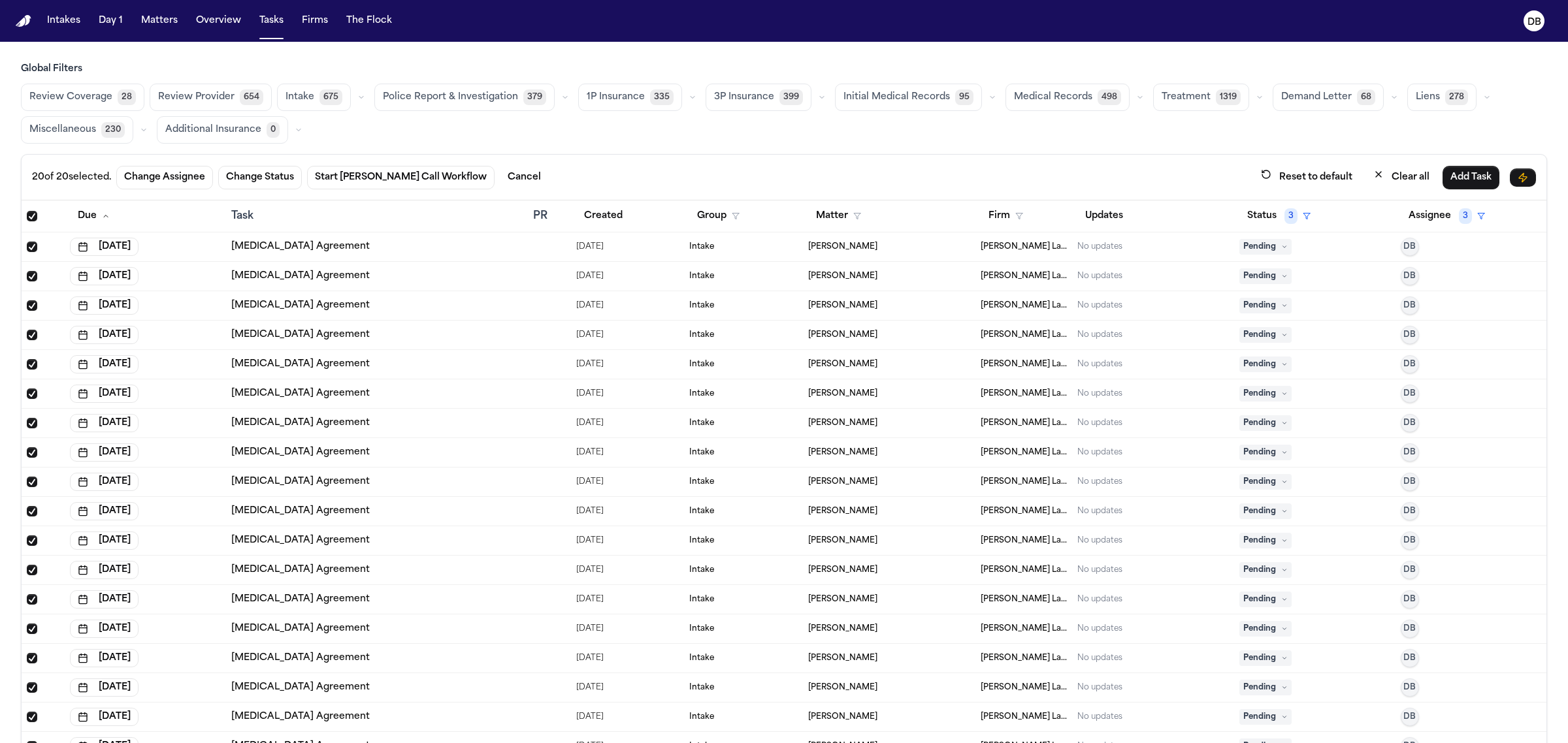
click at [280, 175] on button "Change Status" at bounding box center [260, 177] width 84 height 24
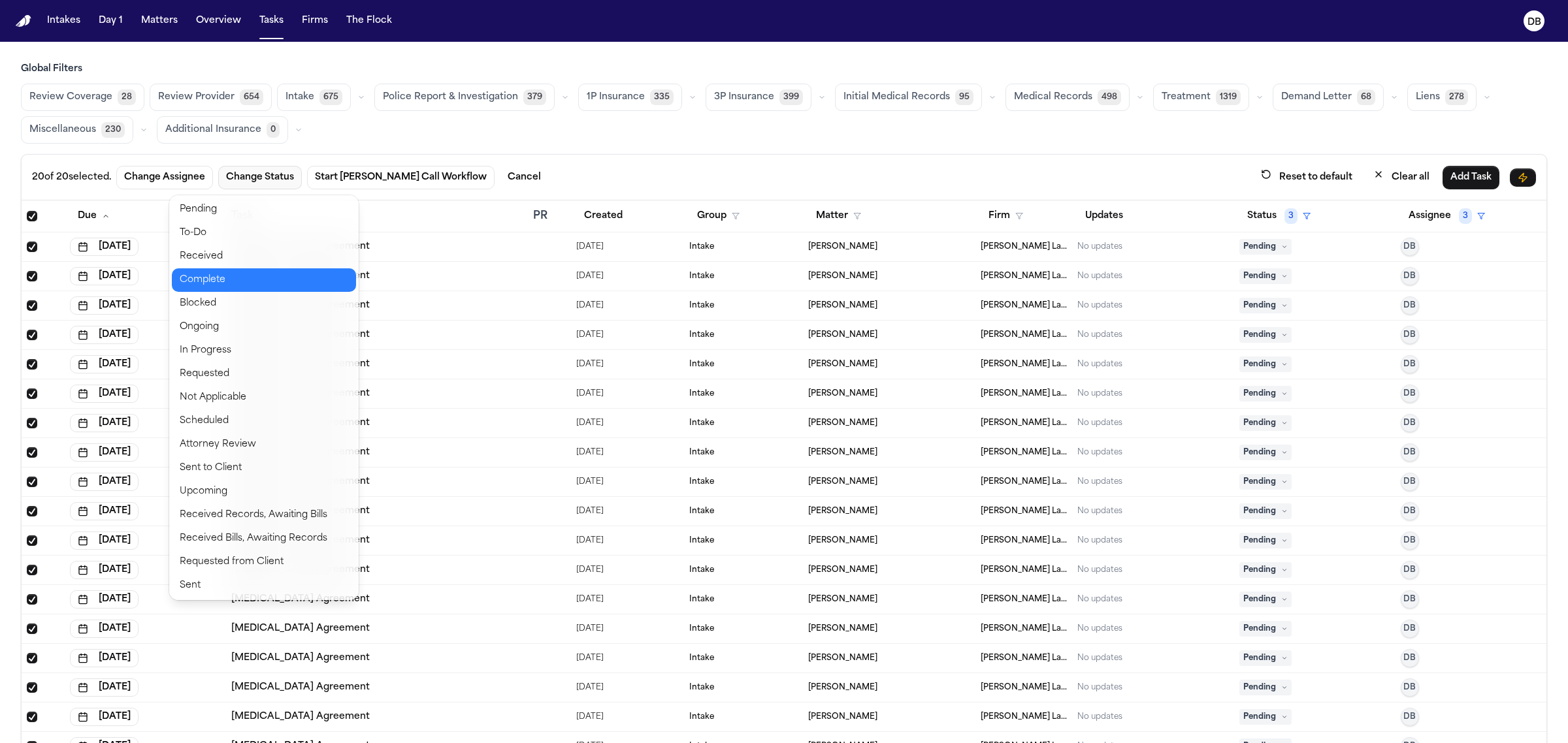
click at [300, 269] on button "Complete" at bounding box center [264, 281] width 184 height 24
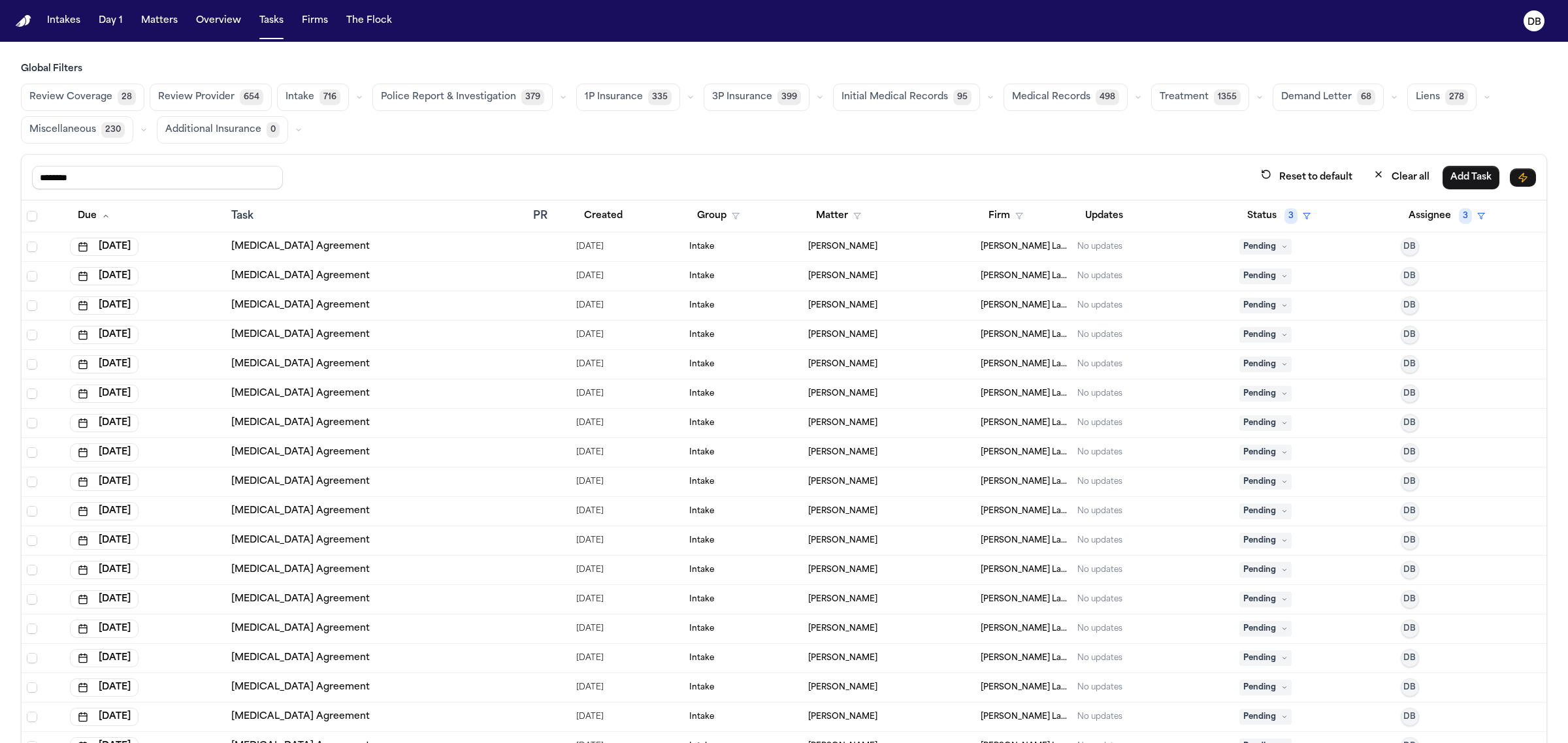
drag, startPoint x: 226, startPoint y: 62, endPoint x: 253, endPoint y: 50, distance: 29.5
click at [226, 62] on h3 "Global Filters" at bounding box center [784, 68] width 1526 height 13
click at [28, 216] on span "Select all" at bounding box center [32, 216] width 10 height 10
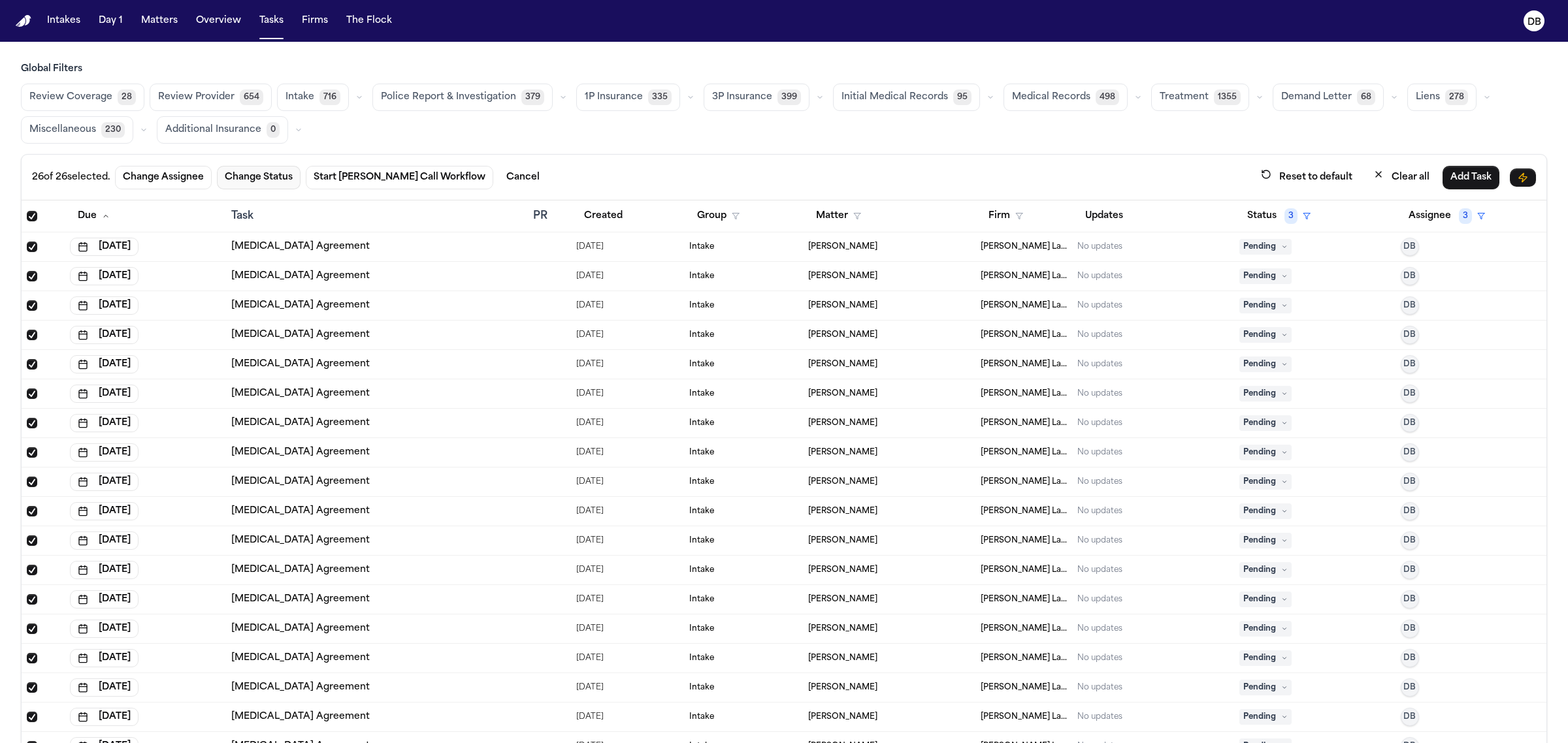
click at [259, 184] on button "Change Status" at bounding box center [259, 177] width 84 height 24
click at [269, 193] on div "26 of 26 selected. Change Assignee Change Status Start Bland Call Workflow Canc…" at bounding box center [784, 177] width 1524 height 46
click at [279, 179] on button "Change Status" at bounding box center [259, 177] width 84 height 24
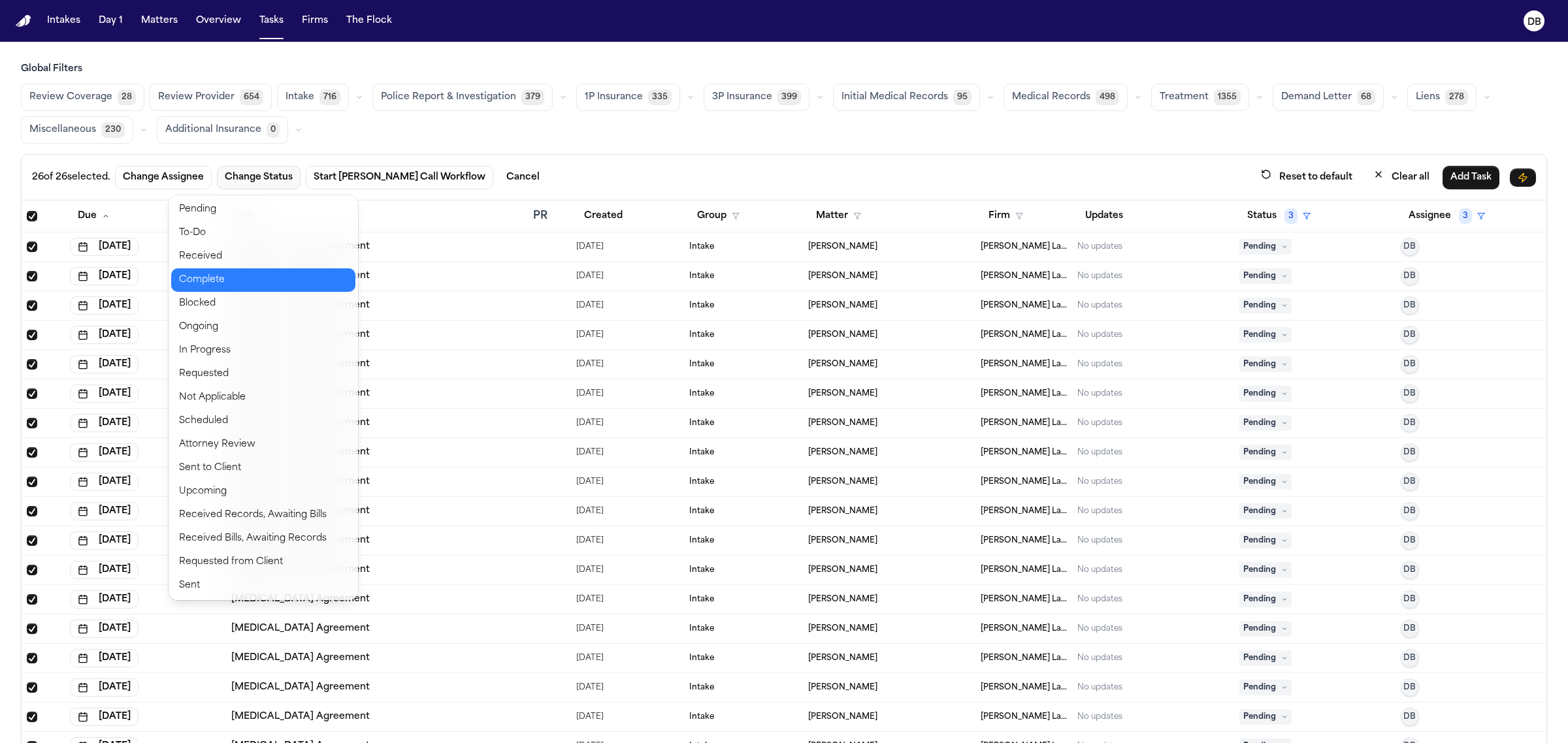
click at [294, 276] on button "Complete" at bounding box center [263, 281] width 184 height 24
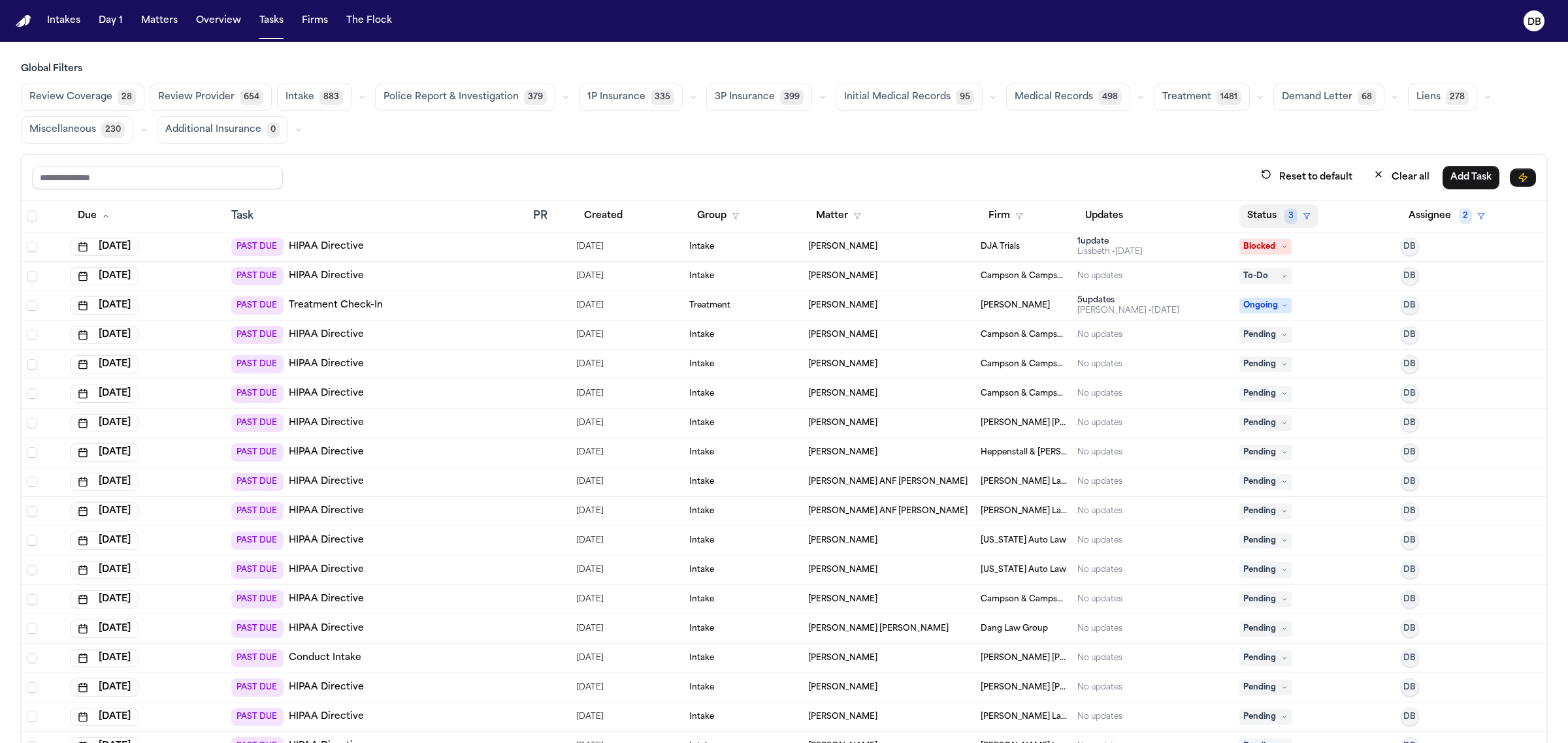
click at [1259, 207] on button "Status 3" at bounding box center [1279, 217] width 79 height 24
click at [1280, 348] on div "Blocked" at bounding box center [1297, 353] width 109 height 15
click at [1280, 348] on td "Pending" at bounding box center [1314, 335] width 161 height 29
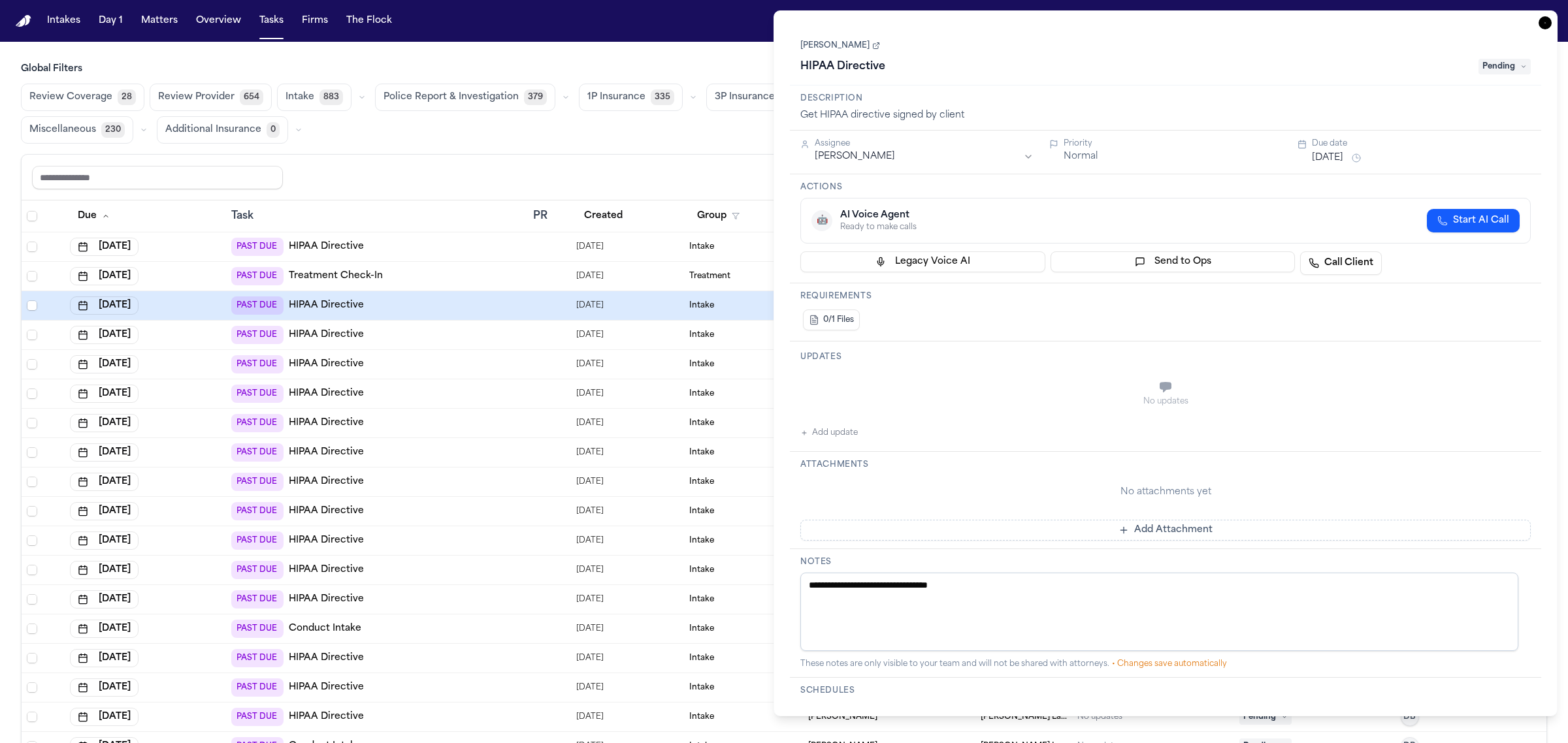
click at [716, 165] on div "Reset to default Clear all Add Task" at bounding box center [784, 177] width 1524 height 46
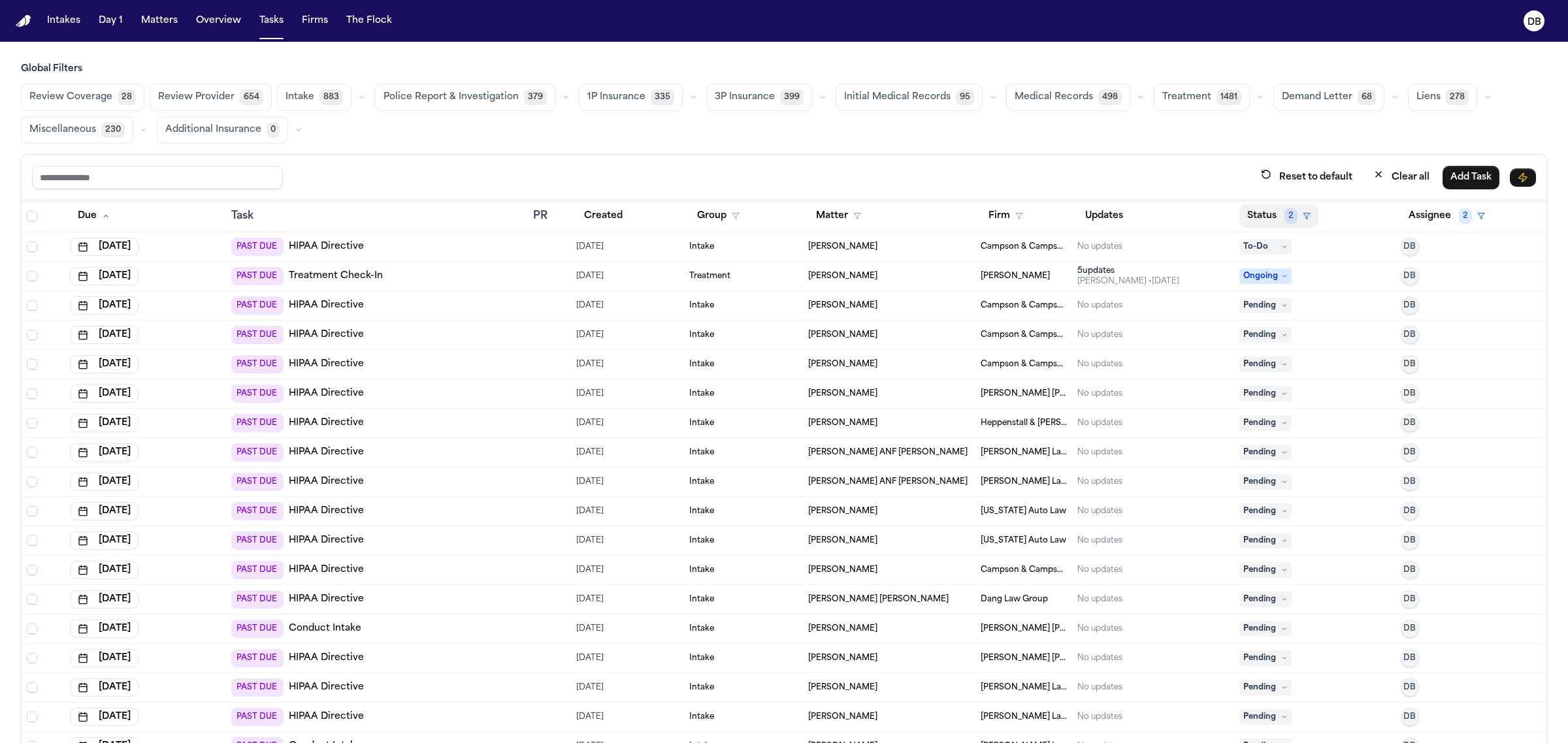
click at [1249, 218] on button "Status 2" at bounding box center [1279, 217] width 79 height 24
click at [818, 164] on div "Reset to default Clear all Add Task Due Task PR Created Group Matter Firm Updat…" at bounding box center [784, 478] width 1526 height 647
click at [152, 171] on input "text" at bounding box center [157, 177] width 251 height 24
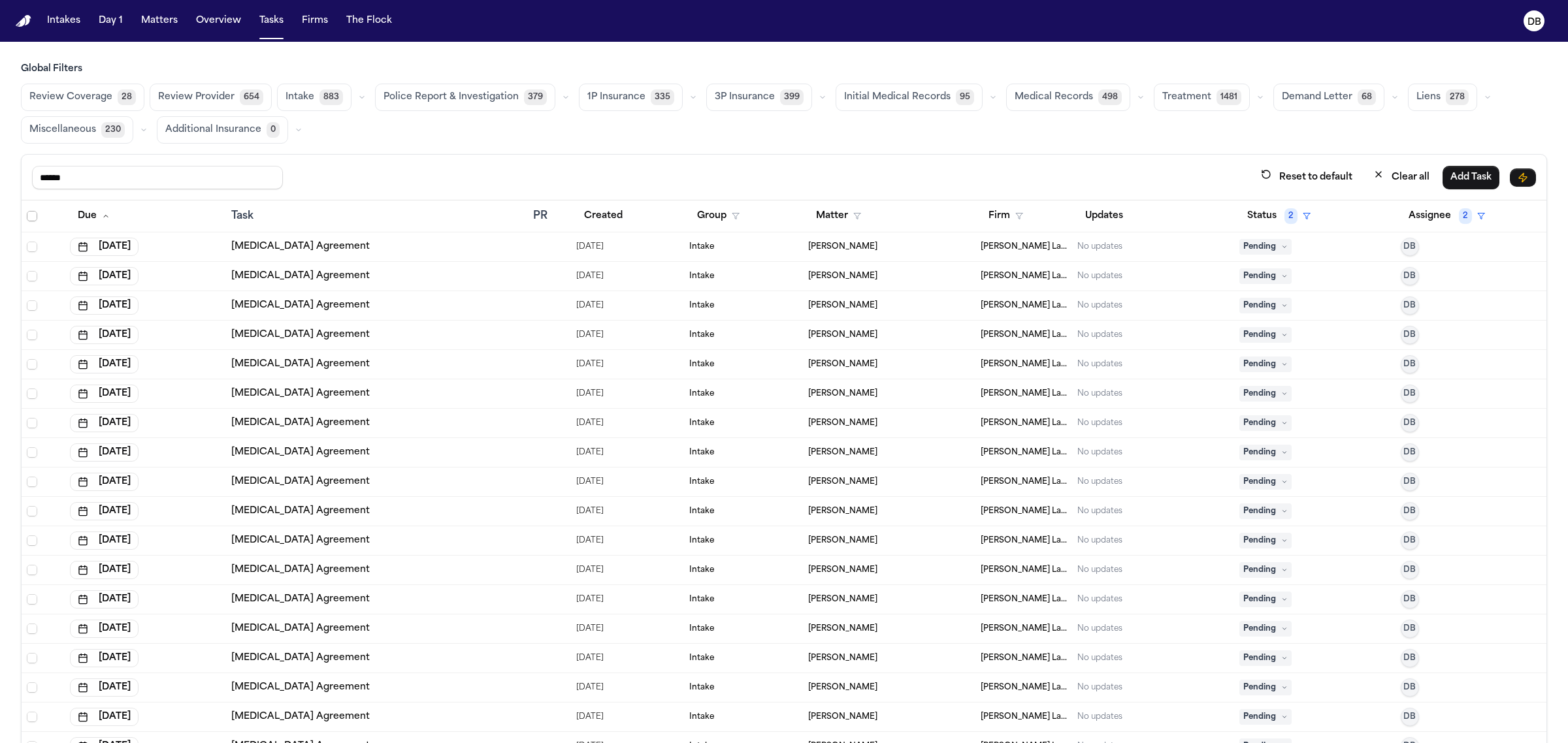
type input "******"
click at [33, 220] on span "Select all" at bounding box center [32, 216] width 10 height 10
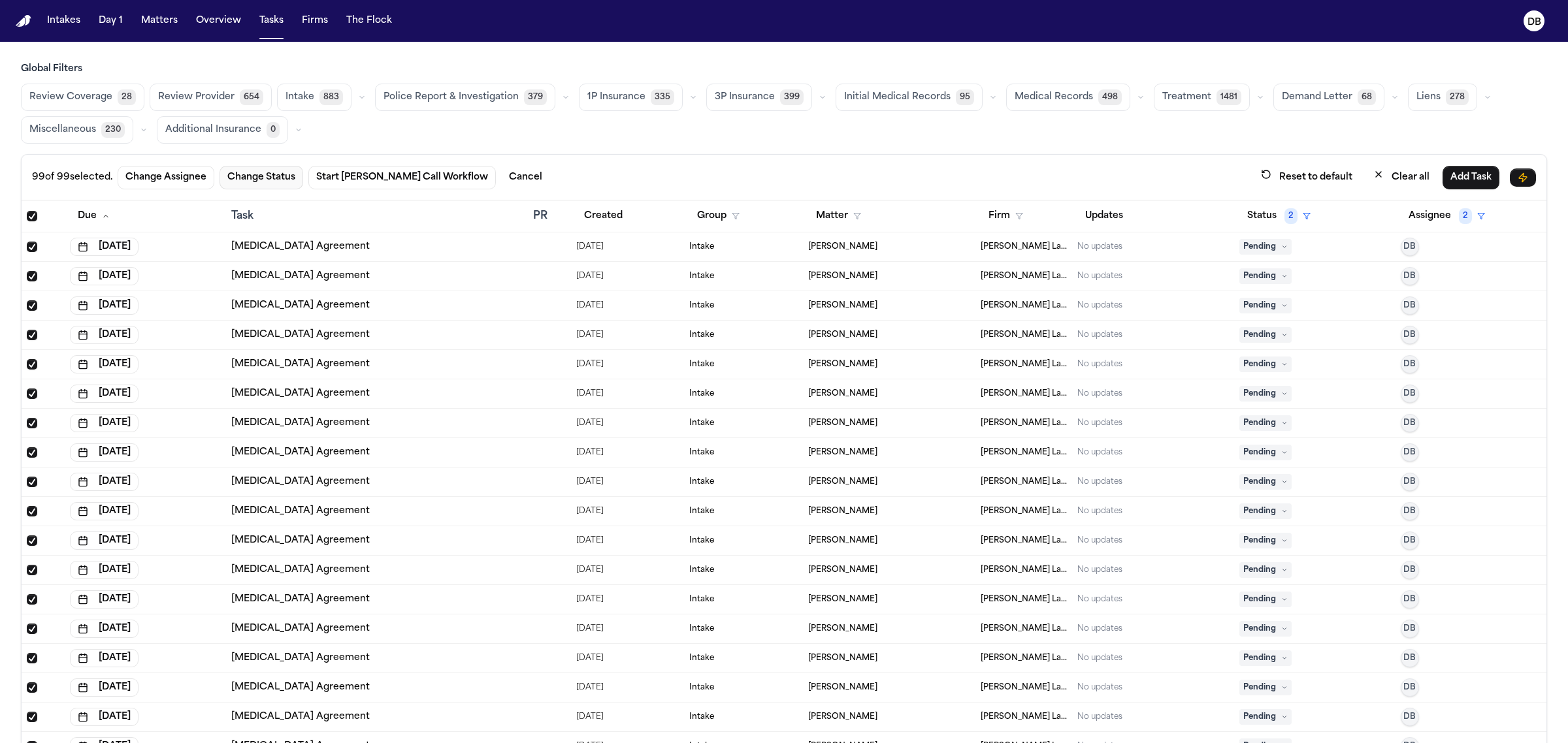
click at [236, 188] on button "Change Status" at bounding box center [261, 177] width 84 height 24
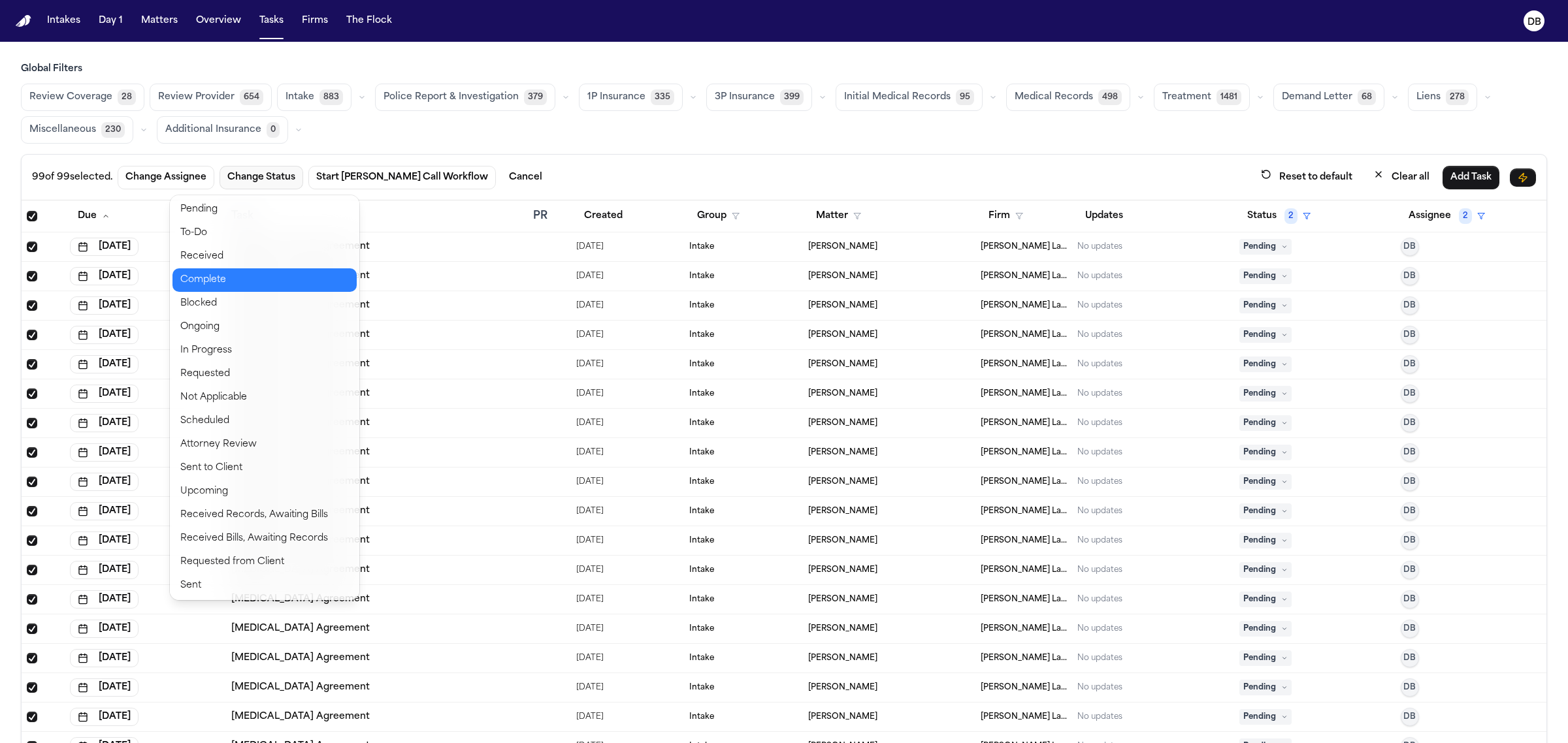
click at [214, 275] on button "Complete" at bounding box center [265, 281] width 184 height 24
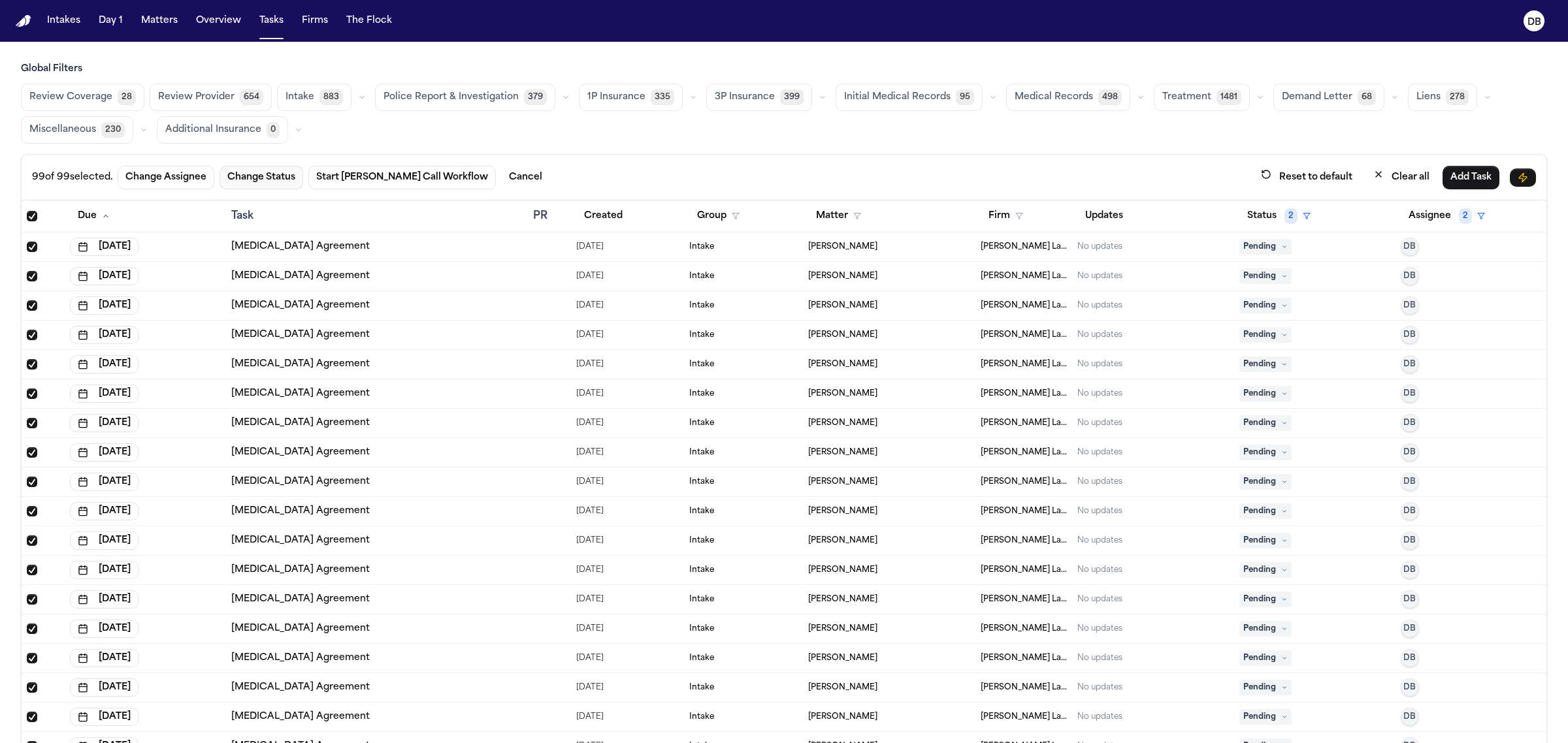
click at [284, 183] on button "Change Status" at bounding box center [261, 177] width 84 height 24
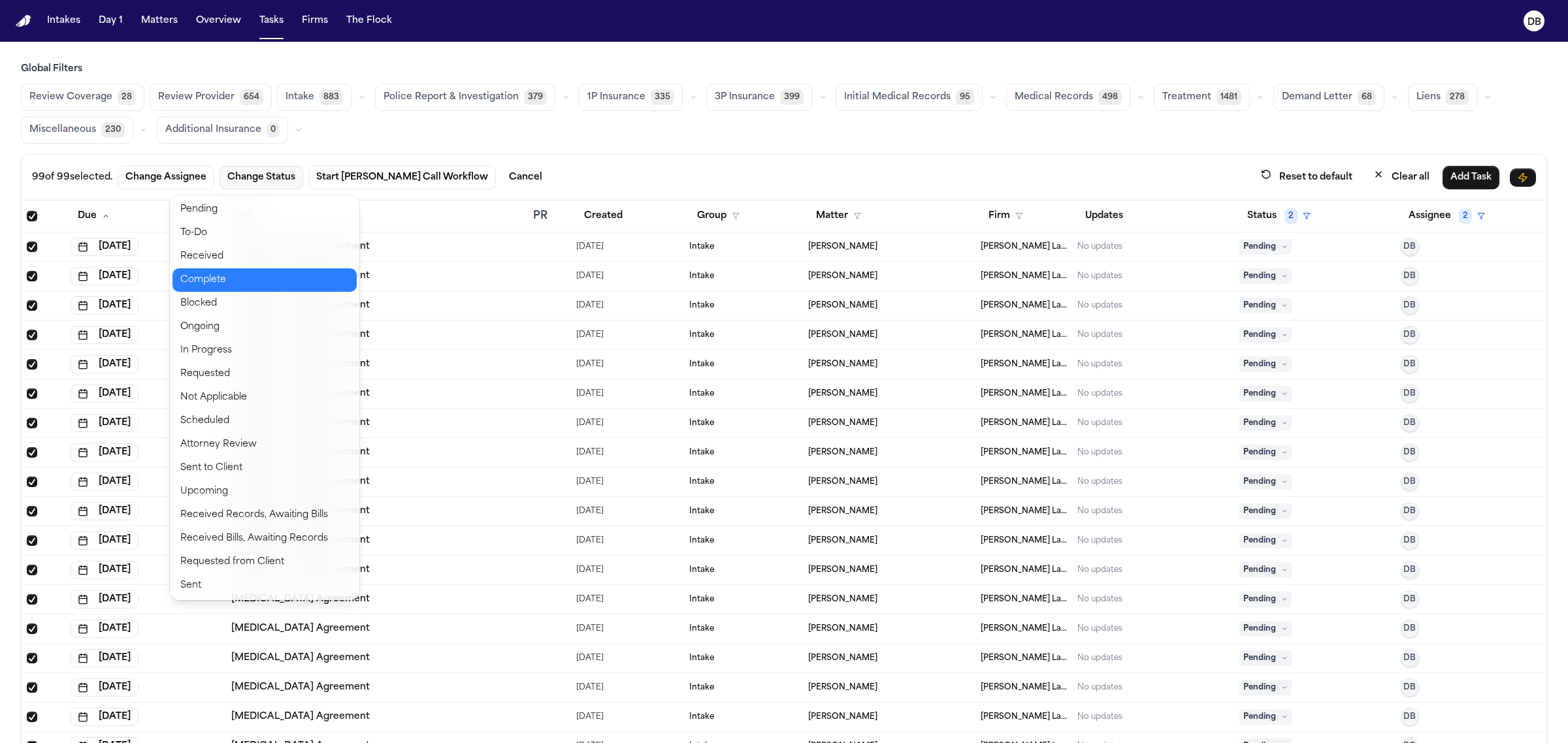
click at [321, 276] on button "Complete" at bounding box center [265, 281] width 184 height 24
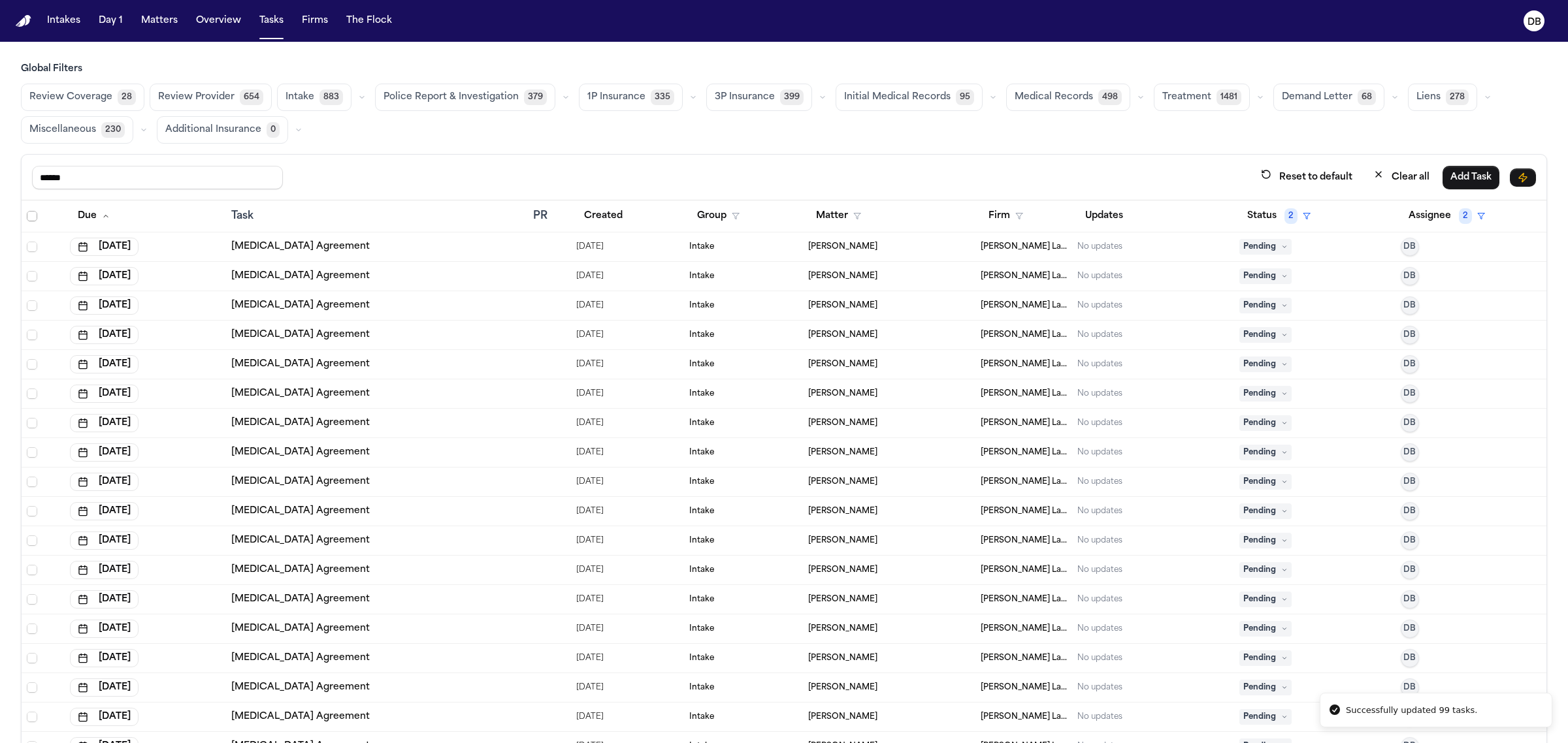
click at [32, 218] on span "Select all" at bounding box center [32, 216] width 10 height 10
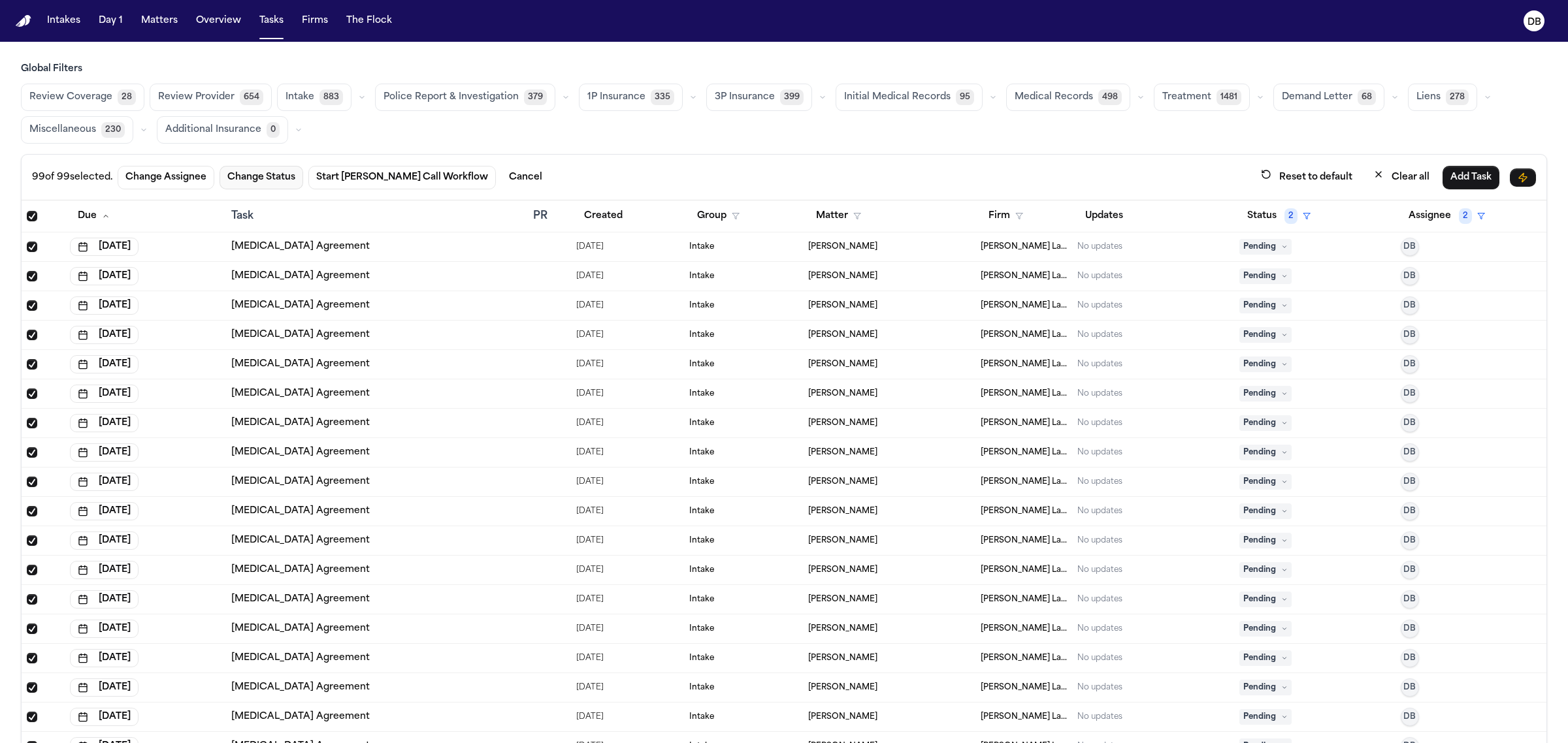
click at [269, 177] on button "Change Status" at bounding box center [261, 177] width 84 height 24
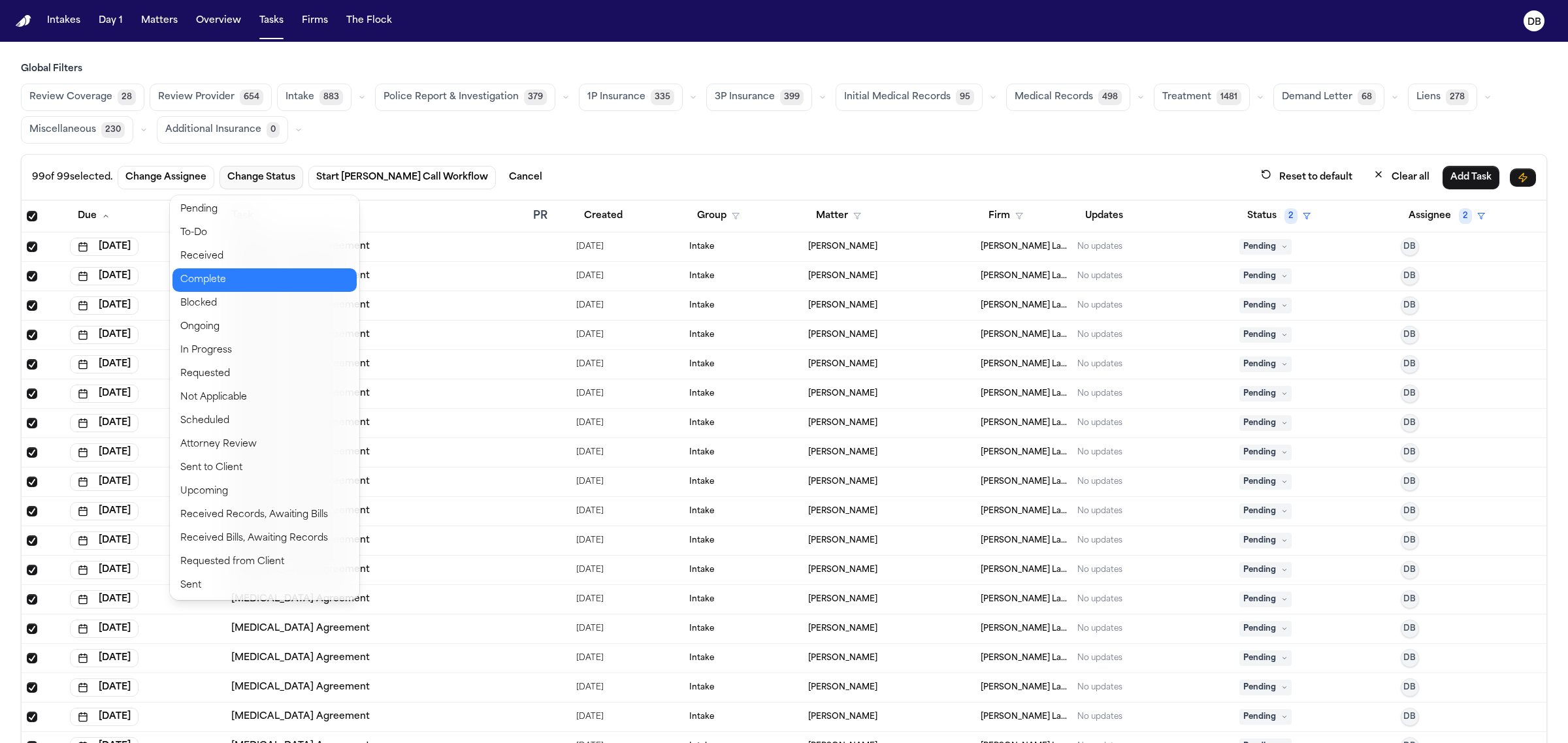
click at [313, 286] on button "Complete" at bounding box center [265, 281] width 184 height 24
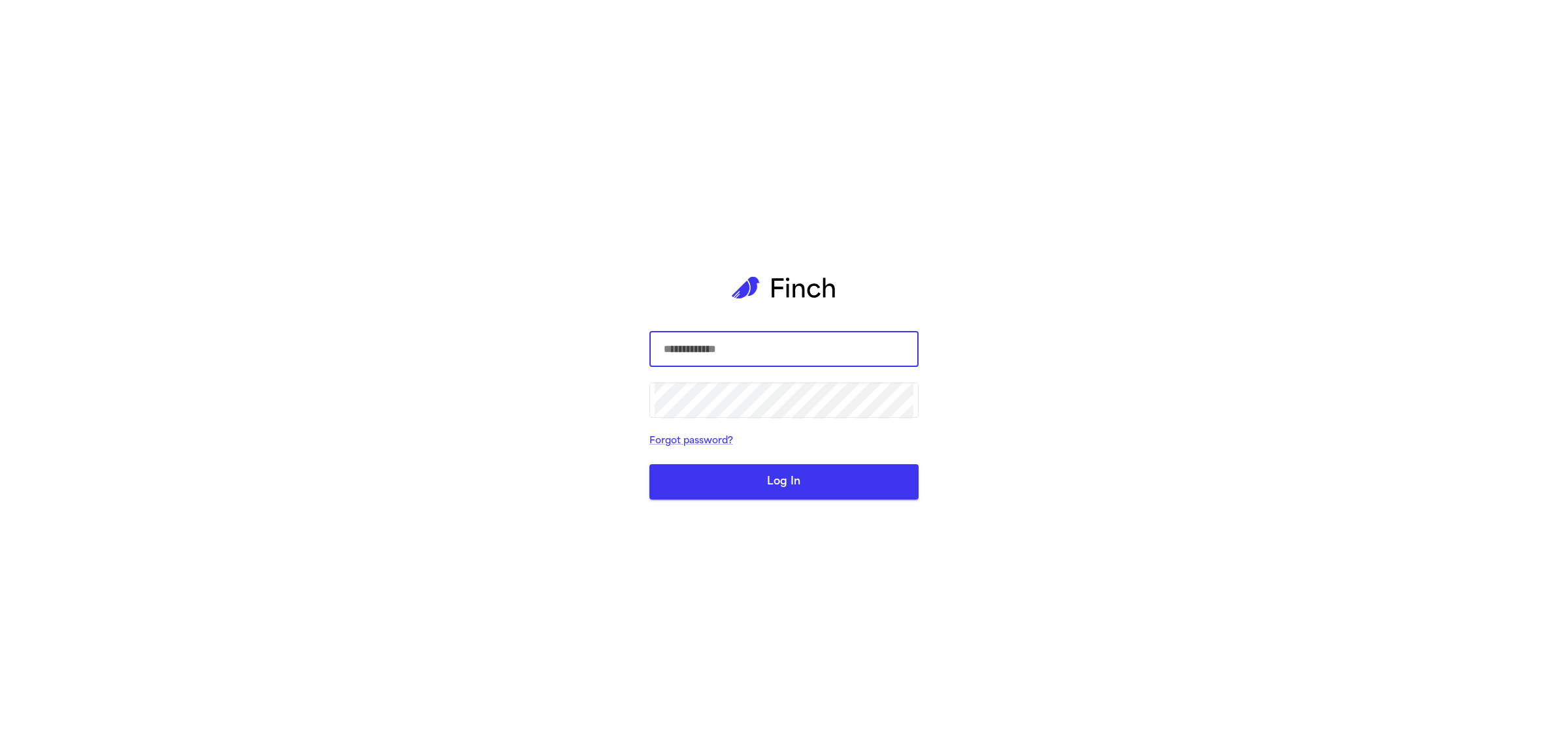
type input "**********"
click at [817, 504] on div "**********" at bounding box center [784, 371] width 269 height 743
click at [814, 495] on button "Log In" at bounding box center [784, 481] width 269 height 35
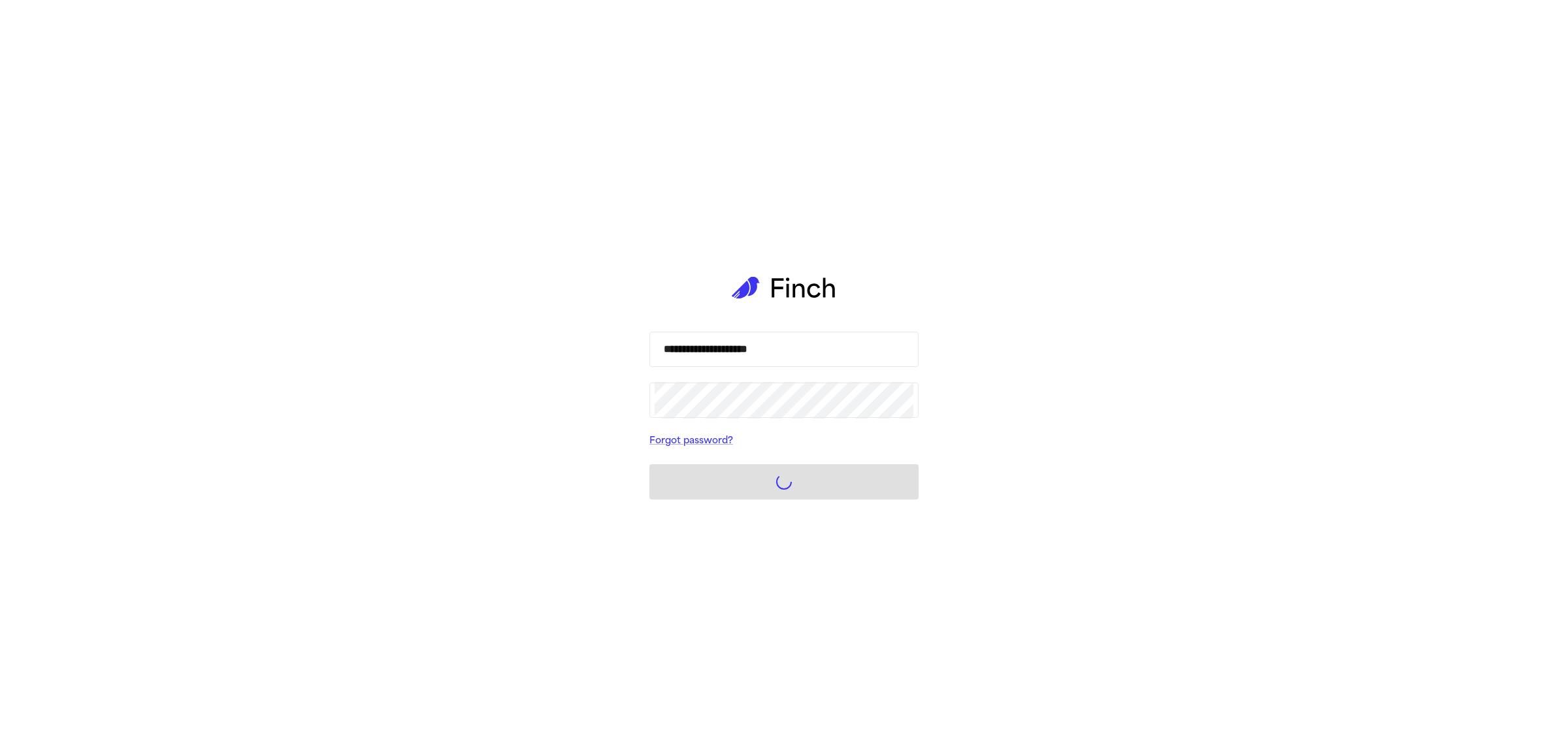
click at [377, 525] on div "**********" at bounding box center [784, 371] width 1568 height 743
click at [790, 484] on form "**********" at bounding box center [784, 415] width 269 height 168
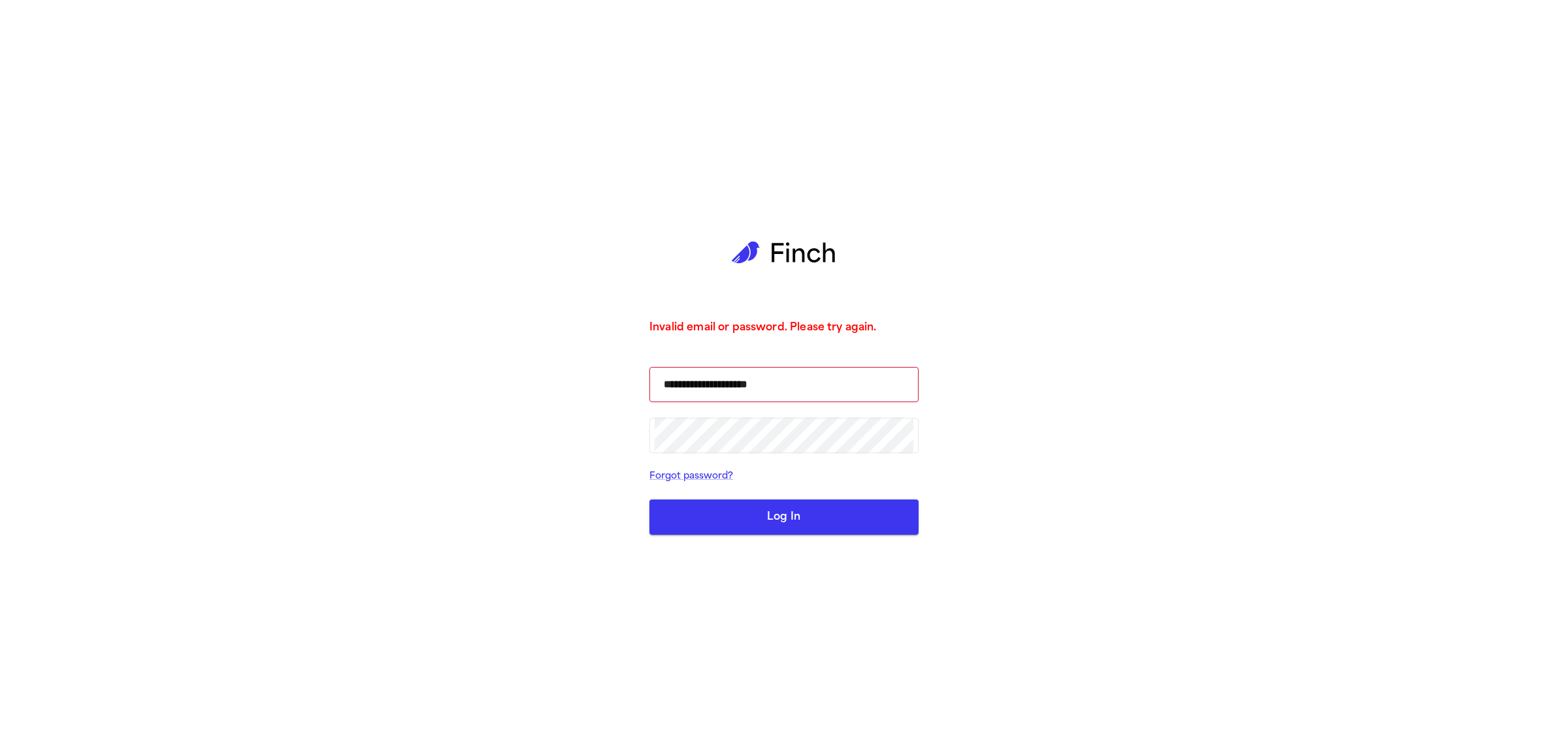
click at [814, 498] on form "**********" at bounding box center [784, 450] width 269 height 168
click at [814, 529] on button "Log In" at bounding box center [784, 516] width 269 height 35
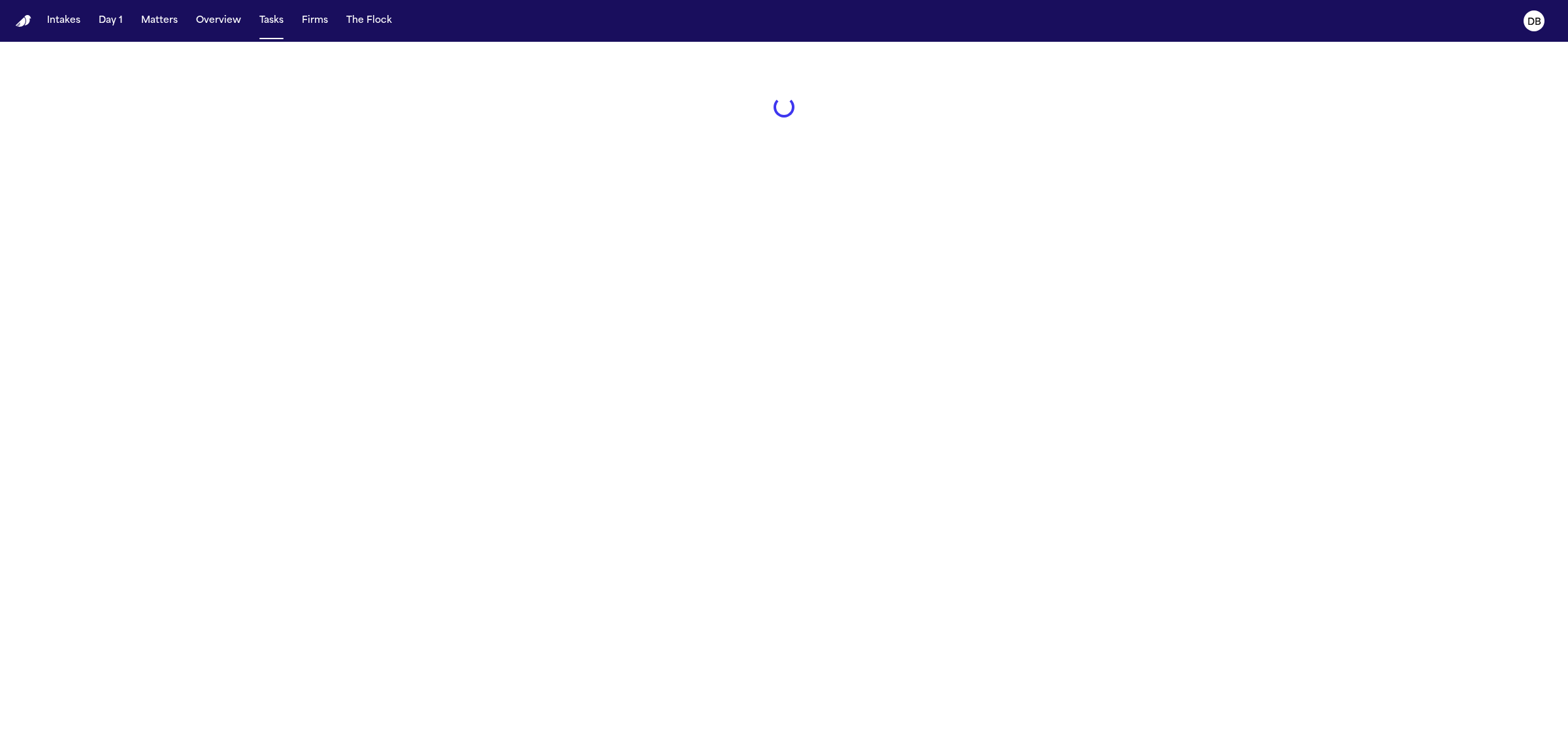
click at [166, 277] on main at bounding box center [784, 392] width 1568 height 701
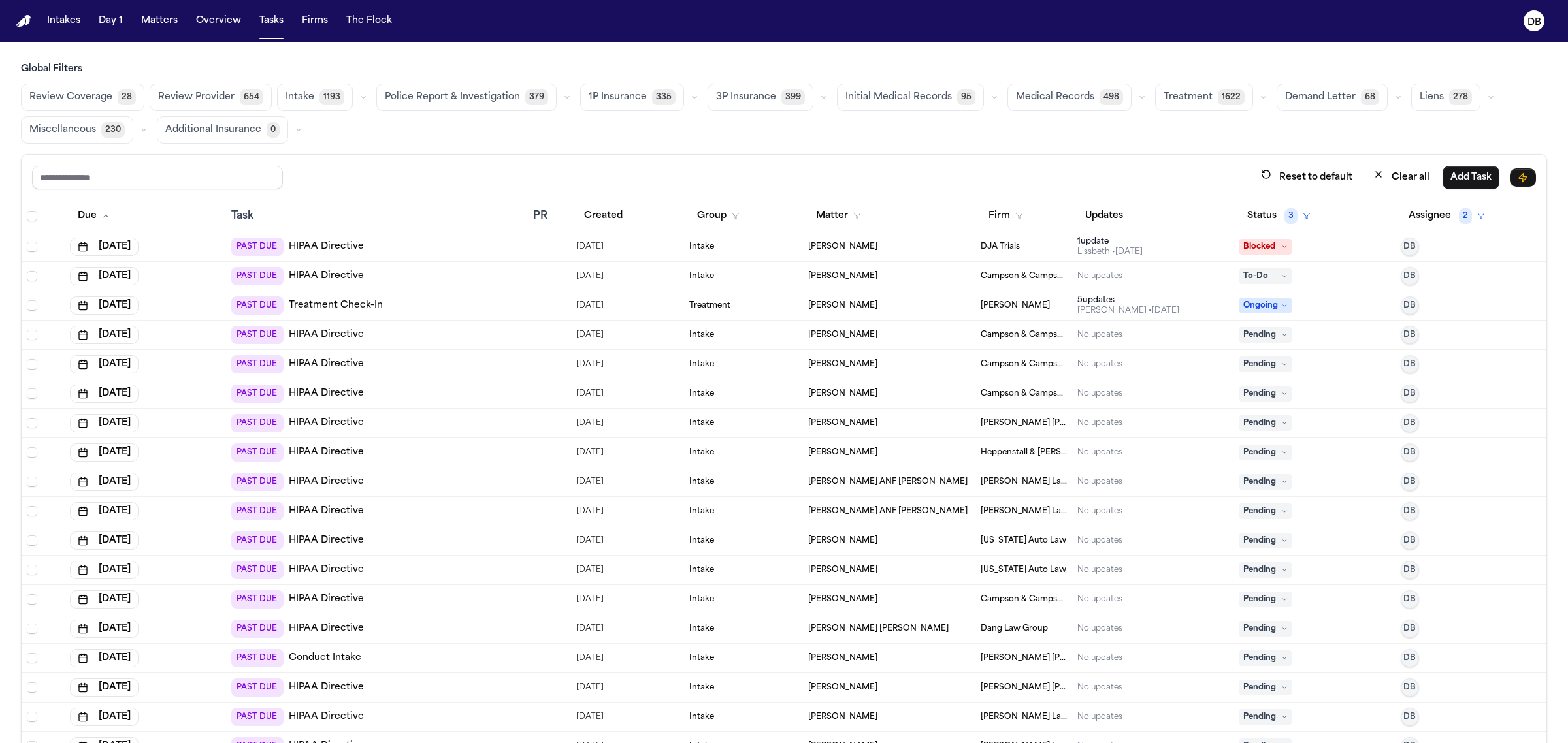
click at [319, 102] on span "1193" at bounding box center [331, 97] width 25 height 15
click at [327, 103] on span "1193" at bounding box center [330, 97] width 25 height 15
click at [218, 180] on input "text" at bounding box center [157, 177] width 251 height 24
drag, startPoint x: 184, startPoint y: 178, endPoint x: 40, endPoint y: 189, distance: 144.4
click at [40, 189] on input "********" at bounding box center [157, 177] width 251 height 24
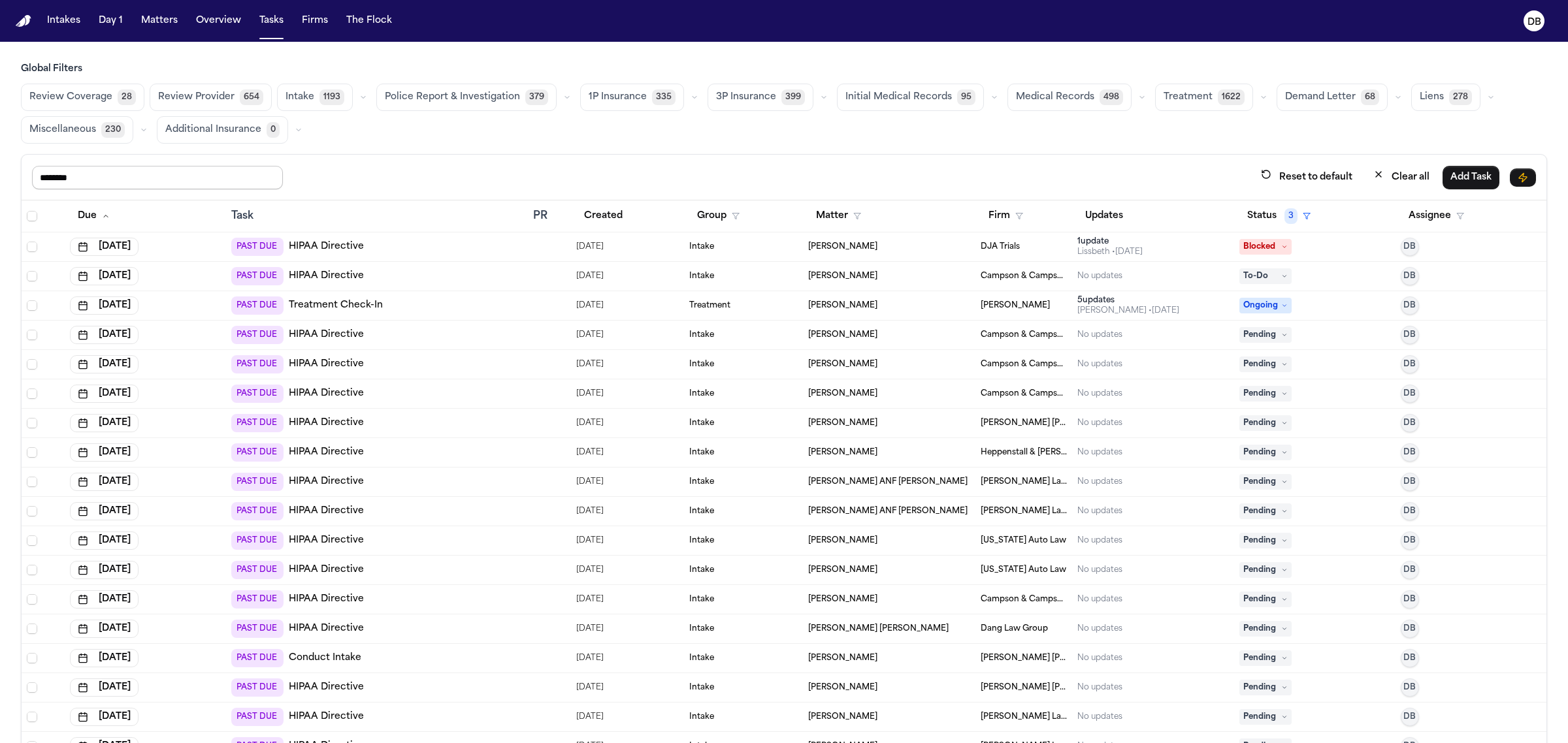
click at [143, 183] on input "********" at bounding box center [157, 177] width 251 height 24
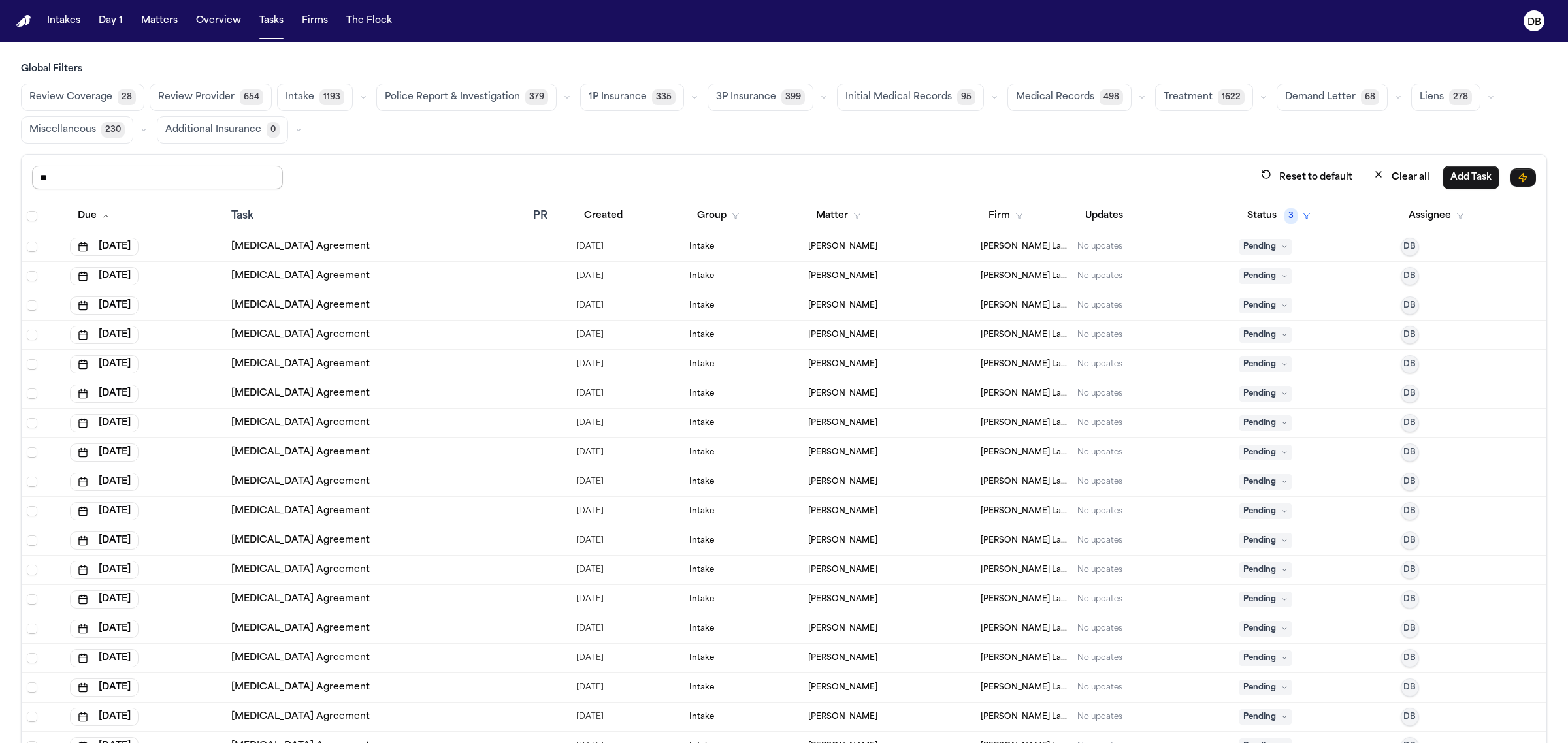
type input "*"
type input "********"
click at [26, 220] on span "Select all" at bounding box center [32, 216] width 10 height 10
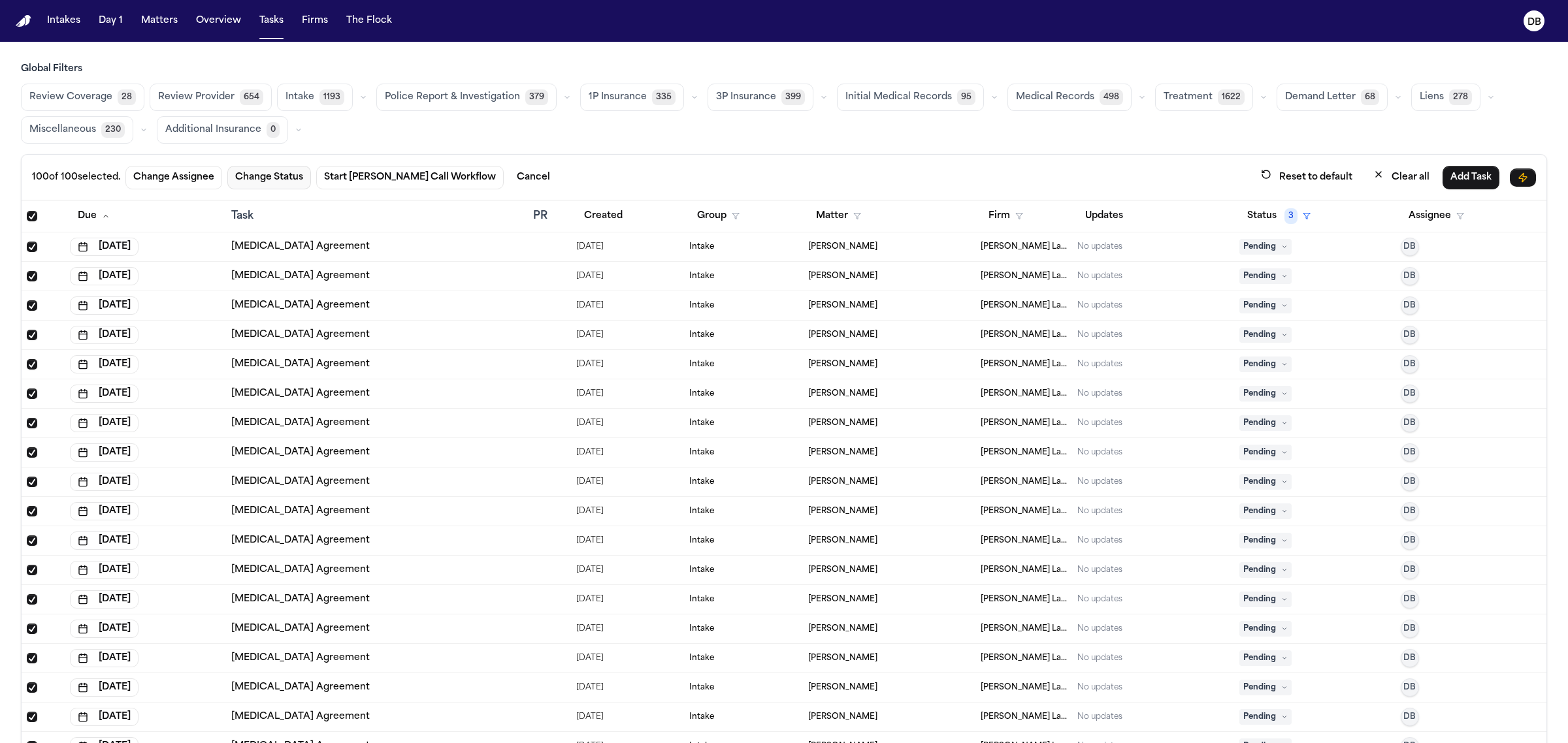
click at [285, 174] on button "Change Status" at bounding box center [269, 177] width 84 height 24
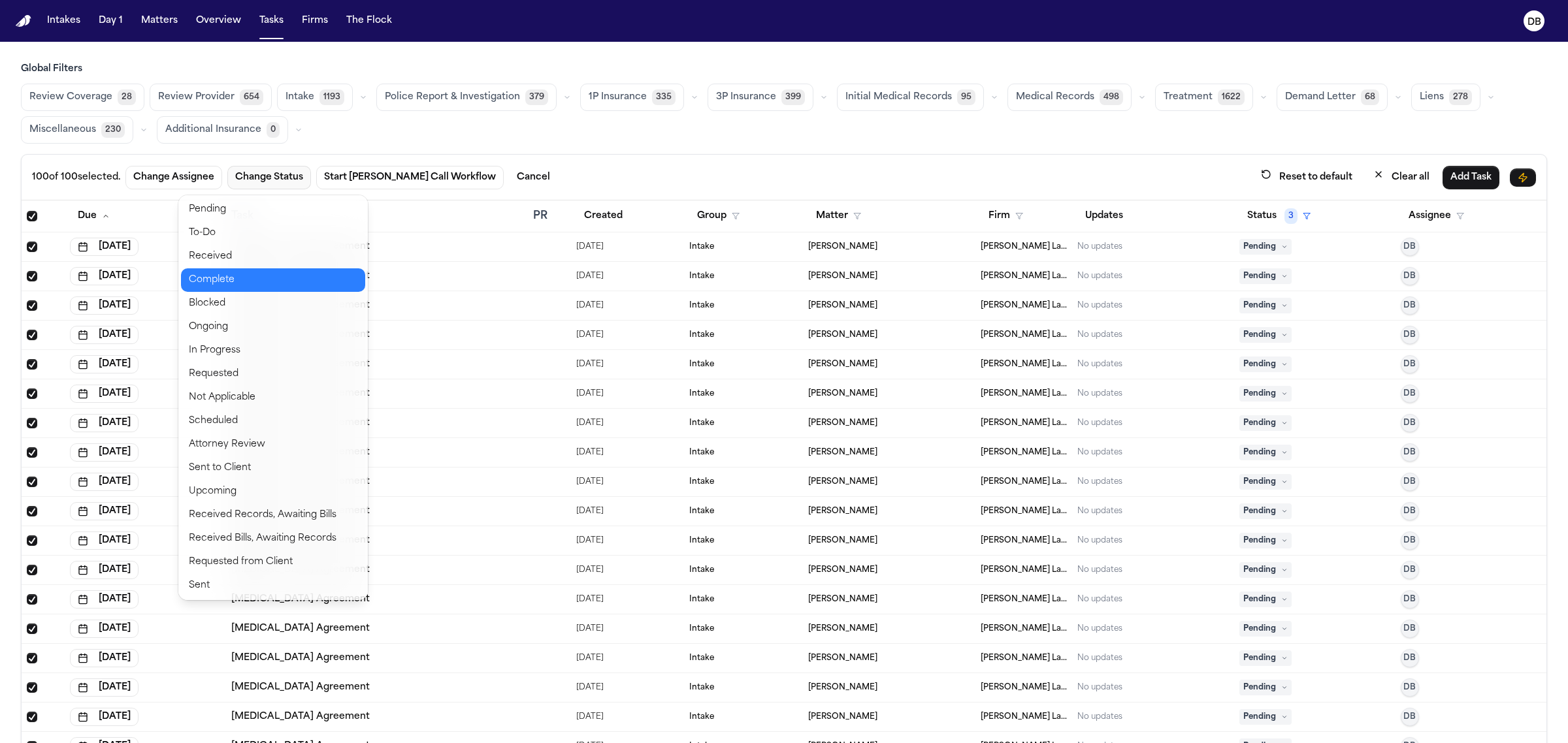
click at [277, 274] on button "Complete" at bounding box center [273, 281] width 184 height 24
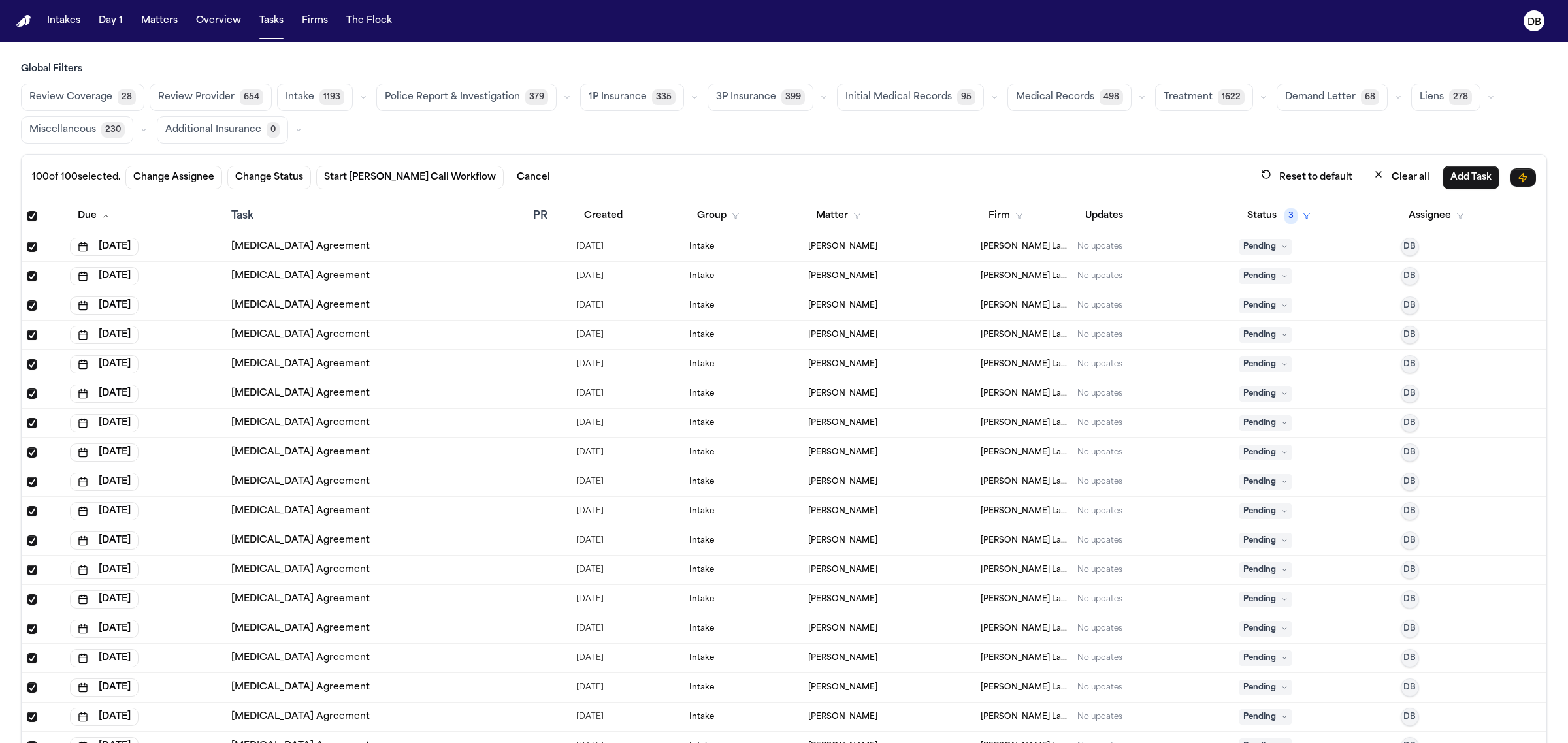
click at [1253, 259] on td "Pending" at bounding box center [1314, 247] width 161 height 29
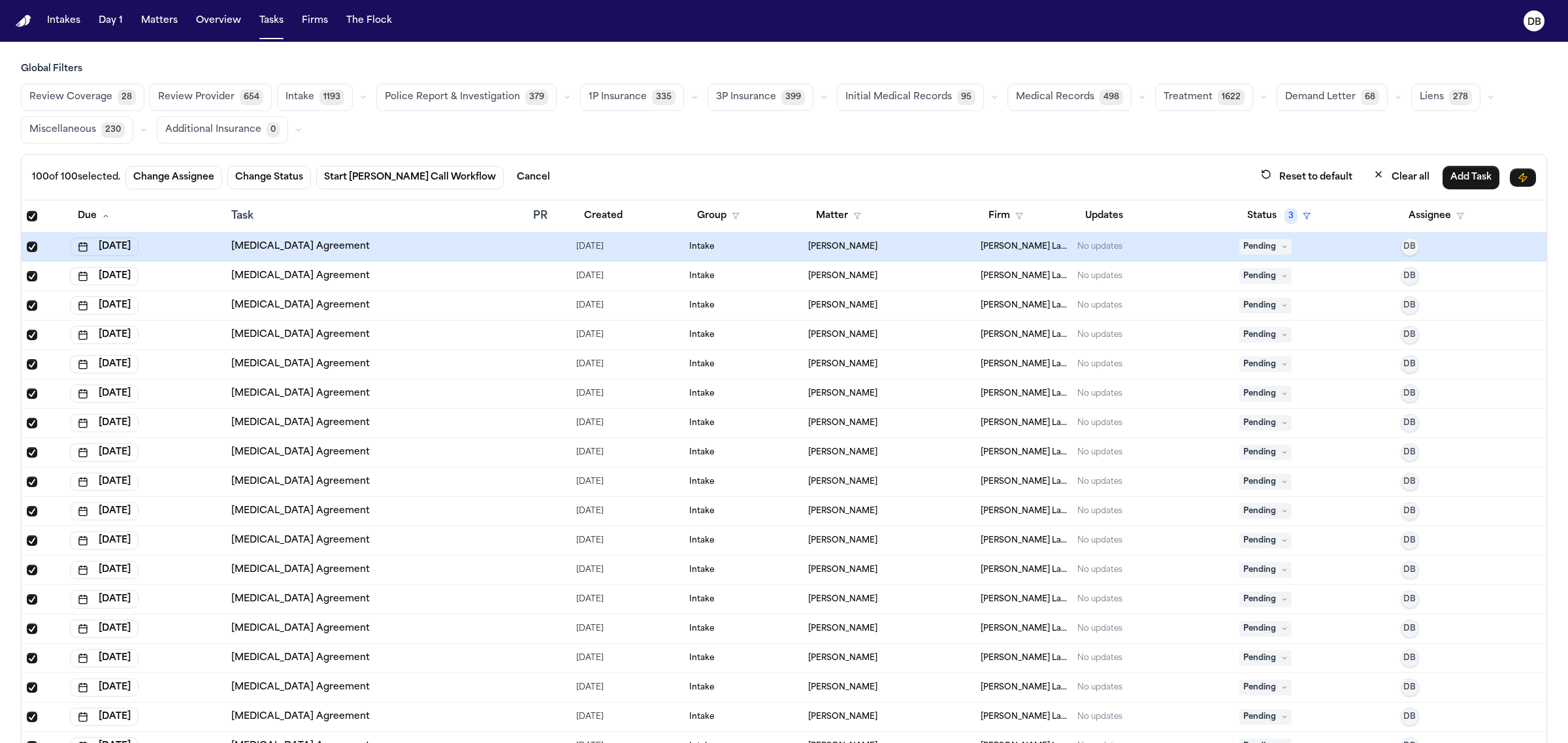
click at [1254, 252] on span "Pending" at bounding box center [1265, 247] width 52 height 15
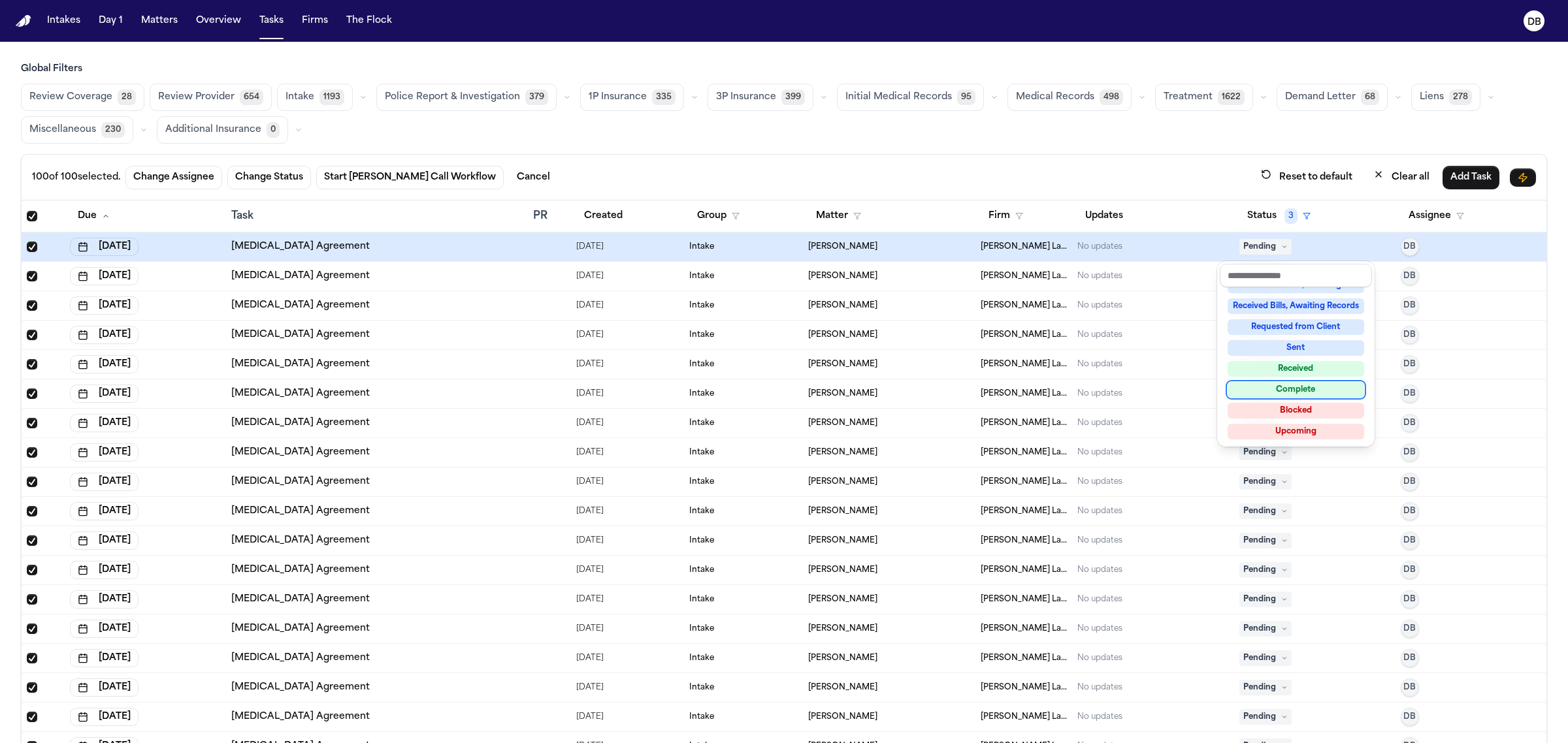
click at [1290, 386] on div "Complete" at bounding box center [1296, 390] width 137 height 15
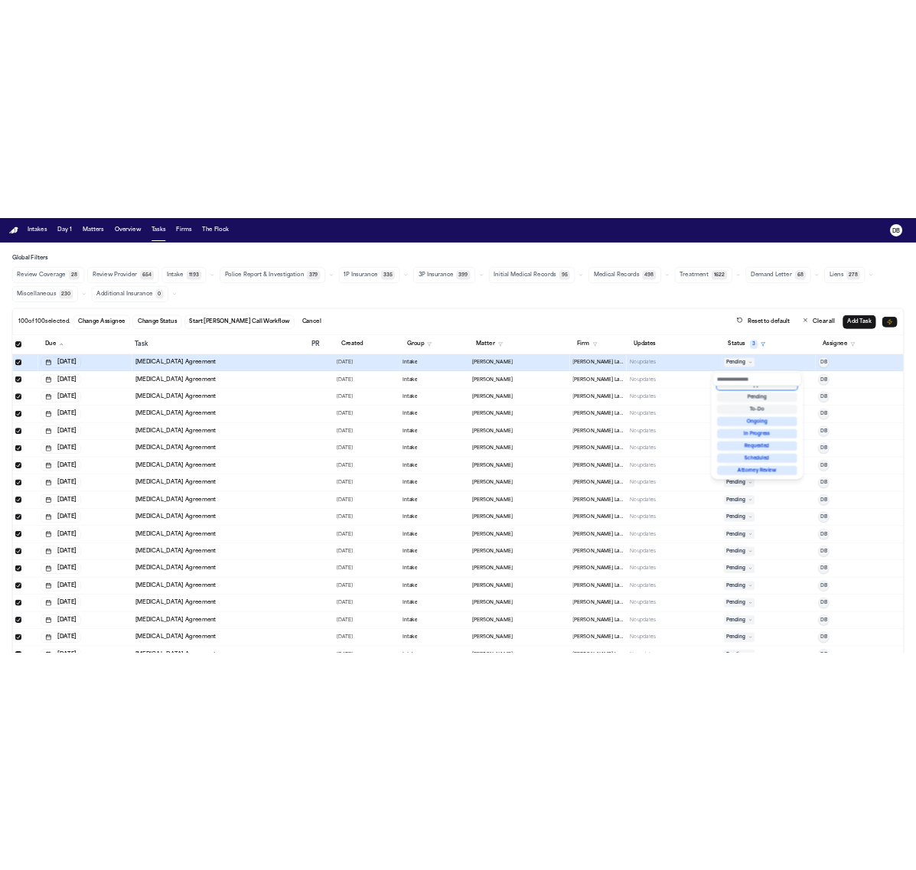
scroll to position [5, 0]
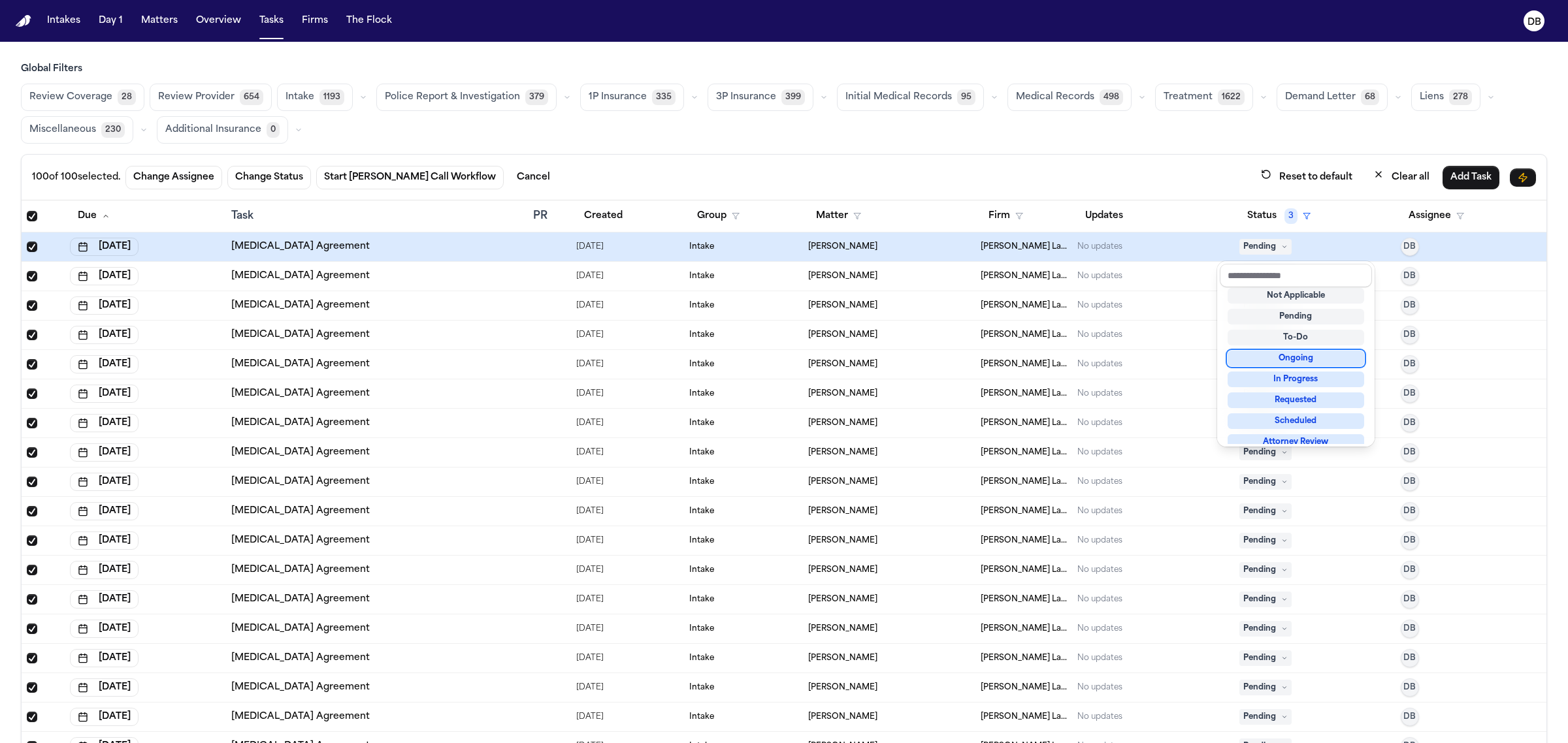
click at [1168, 175] on div "100 of 100 selected. Change Assignee Change Status Start Bland Call Workflow Ca…" at bounding box center [784, 478] width 1526 height 647
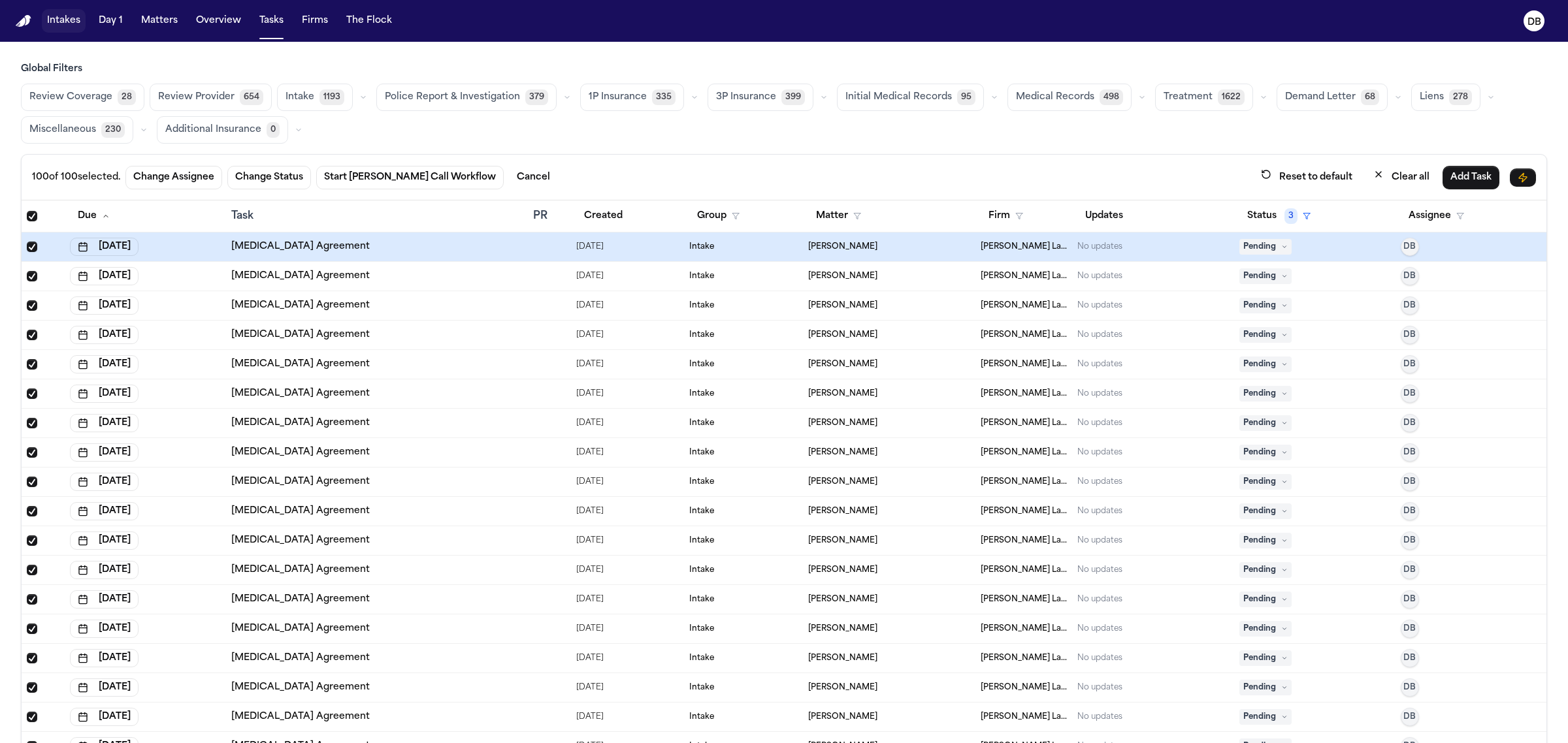
click at [60, 17] on button "Intakes" at bounding box center [63, 21] width 44 height 24
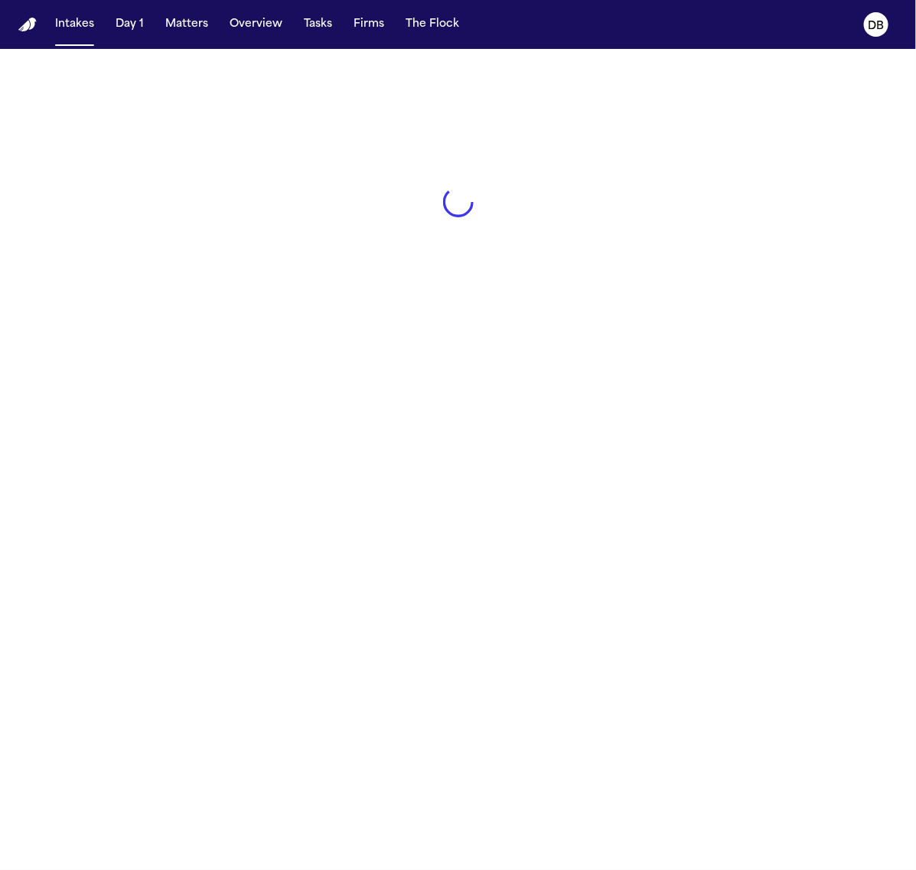
click at [364, 163] on div at bounding box center [458, 202] width 916 height 306
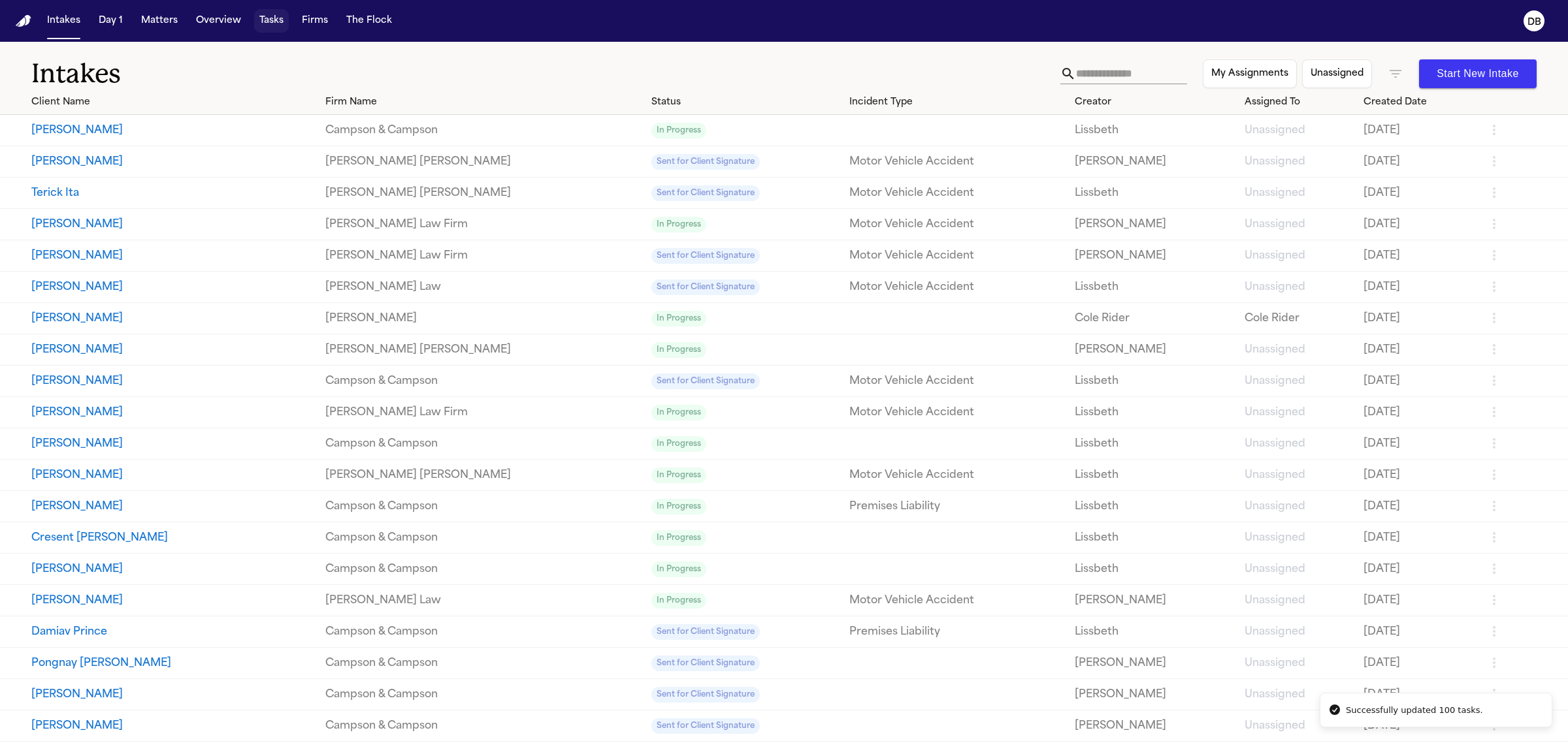
click at [256, 29] on button "Tasks" at bounding box center [271, 21] width 35 height 24
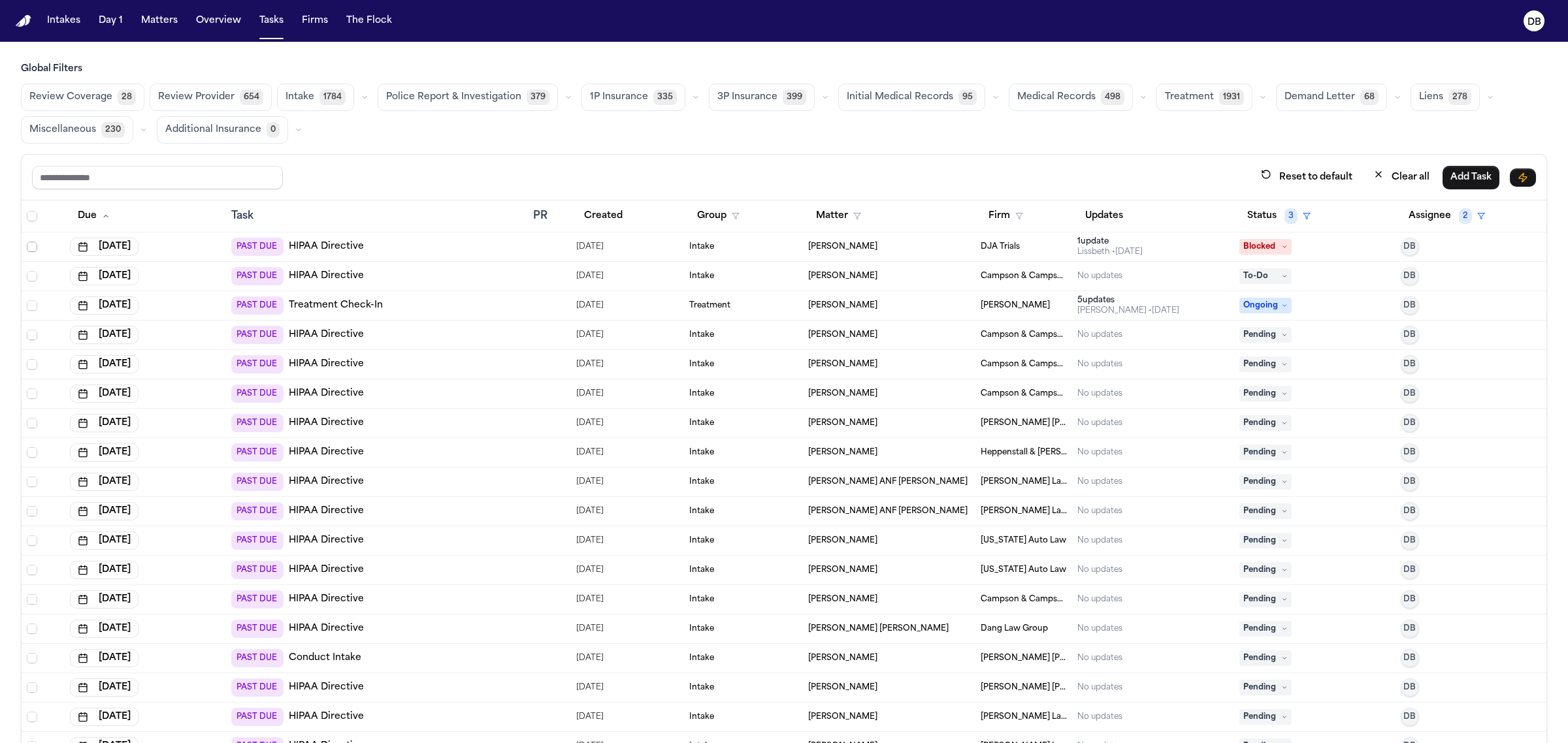
click at [31, 252] on span "Select row" at bounding box center [32, 247] width 10 height 10
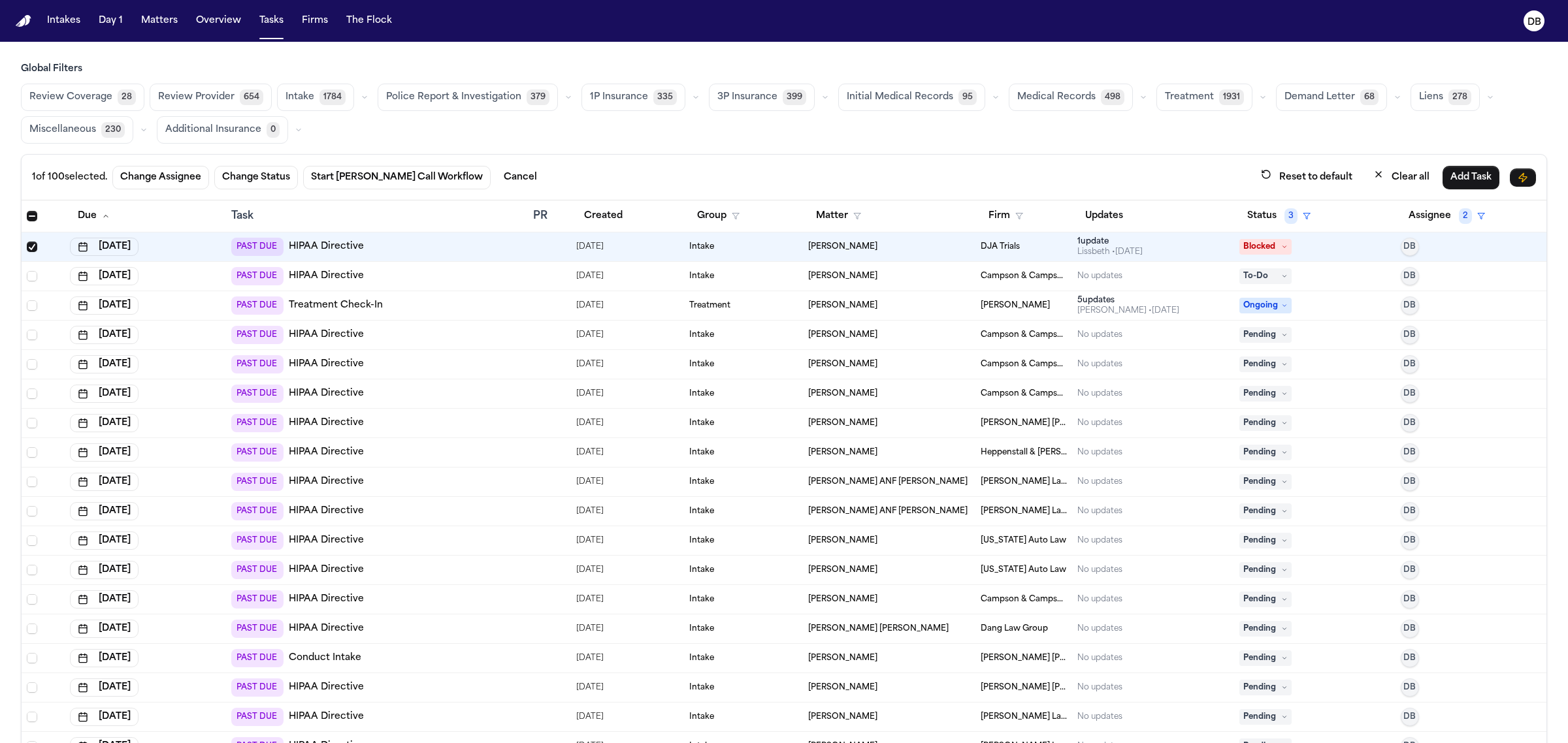
click at [31, 252] on span "Select row" at bounding box center [32, 247] width 10 height 10
click at [360, 134] on div "Review Coverage 28 Review Provider 654 Intake 1784 Police Report & Investigatio…" at bounding box center [784, 113] width 1526 height 60
click at [73, 175] on input "text" at bounding box center [157, 177] width 251 height 24
type input "*"
click at [75, 16] on button "Intakes" at bounding box center [63, 21] width 44 height 24
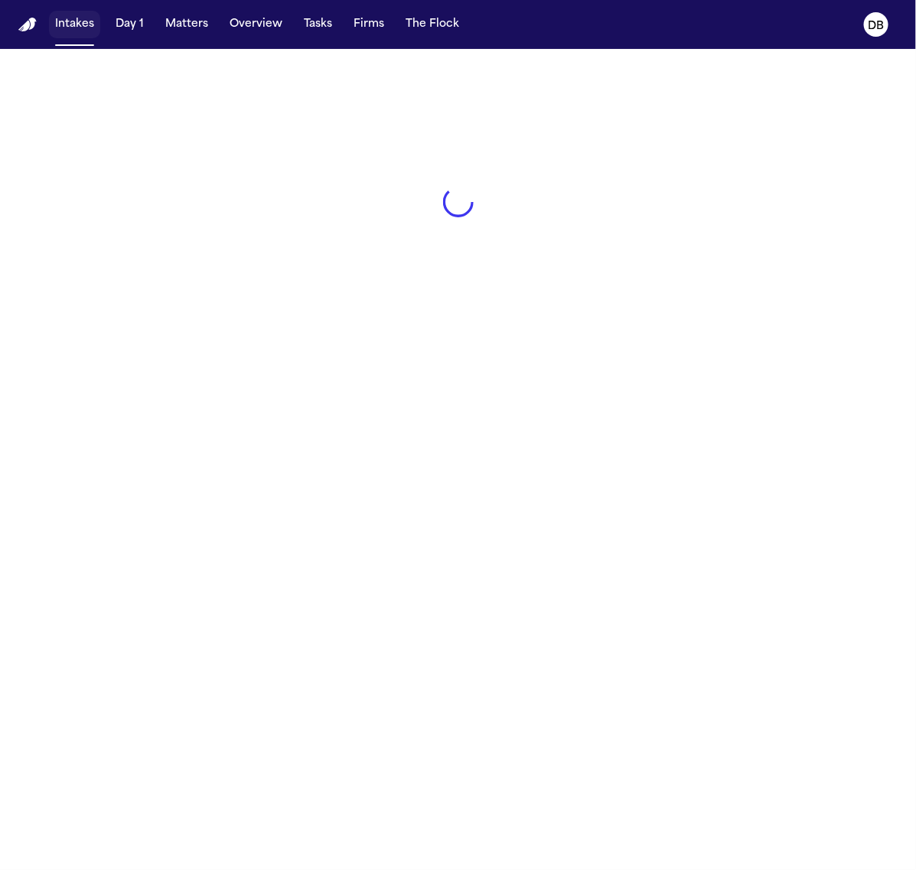
click at [71, 19] on button "Intakes" at bounding box center [74, 25] width 51 height 28
click at [484, 501] on main "Failed to load intakes. Please try refreshing the page." at bounding box center [458, 459] width 916 height 821
click at [86, 28] on button "Intakes" at bounding box center [74, 25] width 51 height 28
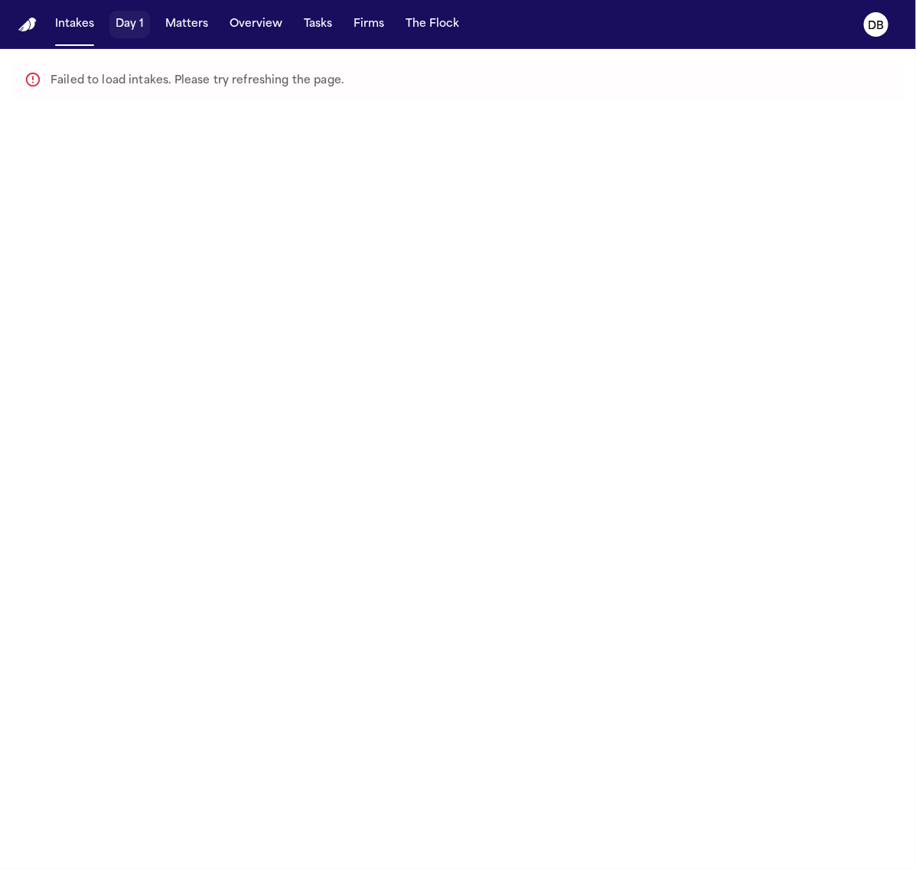
click at [140, 19] on button "Day 1" at bounding box center [129, 25] width 41 height 28
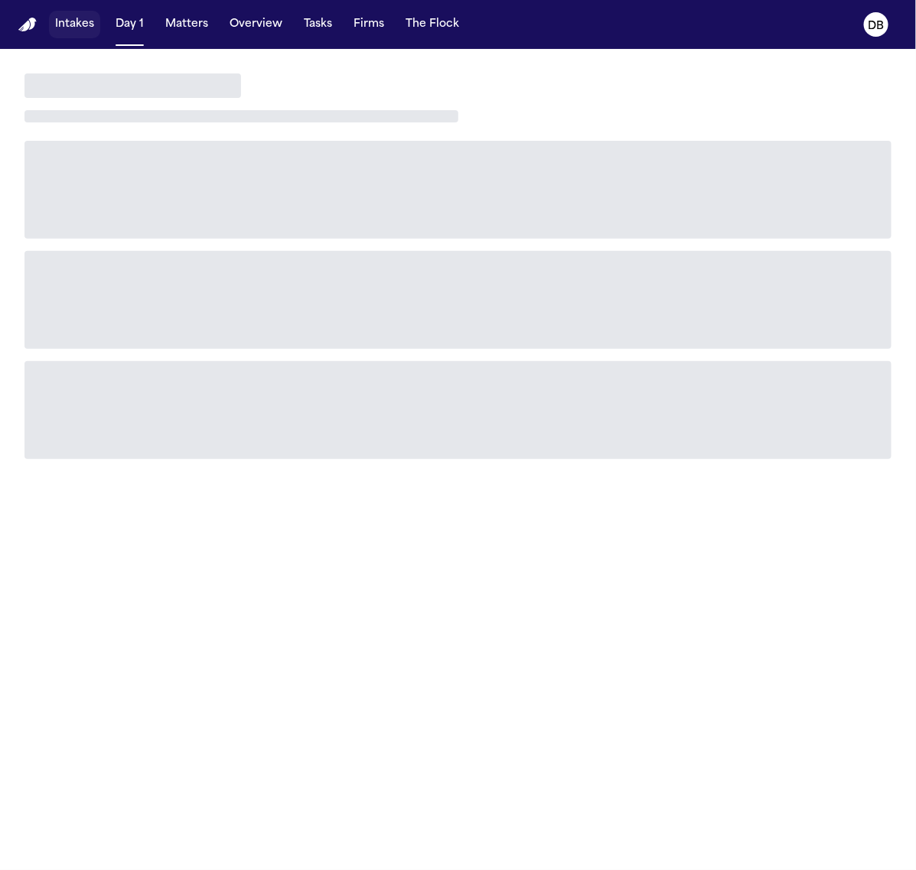
click at [86, 20] on button "Intakes" at bounding box center [74, 25] width 51 height 28
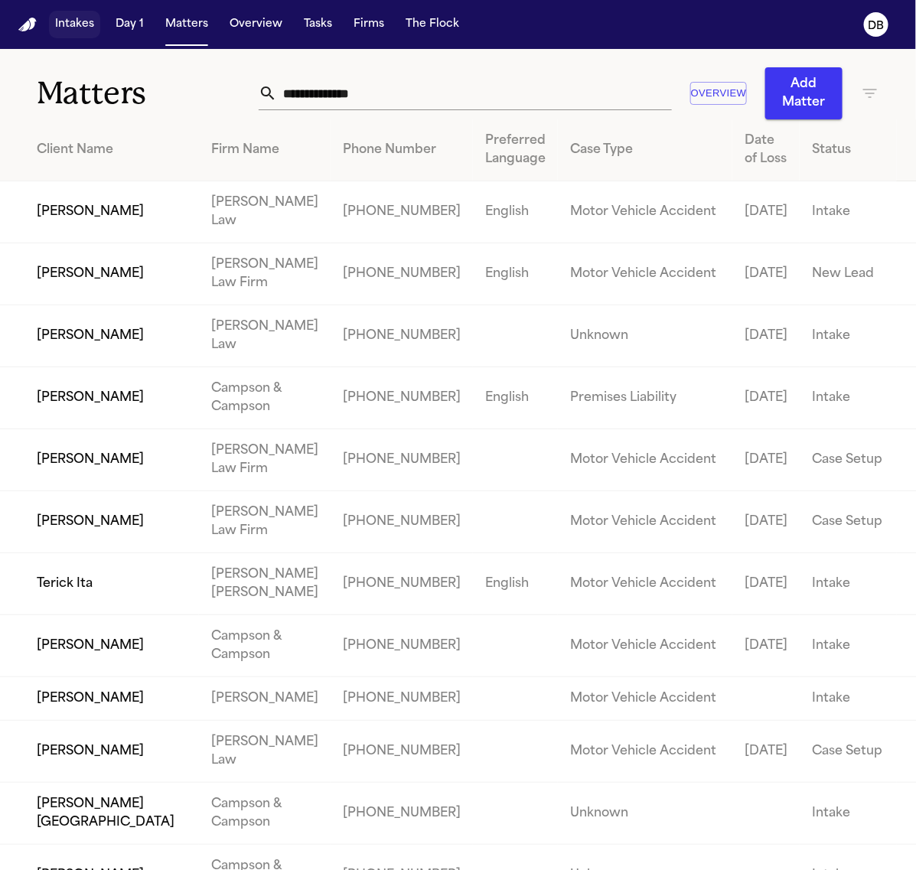
click at [61, 36] on button "Intakes" at bounding box center [74, 25] width 51 height 28
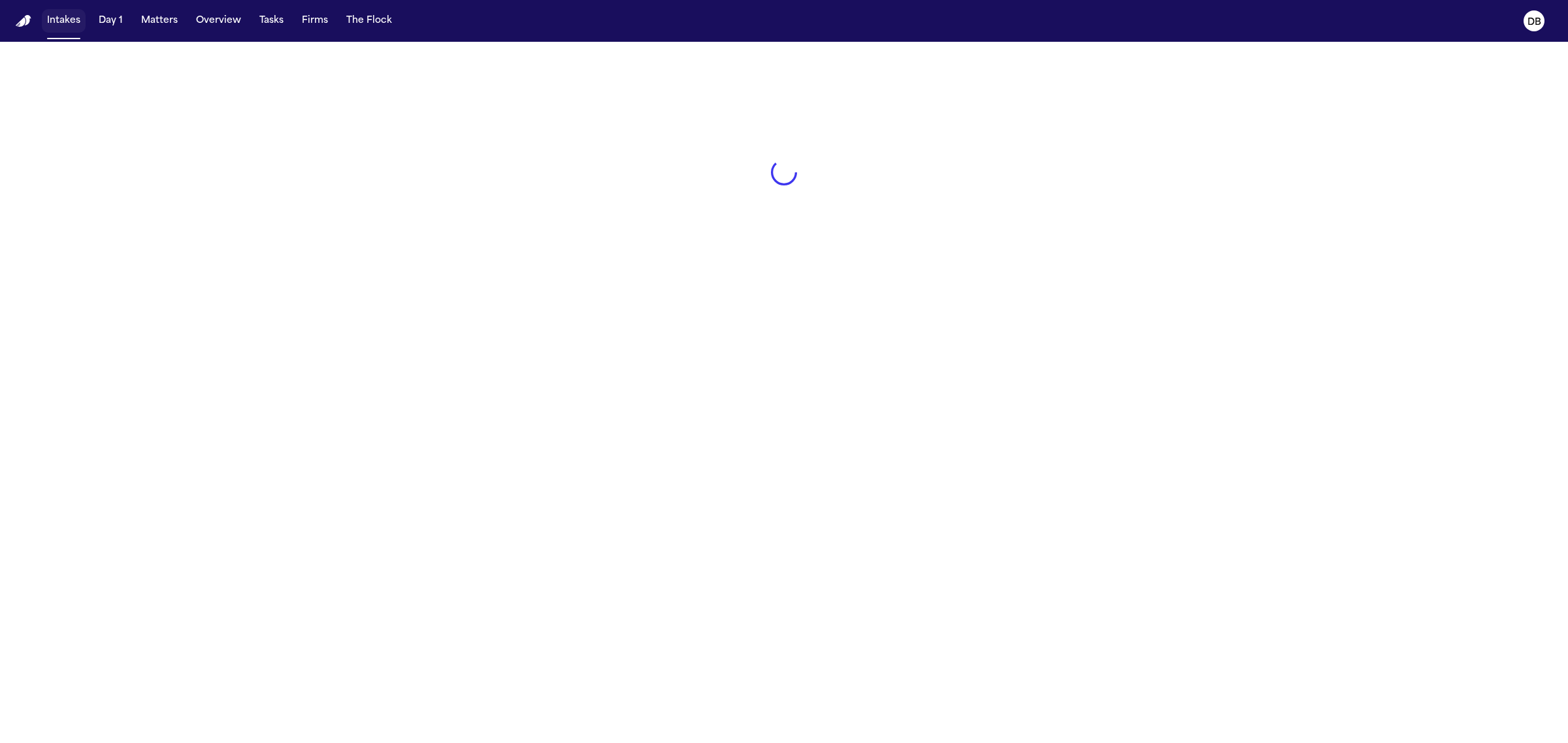
click at [71, 18] on button "Intakes" at bounding box center [63, 21] width 44 height 24
click at [56, 9] on button "Intakes" at bounding box center [63, 21] width 44 height 24
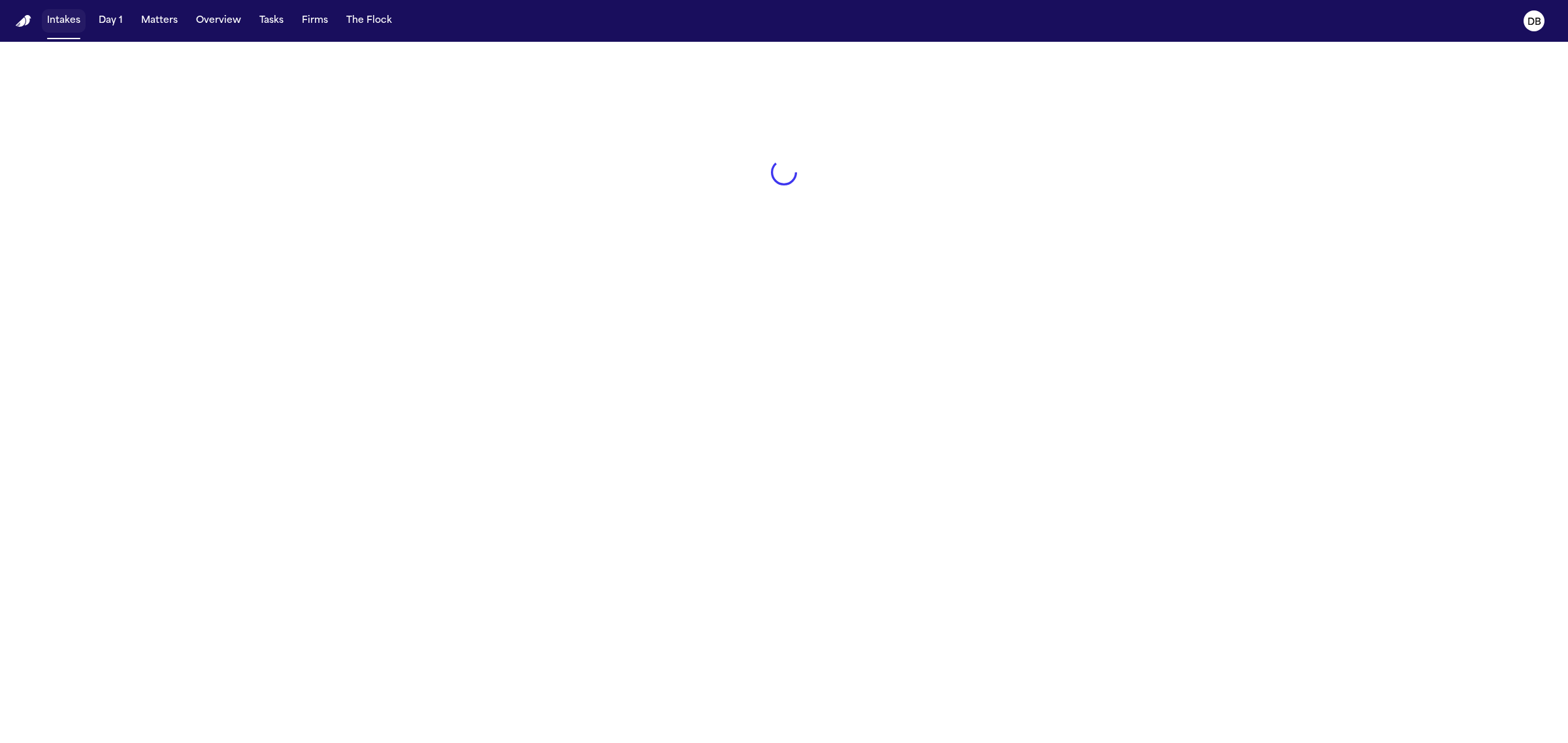
click at [56, 9] on button "Intakes" at bounding box center [63, 21] width 44 height 24
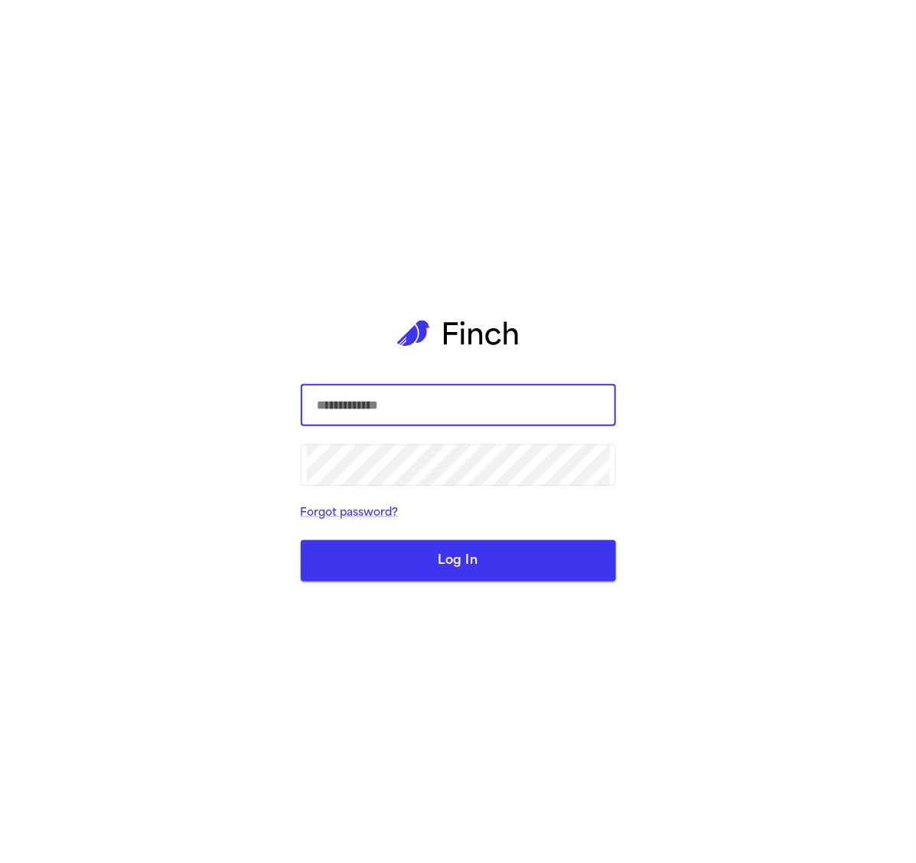
type input "**********"
click at [564, 585] on div "**********" at bounding box center [458, 431] width 315 height 863
click at [565, 571] on button "Log In" at bounding box center [458, 560] width 315 height 41
type input "**********"
click at [522, 592] on div "**********" at bounding box center [458, 431] width 315 height 863
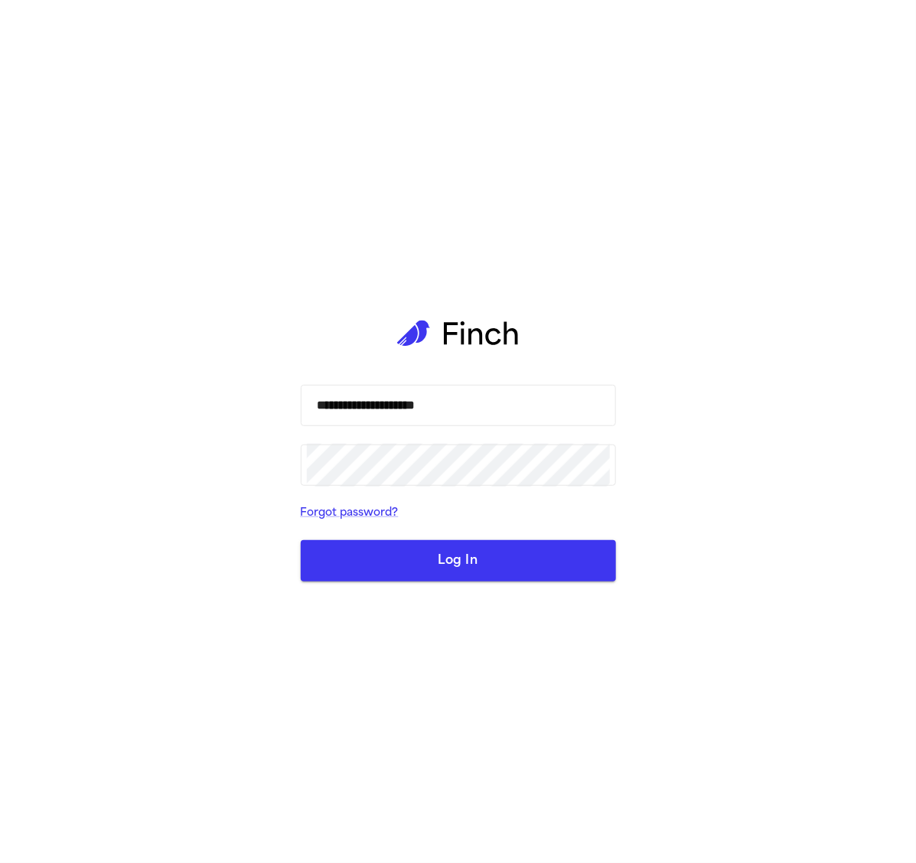
click at [519, 566] on button "Log In" at bounding box center [458, 560] width 315 height 41
type input "**********"
click at [537, 582] on div "**********" at bounding box center [458, 431] width 315 height 863
click at [534, 570] on button "Log In" at bounding box center [458, 560] width 315 height 41
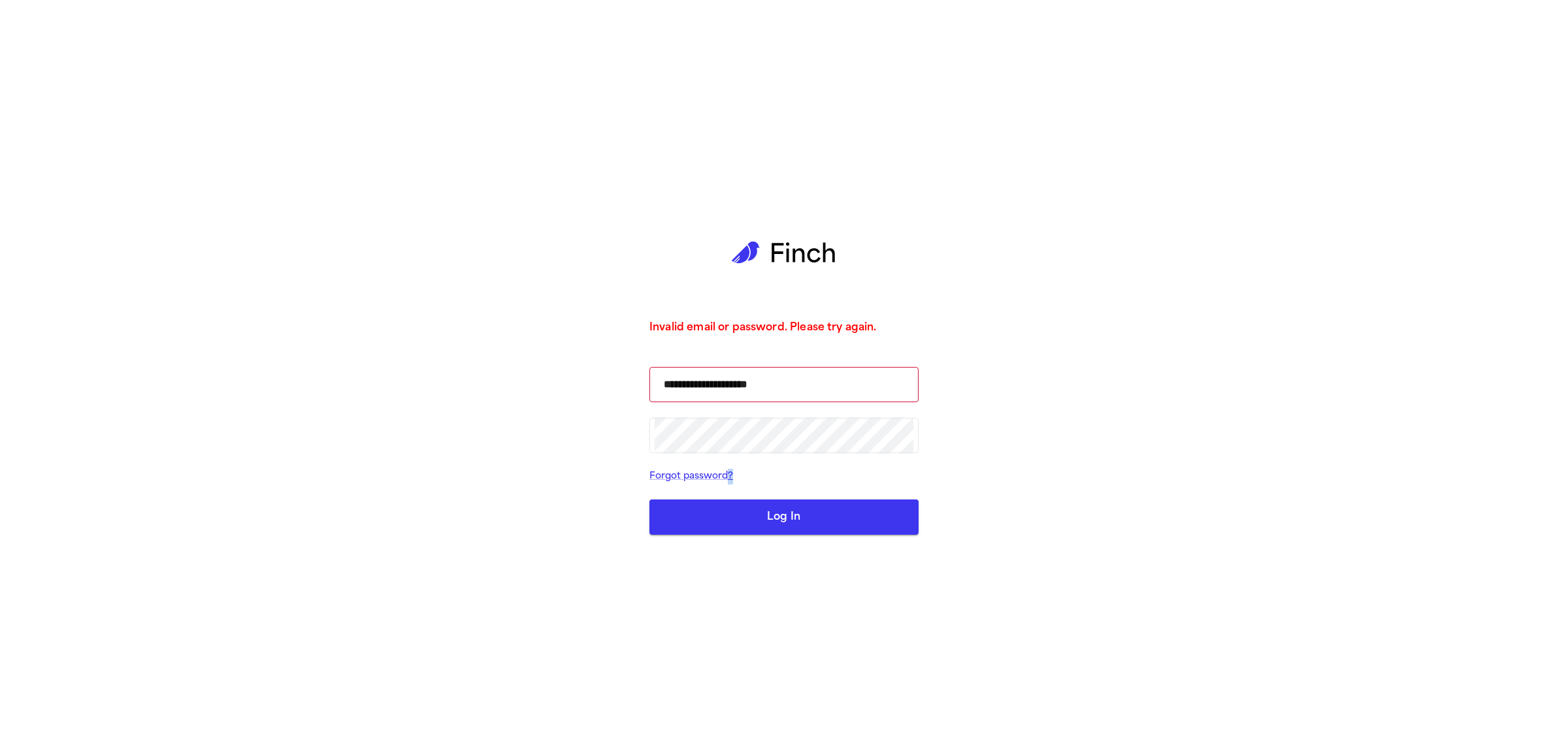
click at [781, 514] on button "Log In" at bounding box center [784, 516] width 269 height 35
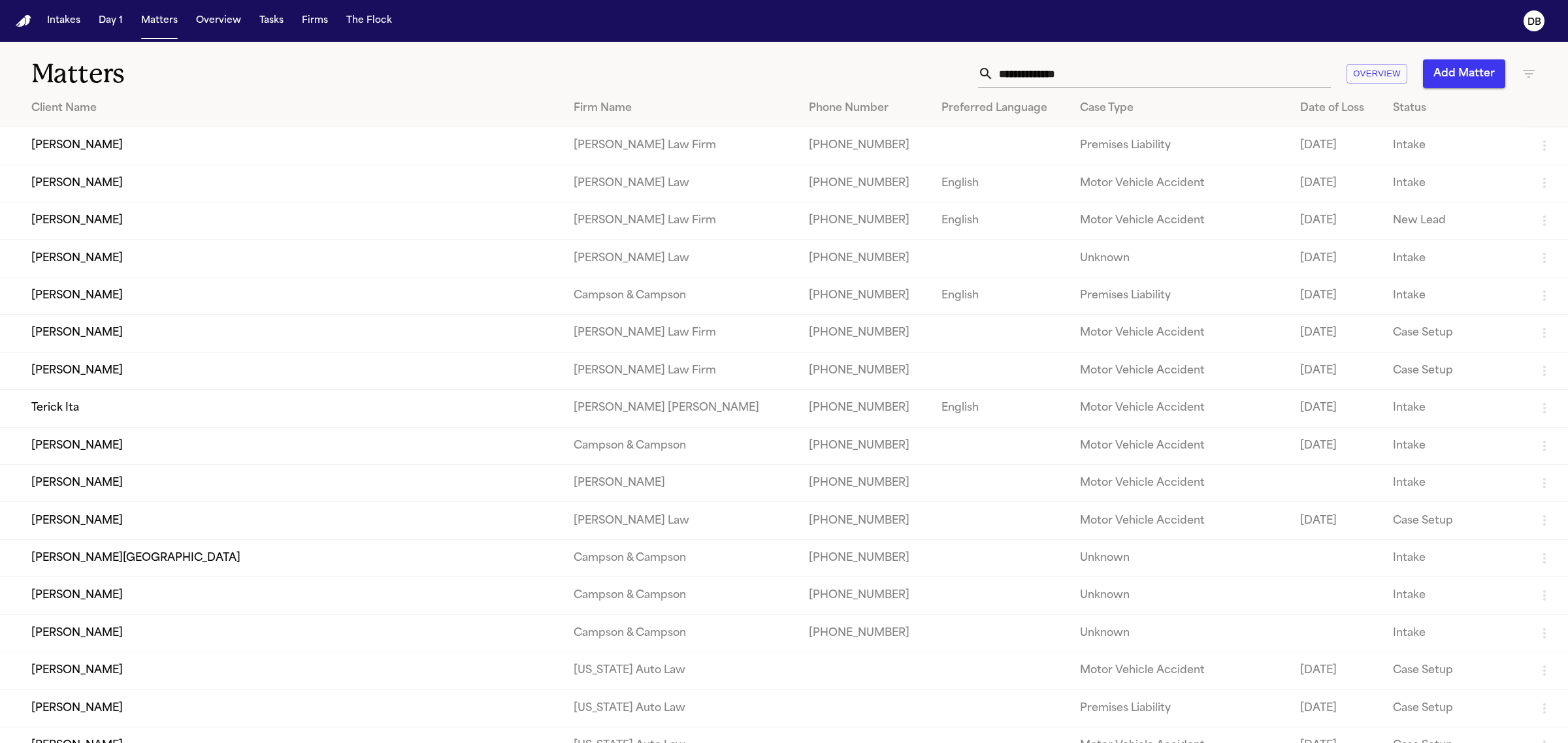
click at [72, 30] on button "Intakes" at bounding box center [63, 21] width 44 height 24
